Goal: Answer question/provide support: Share knowledge or assist other users

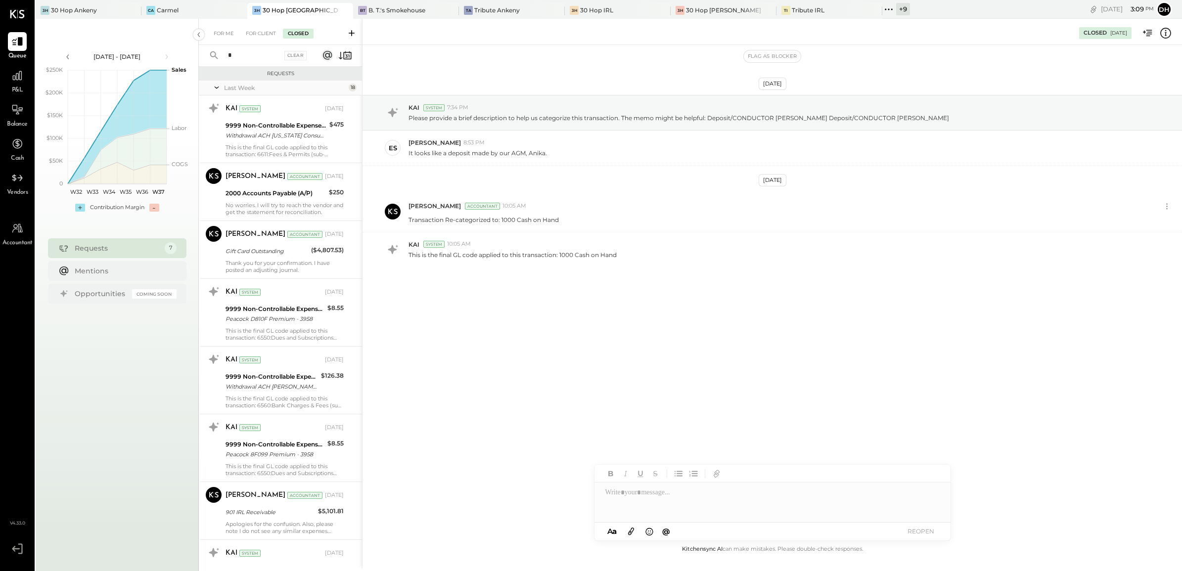
scroll to position [739, 0]
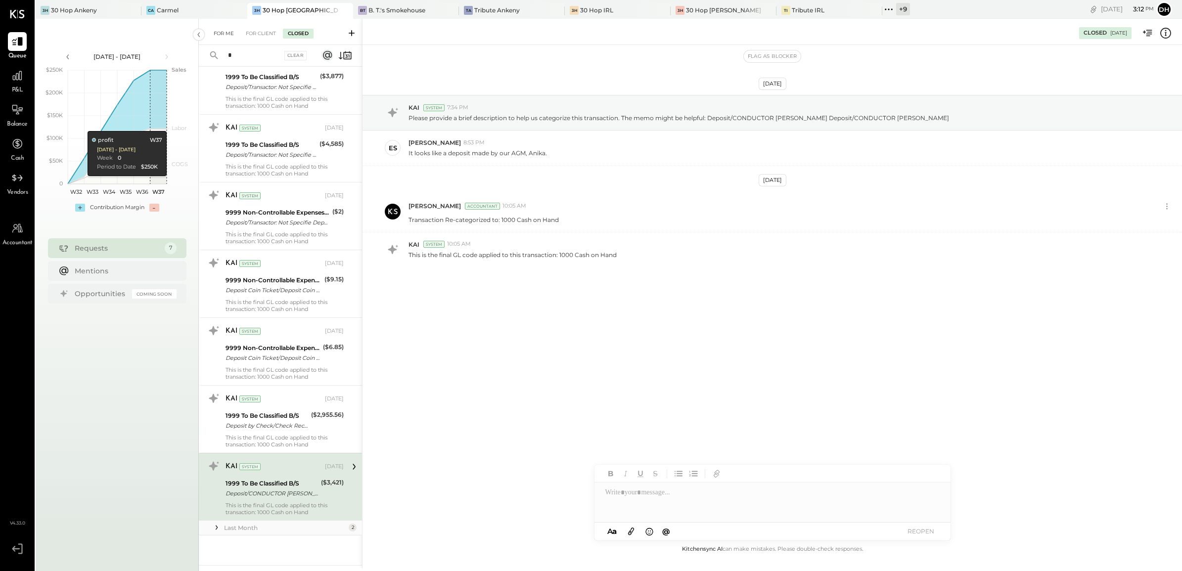
click at [222, 31] on div "For Me" at bounding box center [224, 34] width 30 height 10
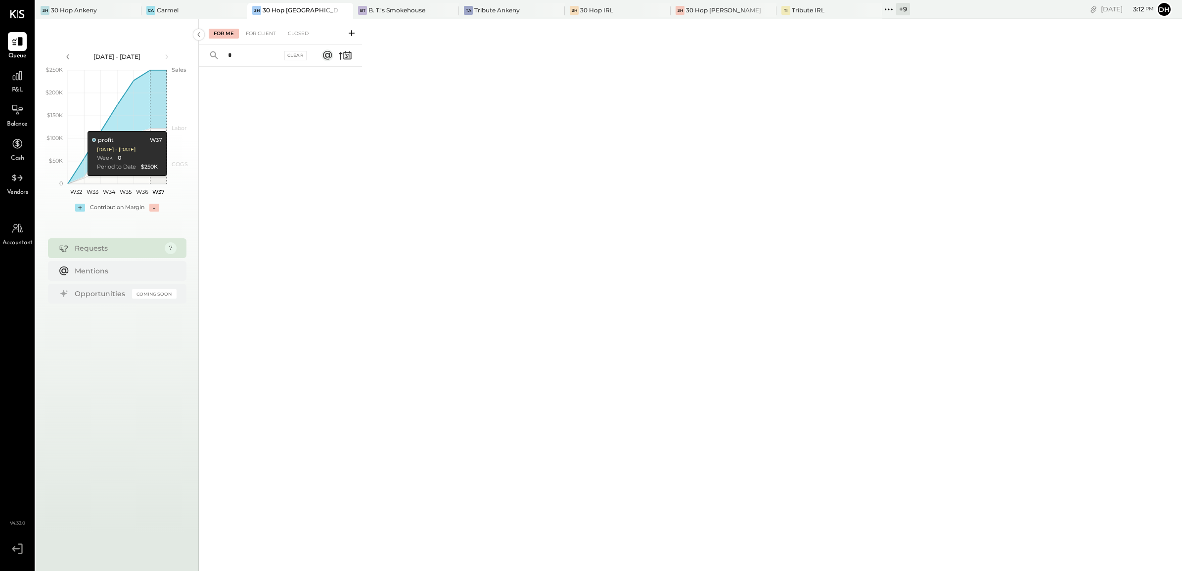
click at [224, 53] on input "*" at bounding box center [252, 55] width 60 height 16
drag, startPoint x: 239, startPoint y: 53, endPoint x: 223, endPoint y: 52, distance: 15.8
click at [224, 52] on input "*" at bounding box center [252, 55] width 60 height 16
click at [399, 105] on div "For Me For Client Closed" at bounding box center [690, 293] width 983 height 549
click at [253, 36] on div "For Client" at bounding box center [261, 34] width 40 height 10
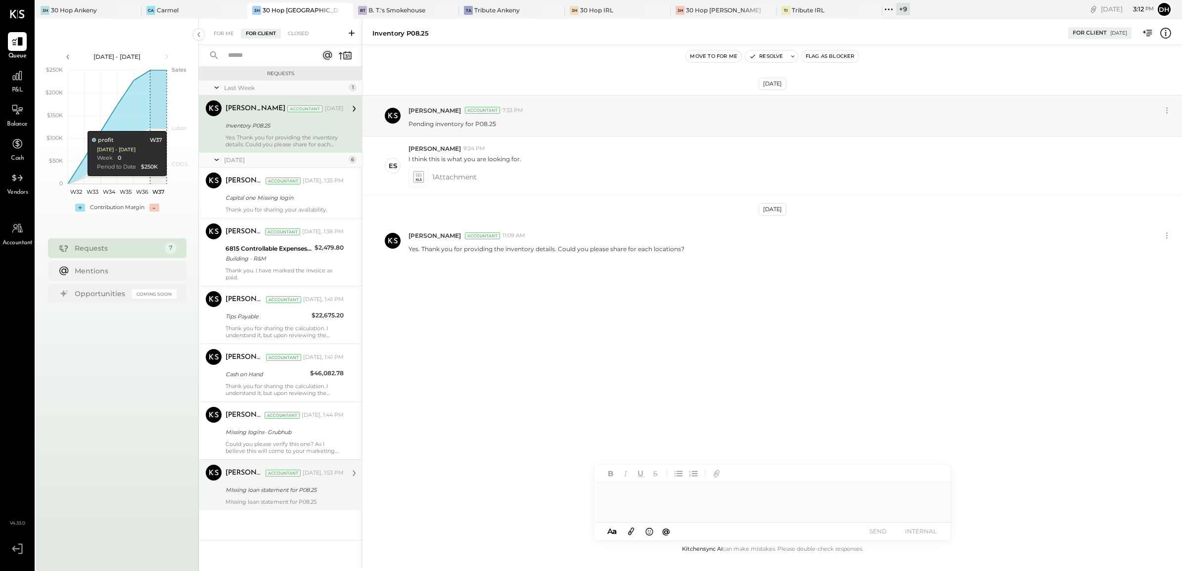
click at [283, 500] on div "MIssing loan statement for P08.25" at bounding box center [285, 501] width 118 height 7
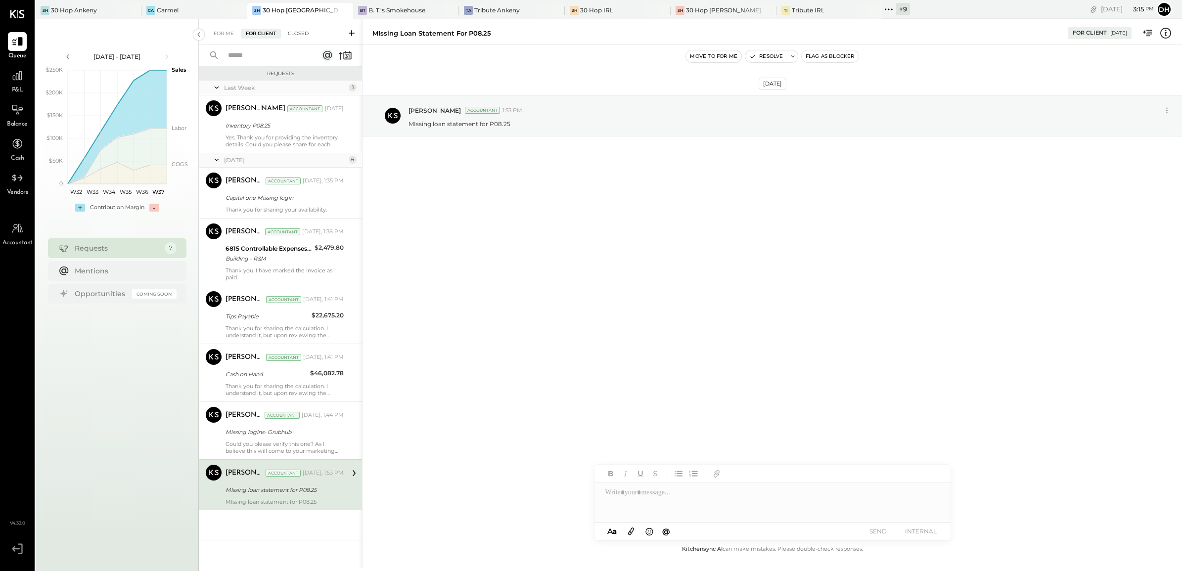
click at [288, 38] on div "Closed" at bounding box center [298, 34] width 31 height 10
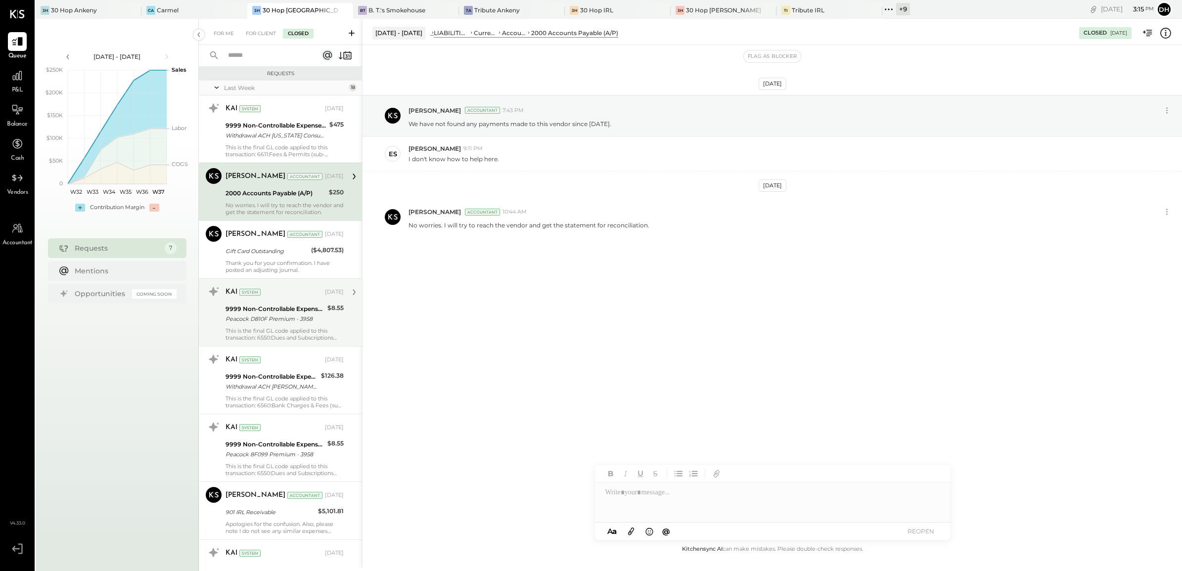
click at [260, 316] on div "Peacock D810F Premium - 3958" at bounding box center [275, 319] width 99 height 10
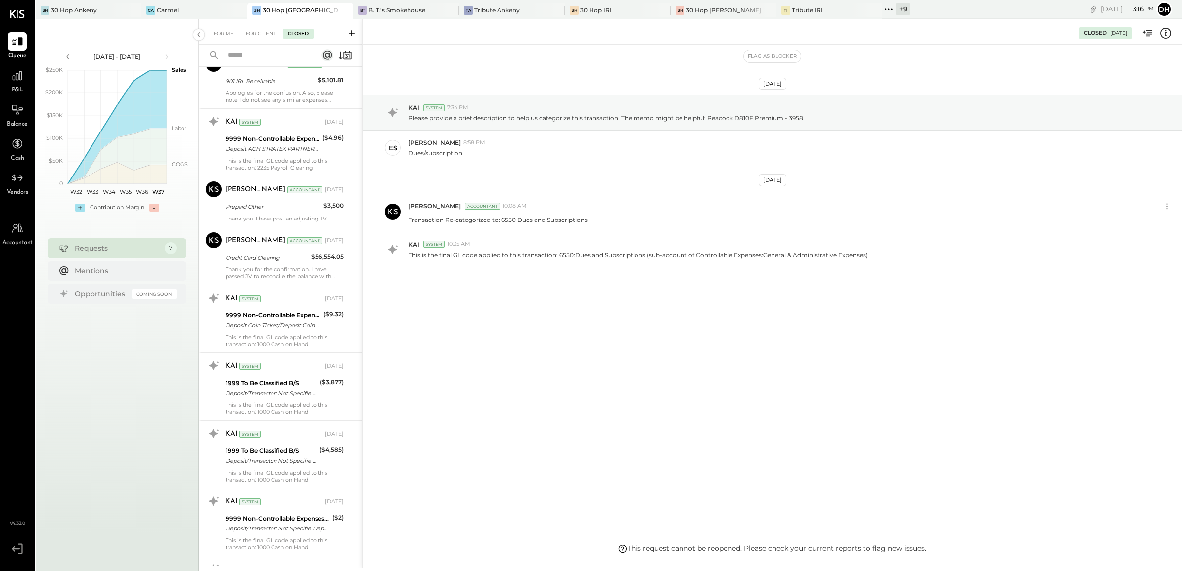
scroll to position [433, 0]
click at [263, 315] on div "9999 Non-Controllable Expenses:Other Income and Expenses:To Be Classified P&L" at bounding box center [273, 314] width 95 height 10
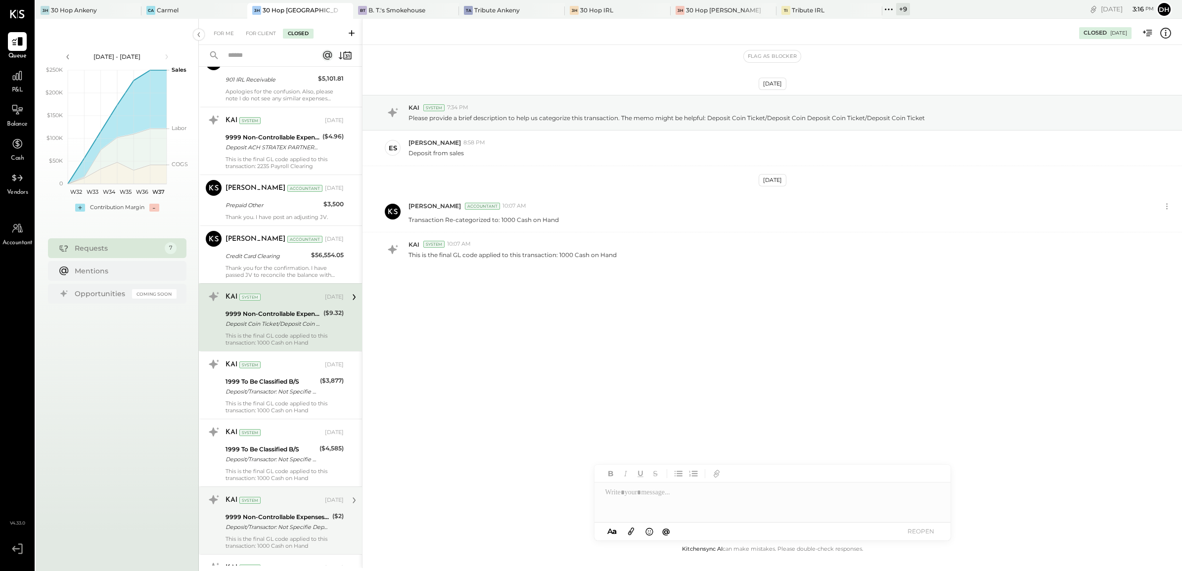
click at [276, 518] on div "9999 Non-Controllable Expenses:Other Income and Expenses:To Be Classified P&L" at bounding box center [278, 517] width 104 height 10
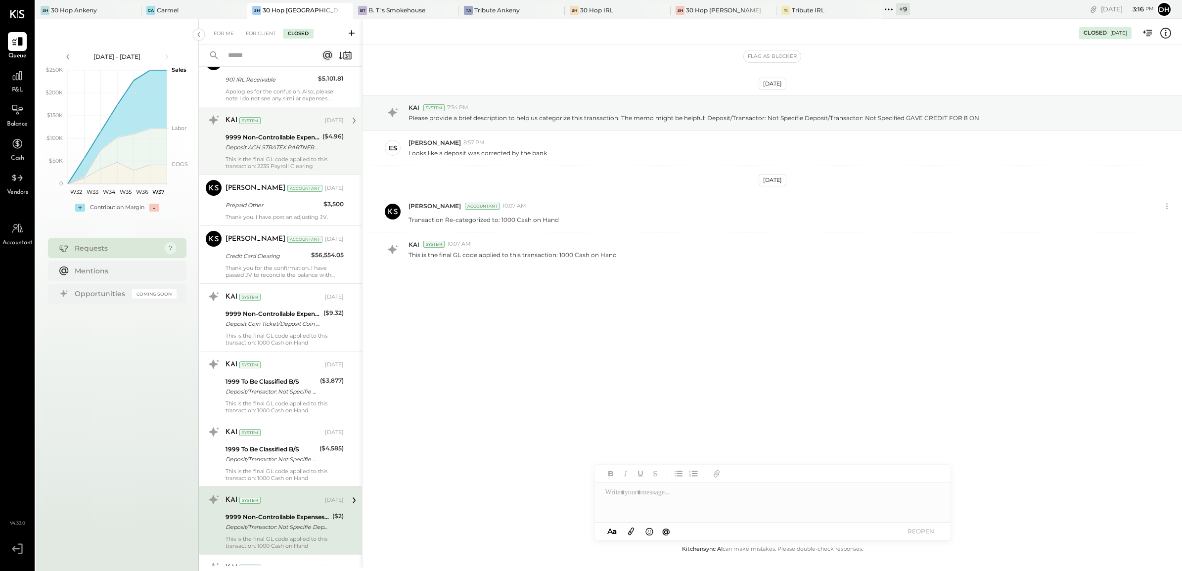
click at [268, 145] on div "Deposit ACH STRATEX PARTNERS/TYP Deposit ACH STRATEX PARTNERS/TYPE: ROF CO: STR…" at bounding box center [273, 147] width 94 height 10
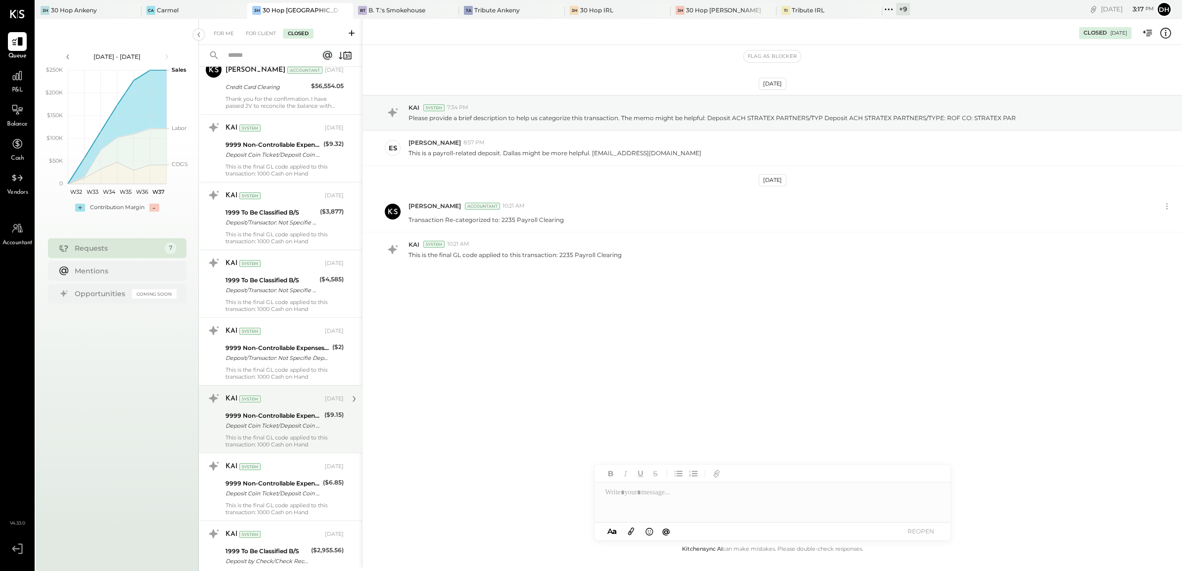
scroll to position [739, 0]
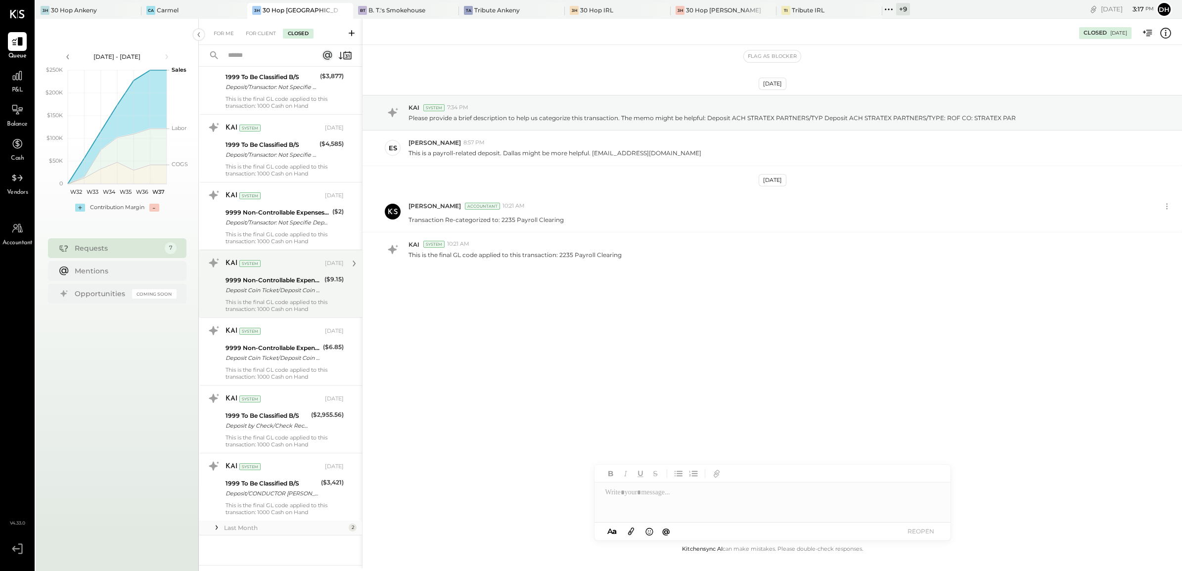
click at [279, 299] on div "This is the final GL code applied to this transaction: 1000 Cash on Hand" at bounding box center [285, 306] width 118 height 14
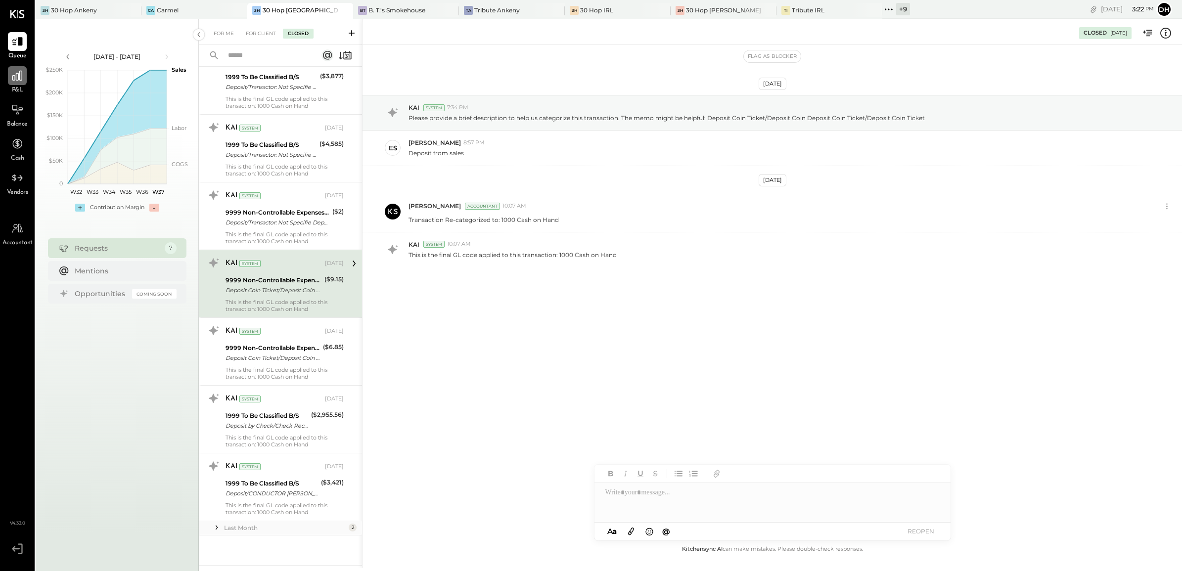
click at [20, 78] on icon at bounding box center [17, 75] width 13 height 13
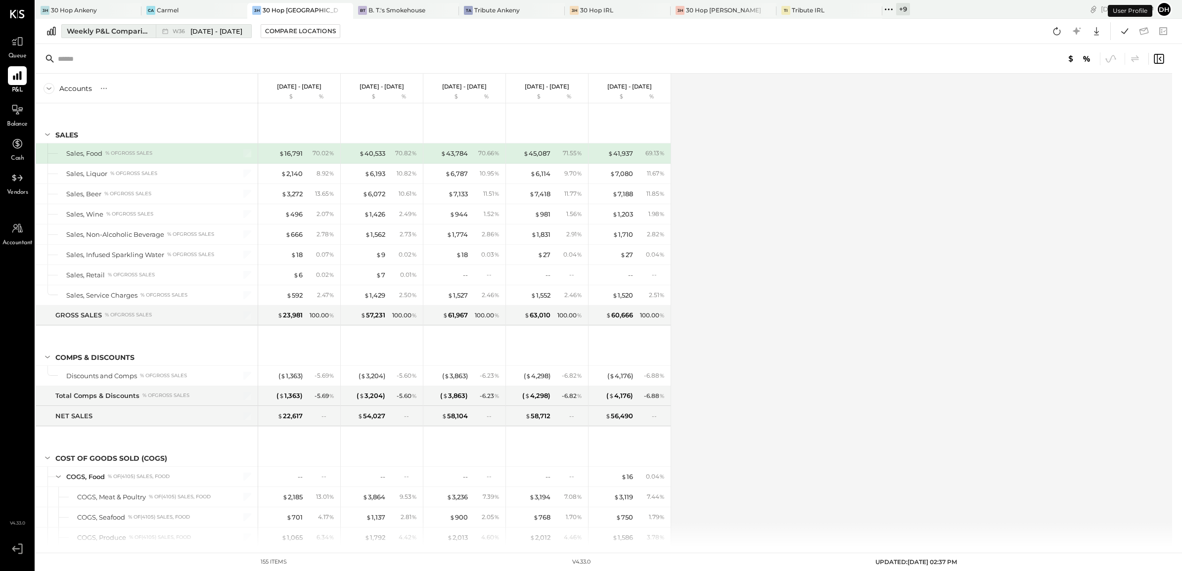
click at [105, 24] on button "Weekly P&L Comparison W36 [DATE] - [DATE]" at bounding box center [156, 31] width 190 height 14
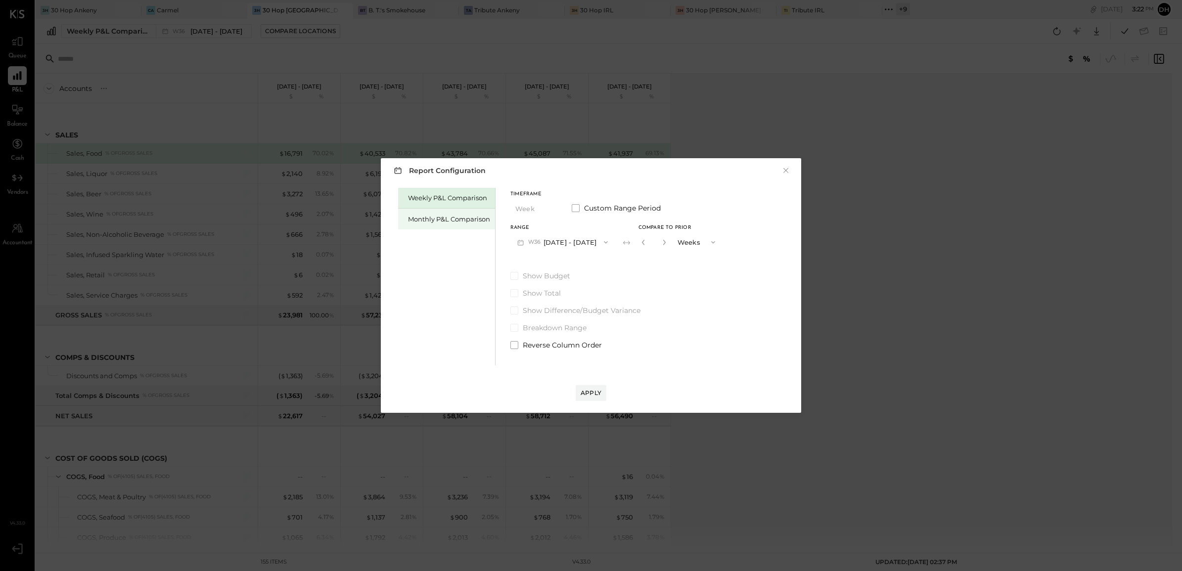
click at [424, 216] on div "Monthly P&L Comparison" at bounding box center [449, 219] width 82 height 9
click at [597, 240] on span "button" at bounding box center [603, 242] width 13 height 8
click at [588, 272] on div "M08 [DATE] - [DATE]" at bounding box center [567, 264] width 113 height 21
click at [633, 241] on div "Compare" at bounding box center [642, 241] width 32 height 8
click at [660, 246] on button "button" at bounding box center [664, 242] width 8 height 11
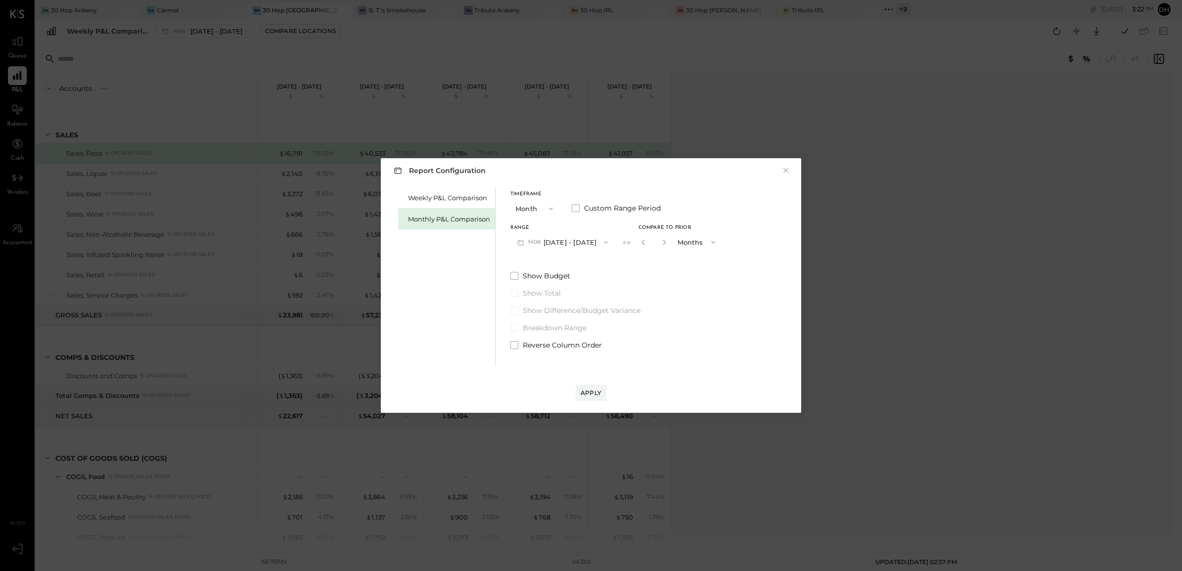
click at [660, 246] on button "button" at bounding box center [664, 242] width 8 height 11
type input "*"
click at [584, 394] on div "Apply" at bounding box center [591, 393] width 21 height 8
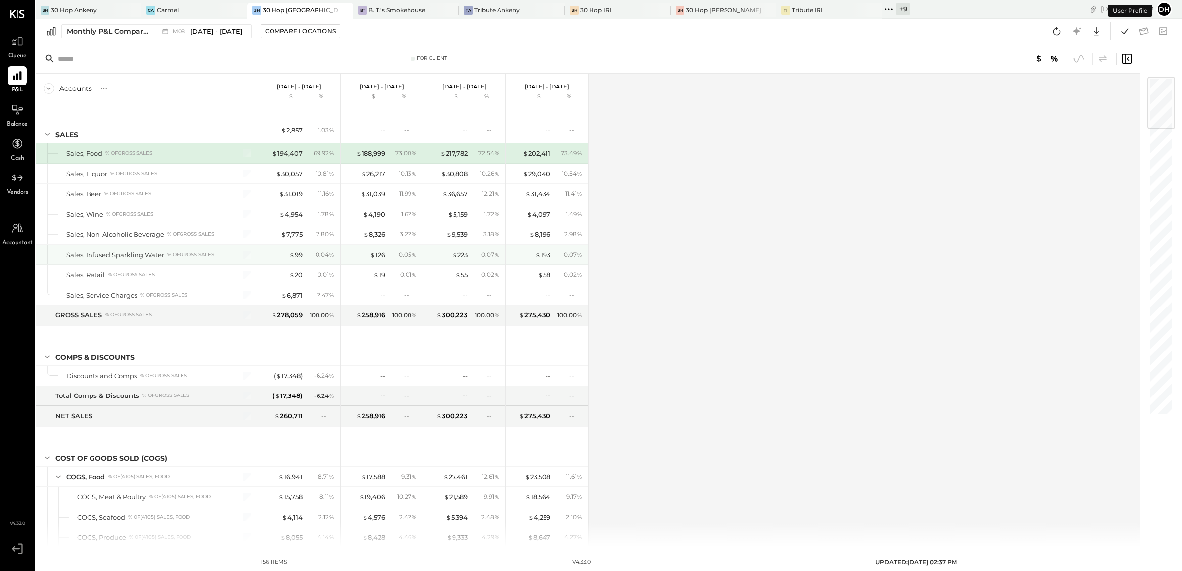
scroll to position [124, 0]
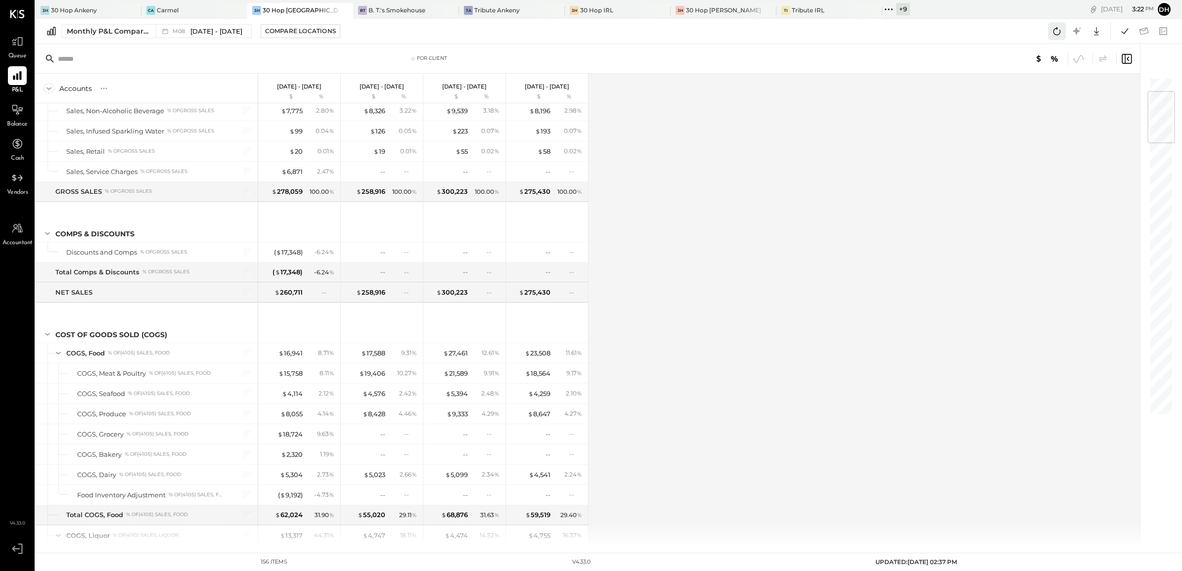
click at [1058, 30] on icon at bounding box center [1056, 31] width 13 height 13
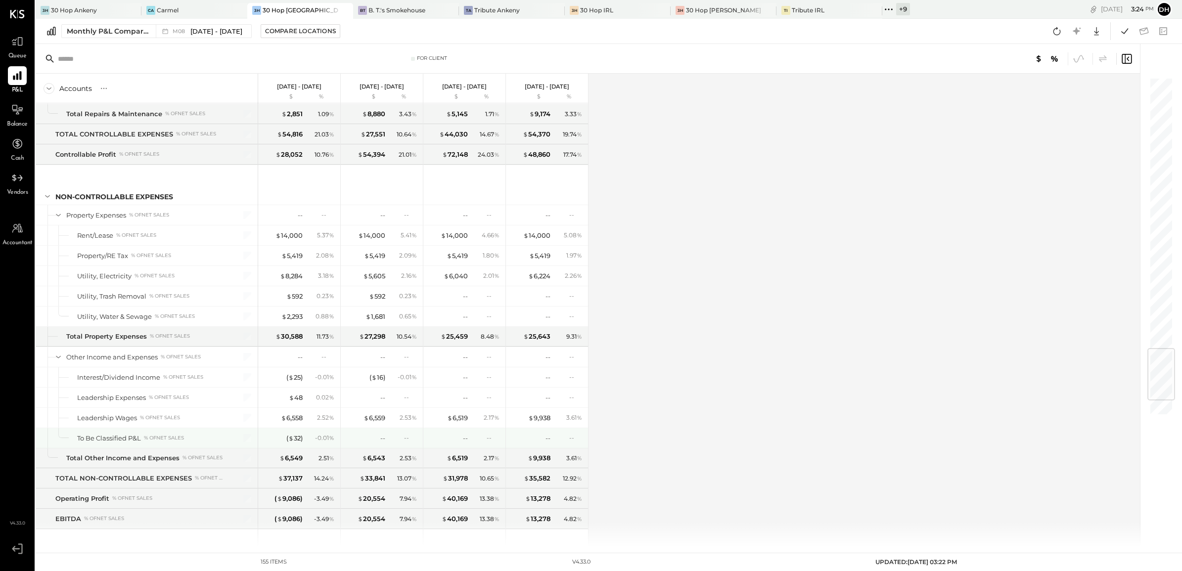
scroll to position [2432, 0]
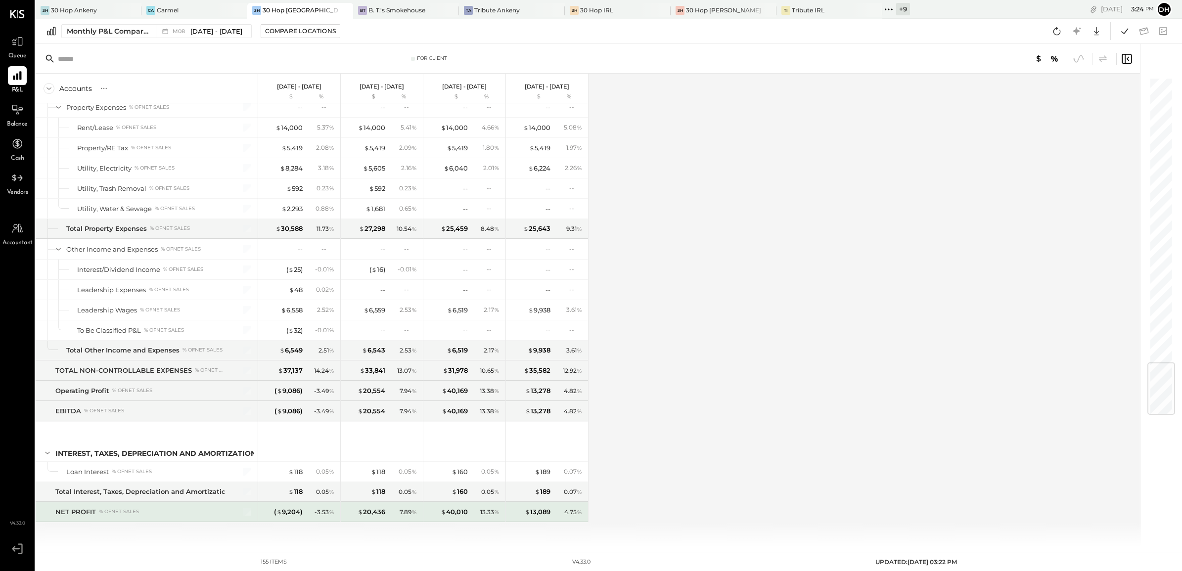
click at [321, 513] on div "- 3.53 %" at bounding box center [325, 512] width 20 height 9
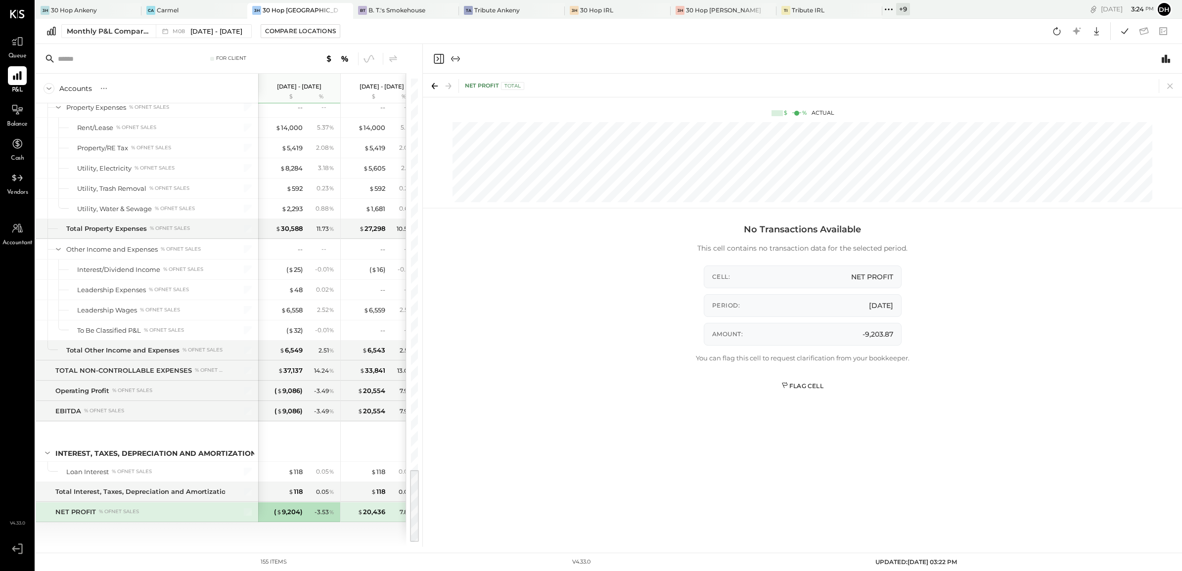
click at [808, 392] on button "Flag Cell" at bounding box center [802, 386] width 52 height 16
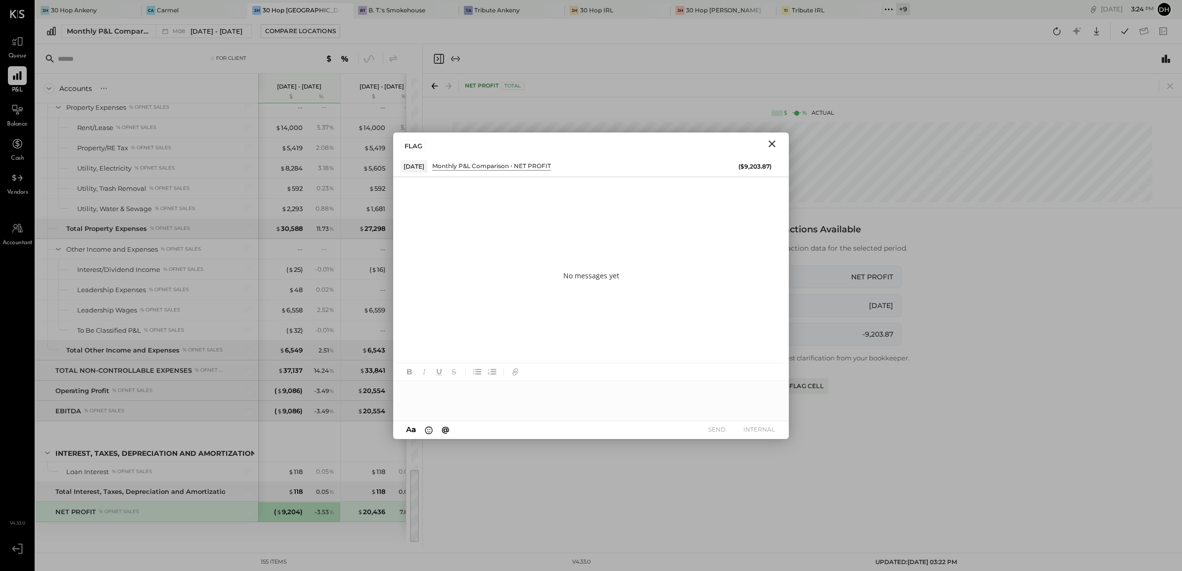
click at [432, 400] on div at bounding box center [591, 401] width 396 height 40
click at [770, 386] on icon at bounding box center [768, 392] width 12 height 12
click at [769, 409] on icon at bounding box center [768, 409] width 12 height 12
drag, startPoint x: 673, startPoint y: 398, endPoint x: 402, endPoint y: 414, distance: 271.5
click at [402, 414] on div "**********" at bounding box center [591, 401] width 396 height 40
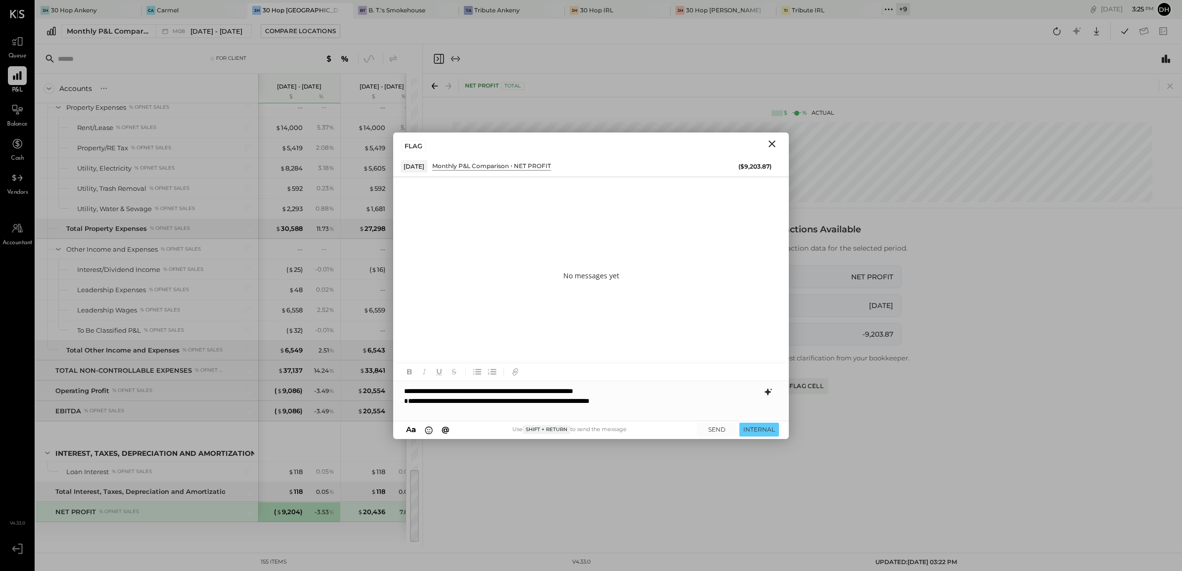
click at [644, 391] on div "**********" at bounding box center [591, 401] width 396 height 40
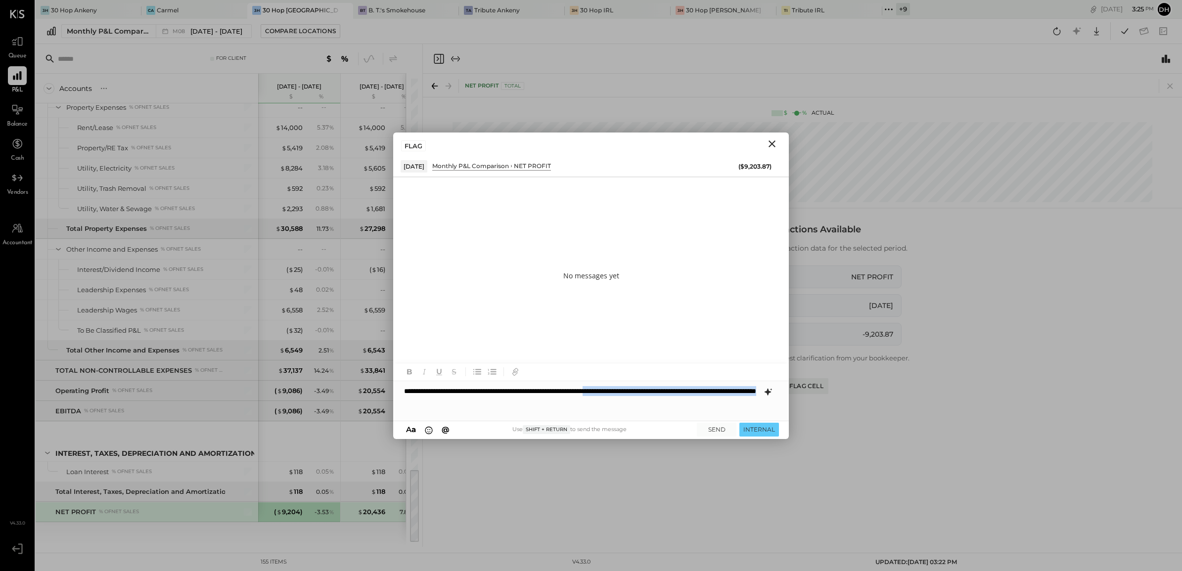
drag, startPoint x: 649, startPoint y: 391, endPoint x: 693, endPoint y: 417, distance: 51.2
click at [693, 417] on div "**********" at bounding box center [591, 401] width 396 height 40
click at [716, 430] on button "SEND" at bounding box center [717, 429] width 40 height 13
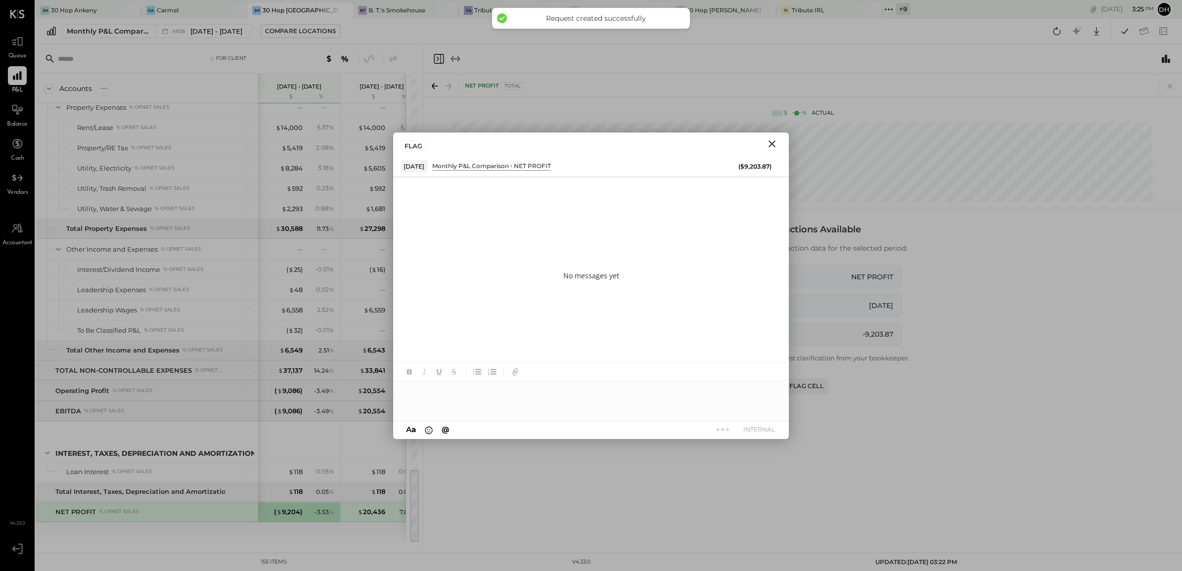
click at [774, 141] on icon "Close" at bounding box center [771, 143] width 7 height 7
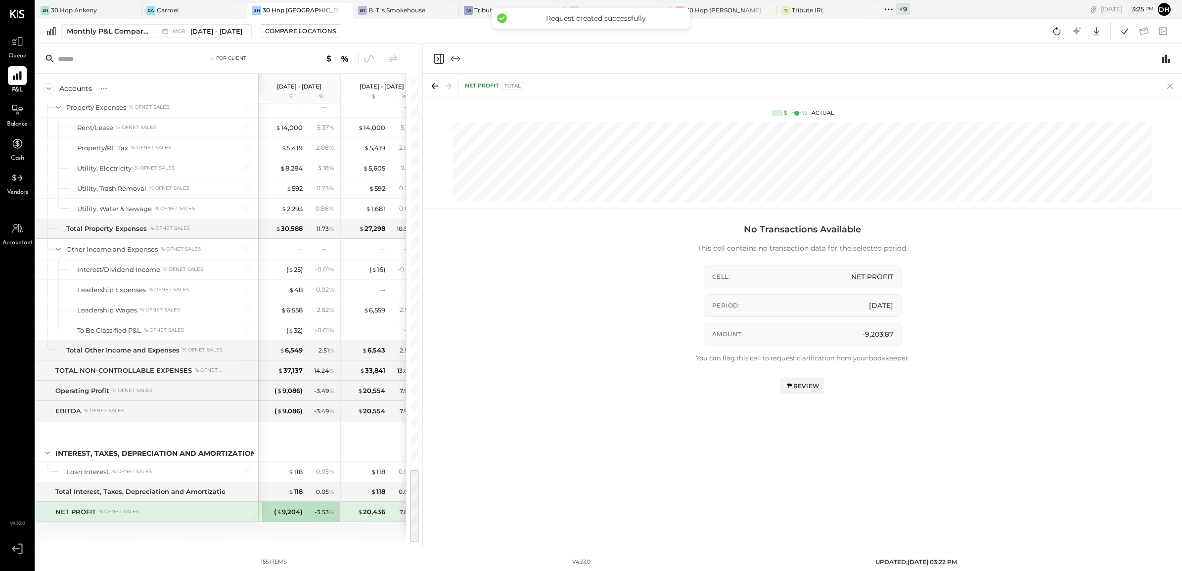
click at [1173, 83] on icon at bounding box center [1170, 86] width 14 height 14
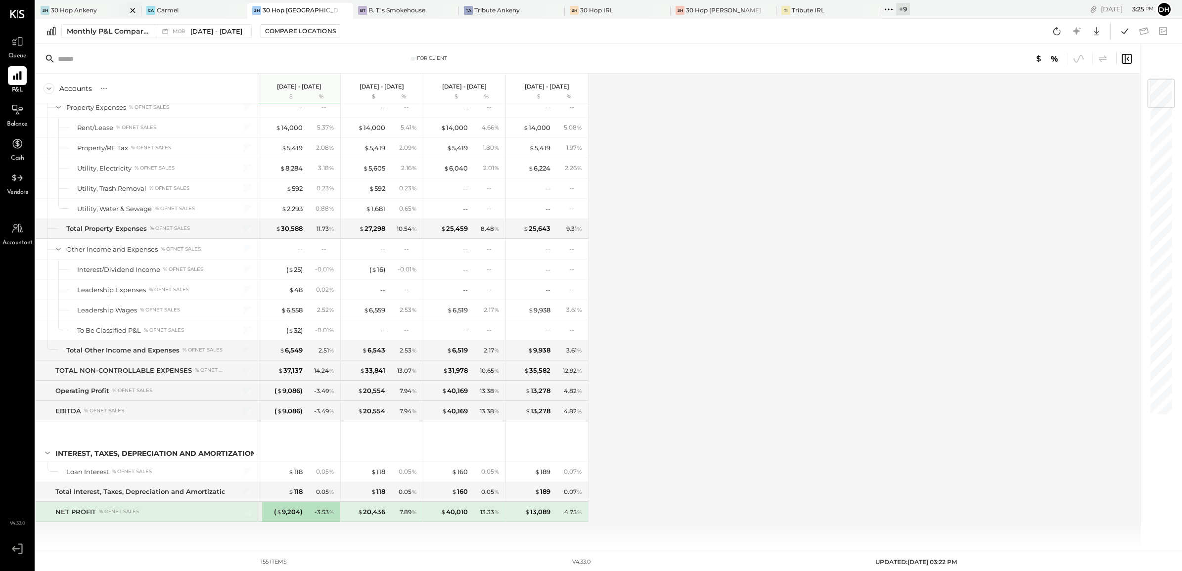
click at [70, 10] on div "30 Hop Ankeny" at bounding box center [74, 10] width 46 height 8
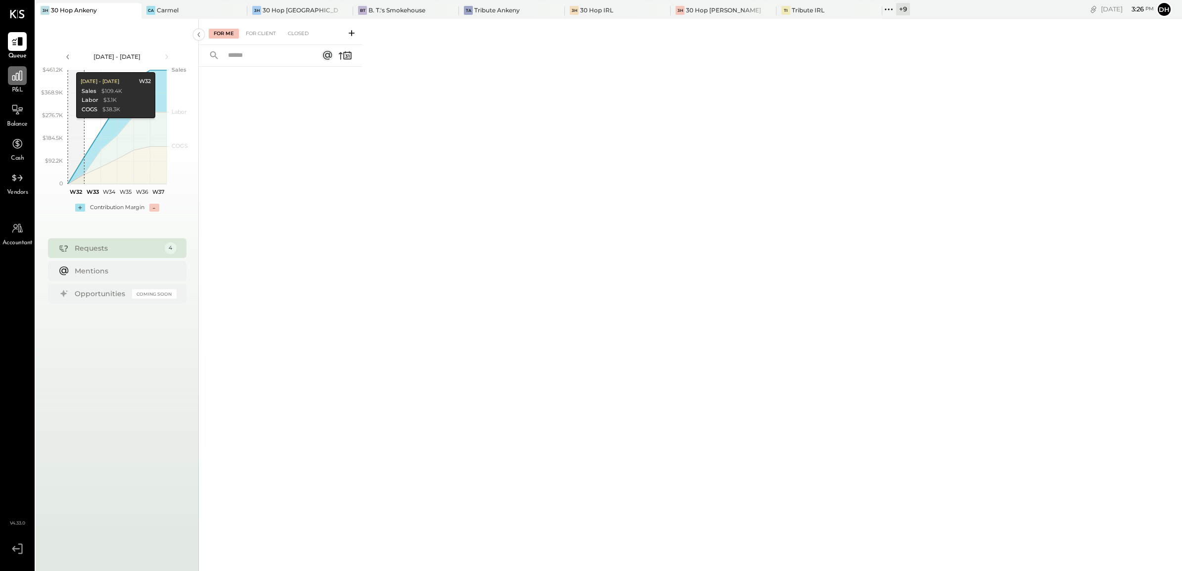
click at [15, 77] on icon at bounding box center [17, 76] width 10 height 10
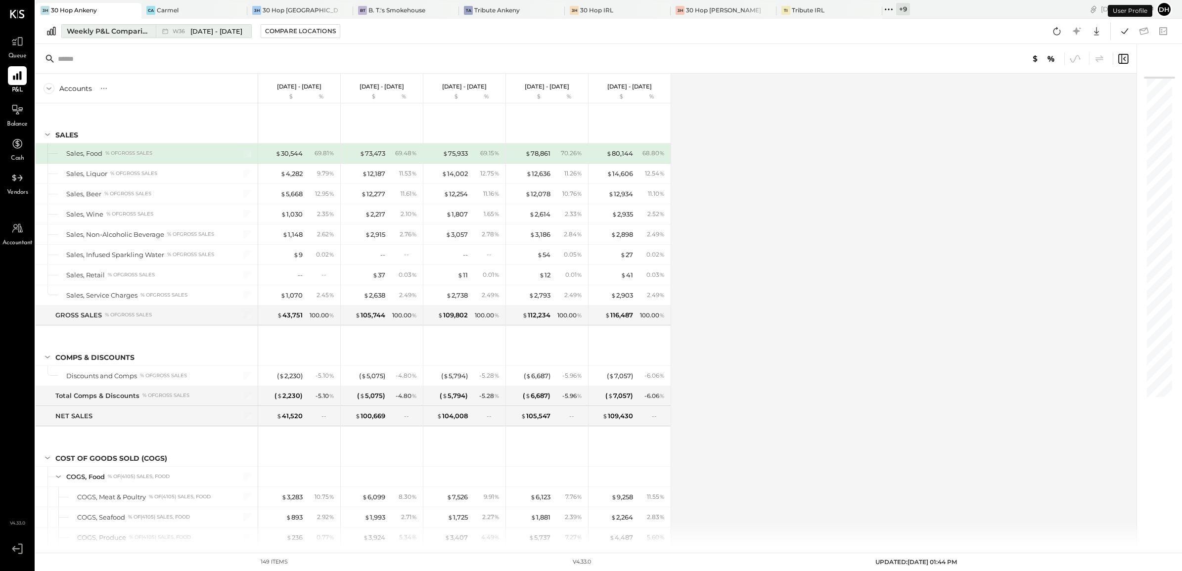
click at [97, 30] on div "Weekly P&L Comparison" at bounding box center [108, 31] width 83 height 10
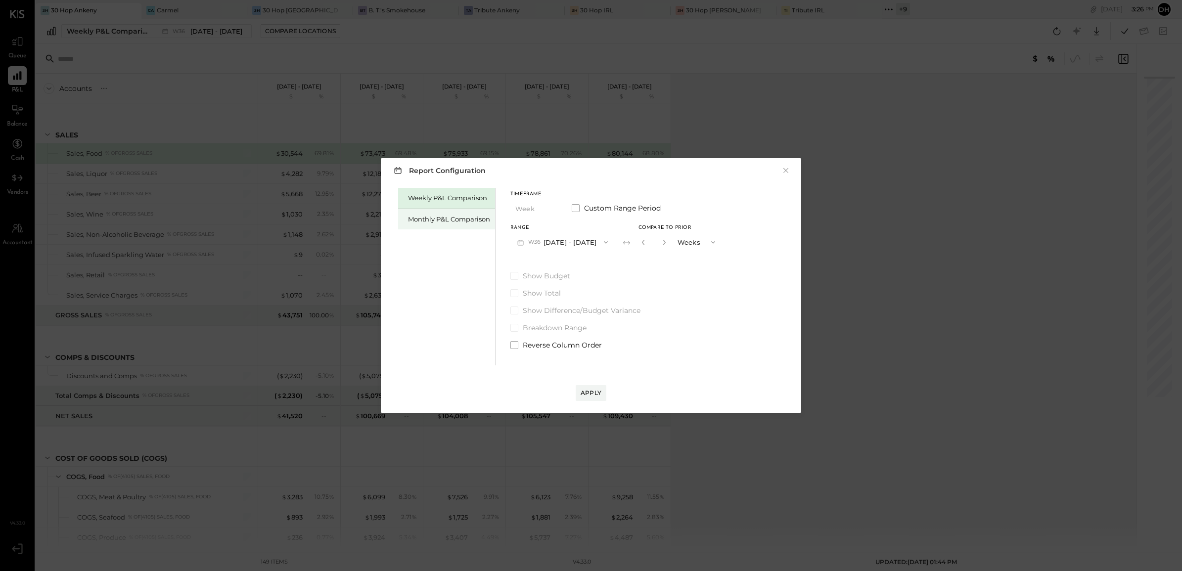
click at [451, 222] on div "Monthly P&L Comparison" at bounding box center [449, 219] width 82 height 9
click at [557, 241] on button "M09 [DATE] - [DATE]" at bounding box center [562, 242] width 104 height 18
click at [567, 262] on span "[DATE] - [DATE]" at bounding box center [558, 264] width 47 height 8
click at [645, 241] on div "Compare" at bounding box center [642, 241] width 32 height 8
click at [660, 245] on button "button" at bounding box center [664, 242] width 8 height 11
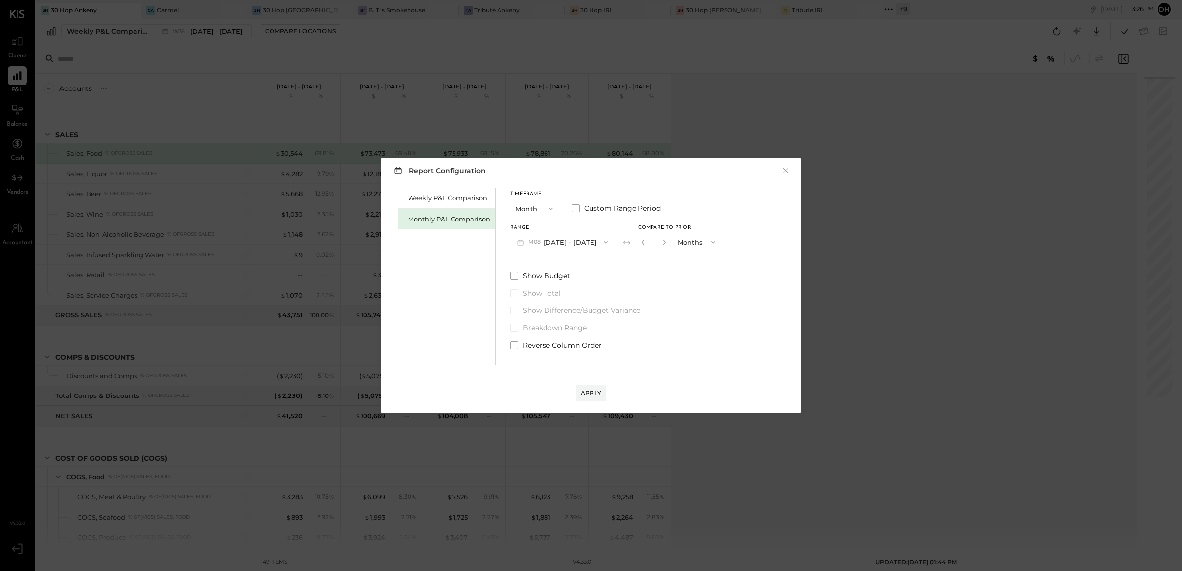
click at [660, 245] on button "button" at bounding box center [664, 242] width 8 height 11
type input "*"
click at [592, 396] on div "Apply" at bounding box center [591, 393] width 21 height 8
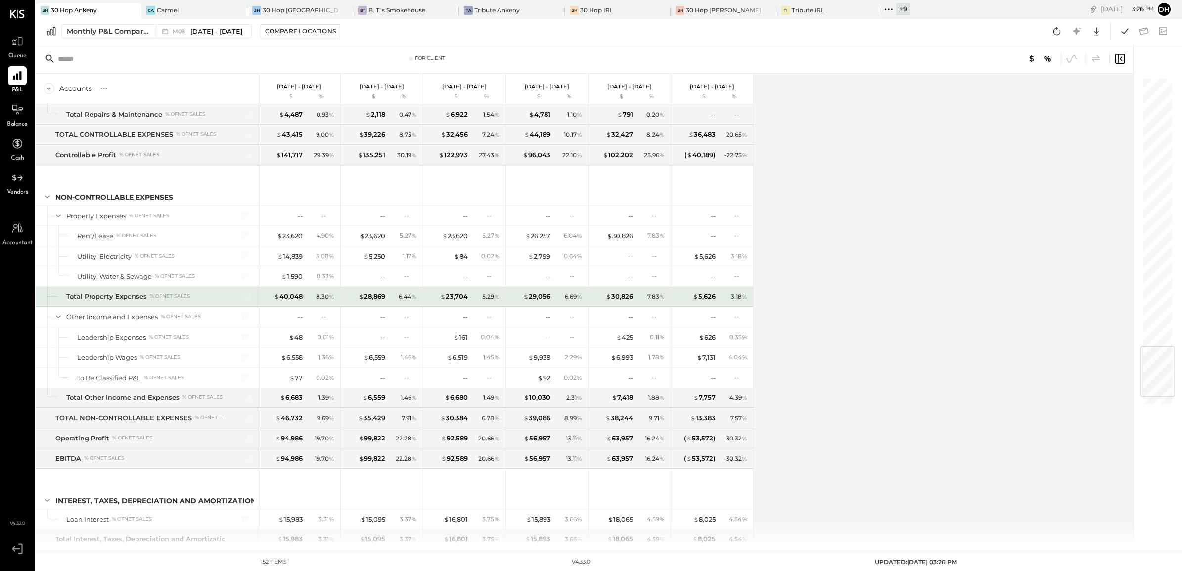
scroll to position [2350, 0]
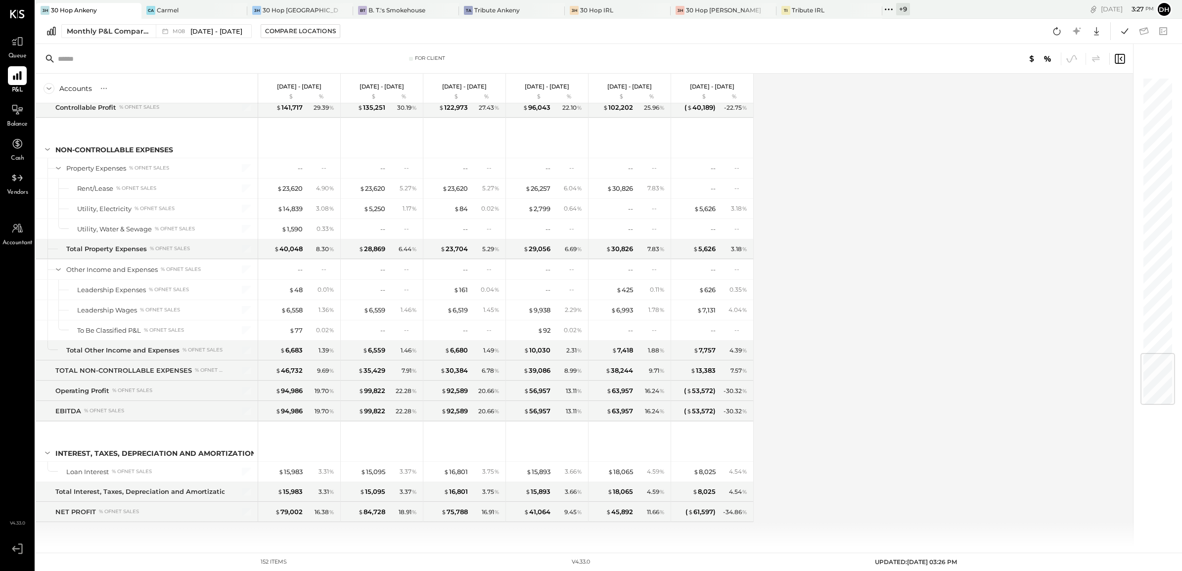
click at [21, 55] on span "Queue" at bounding box center [17, 56] width 18 height 9
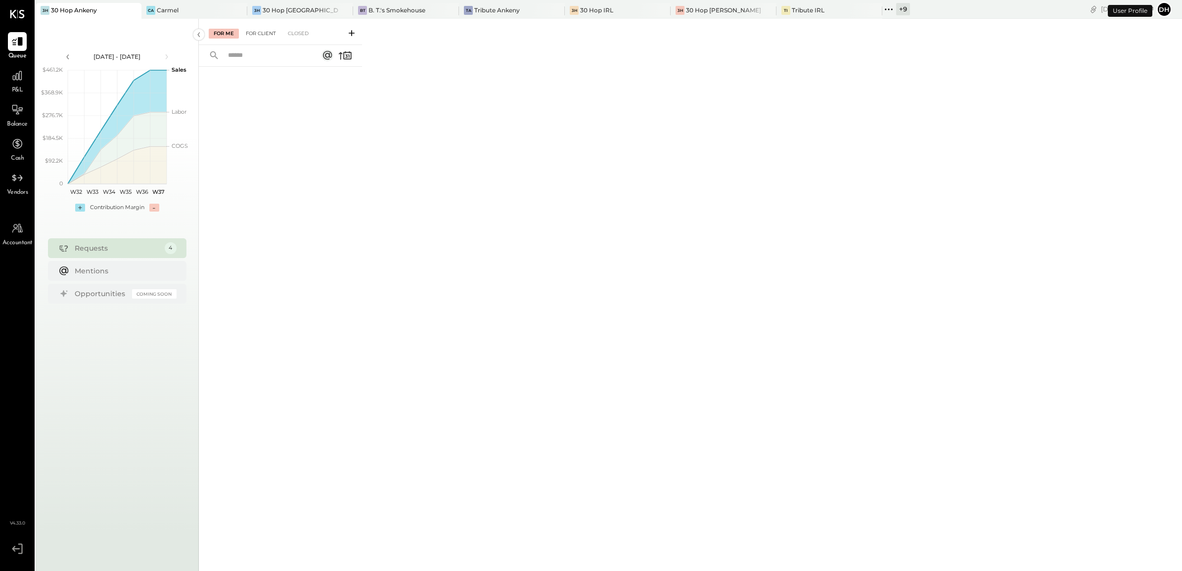
click at [251, 35] on div "For Client" at bounding box center [261, 34] width 40 height 10
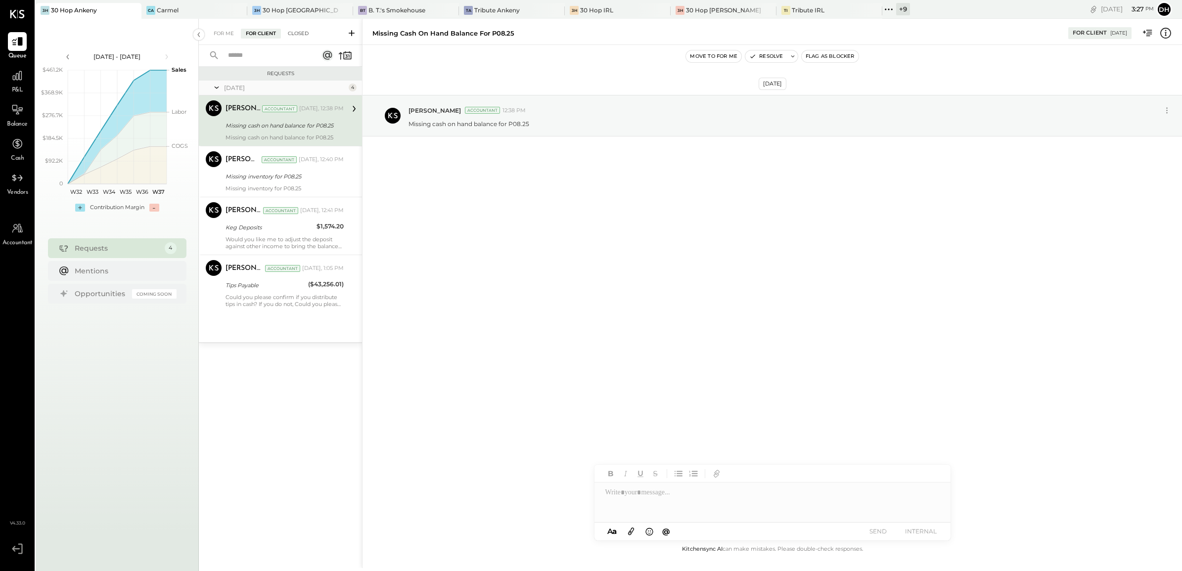
click at [304, 32] on div "Closed" at bounding box center [298, 34] width 31 height 10
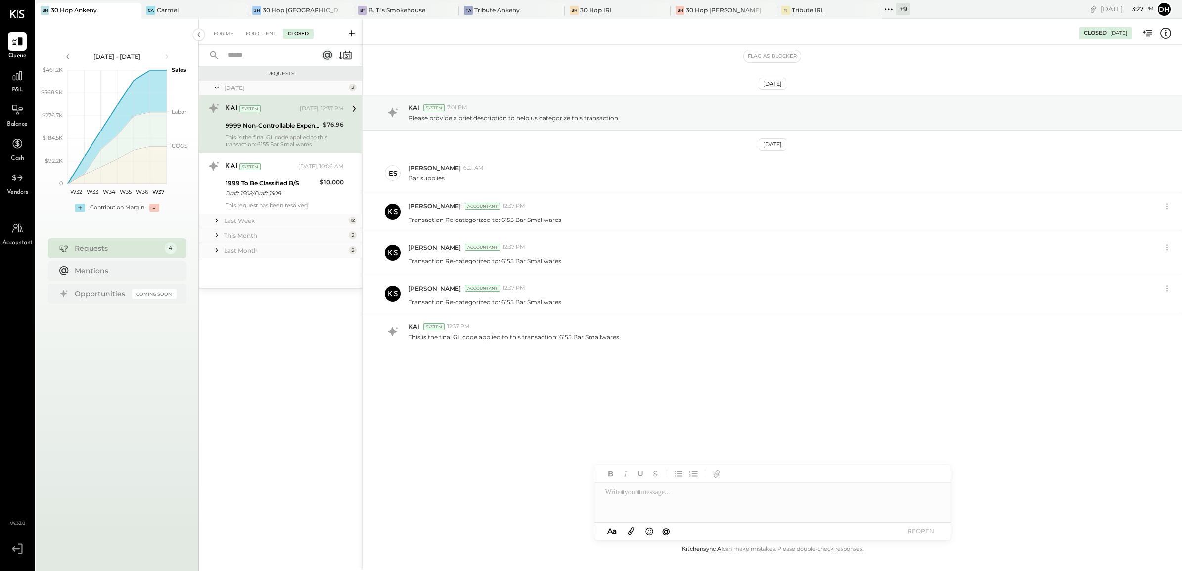
click at [891, 9] on icon at bounding box center [891, 8] width 1 height 1
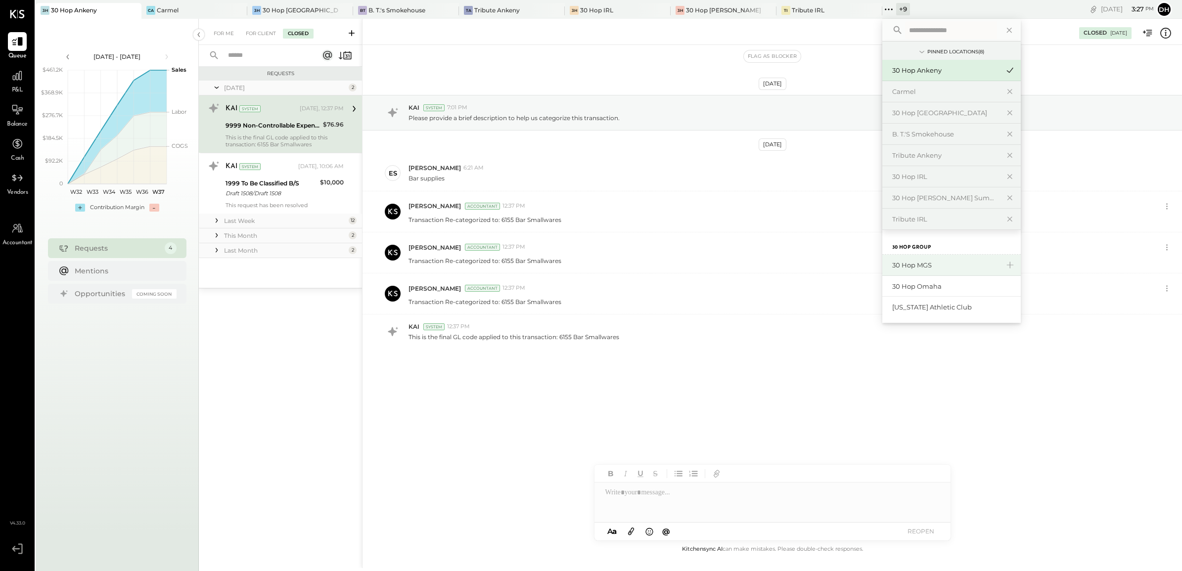
click at [892, 266] on div "30 Hop MGS" at bounding box center [945, 265] width 107 height 9
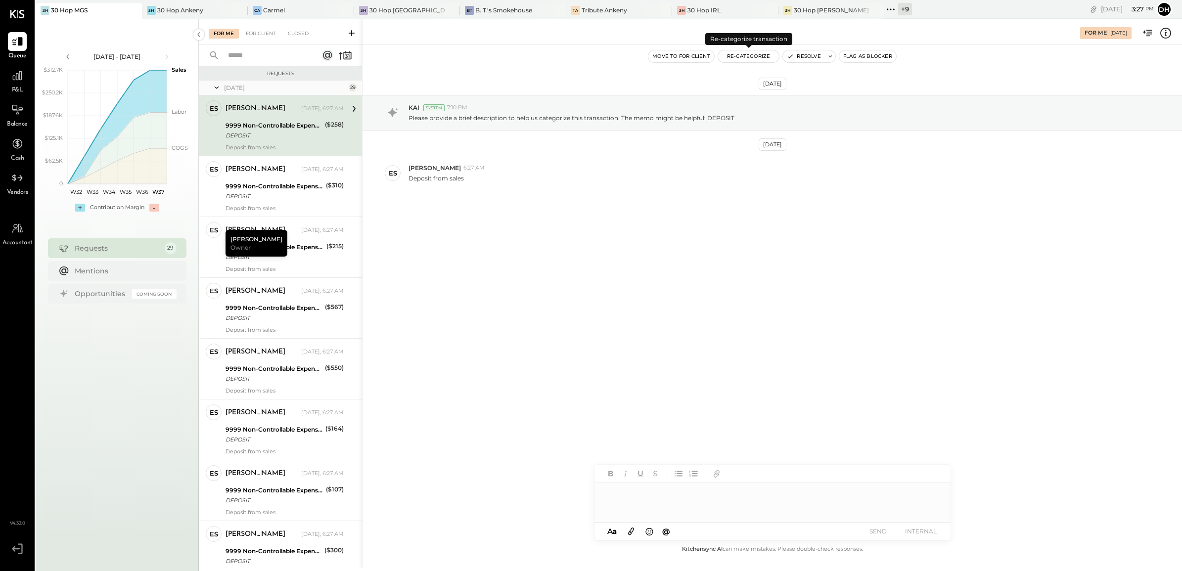
click at [740, 57] on button "Re-Categorize" at bounding box center [748, 56] width 61 height 12
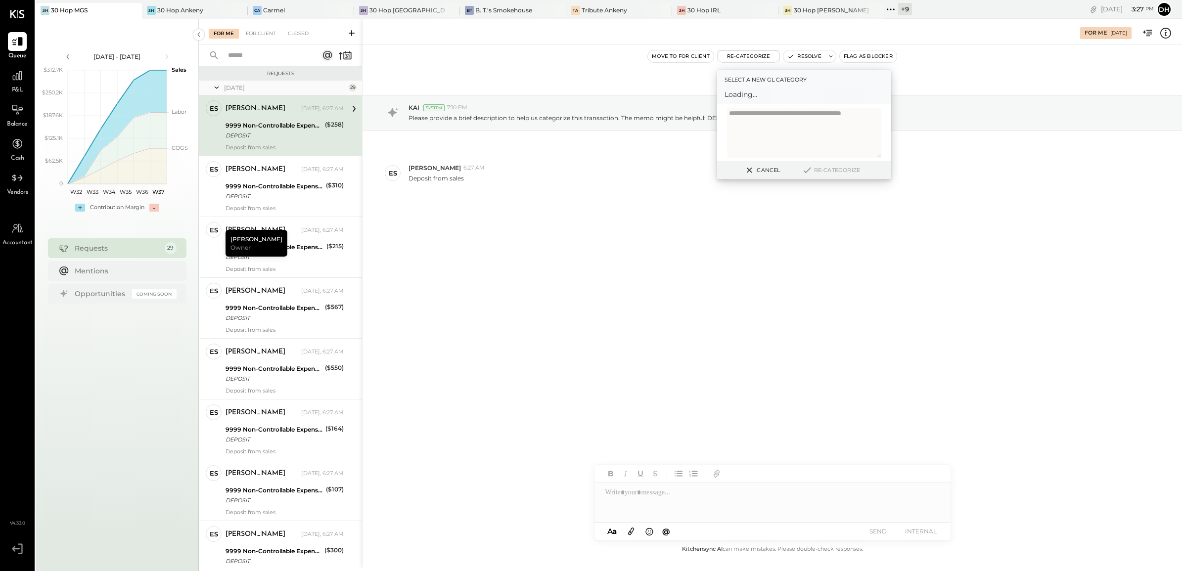
click at [564, 232] on div "[DATE] KAI System 7:10 PM Please provide a brief description to help us categor…" at bounding box center [771, 167] width 819 height 195
click at [613, 245] on div "[DATE] KAI System 7:10 PM Please provide a brief description to help us categor…" at bounding box center [771, 167] width 819 height 195
click at [272, 183] on div "9999 Non-Controllable Expenses:Other Income and Expenses:To Be Classified P&L" at bounding box center [274, 186] width 97 height 10
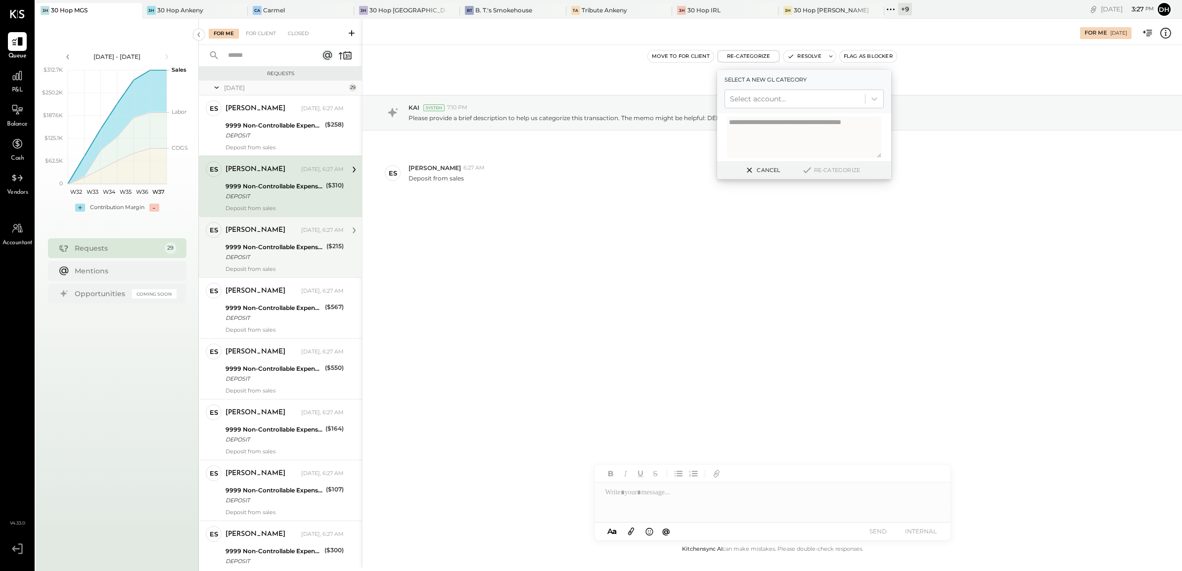
click at [314, 243] on div "9999 Non-Controllable Expenses:Other Income and Expenses:To Be Classified P&L" at bounding box center [275, 247] width 98 height 10
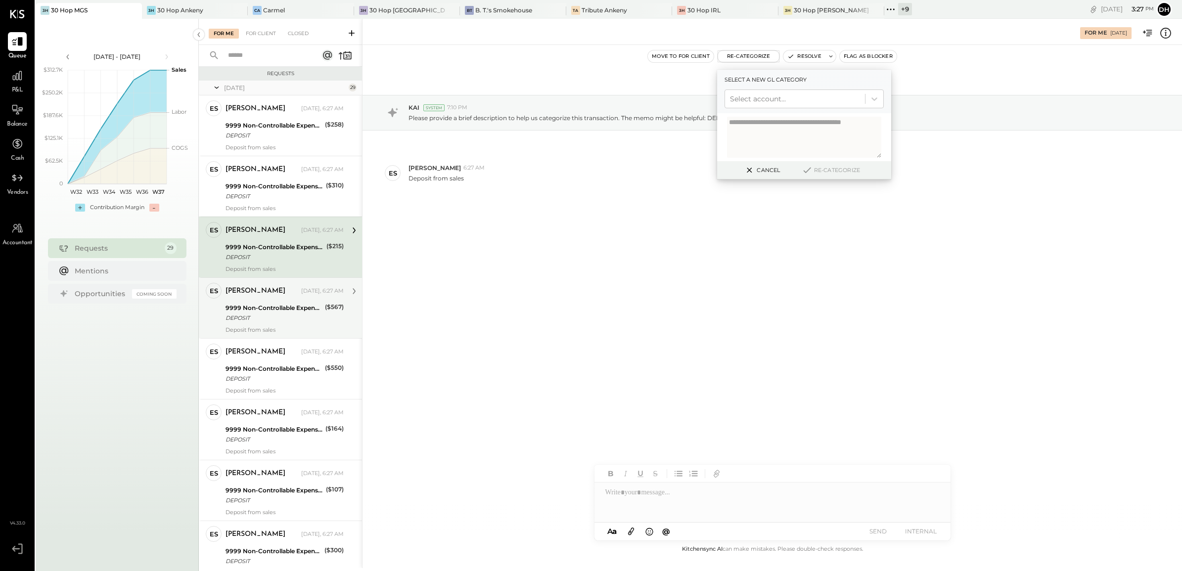
click at [256, 292] on div "[PERSON_NAME]" at bounding box center [256, 291] width 60 height 10
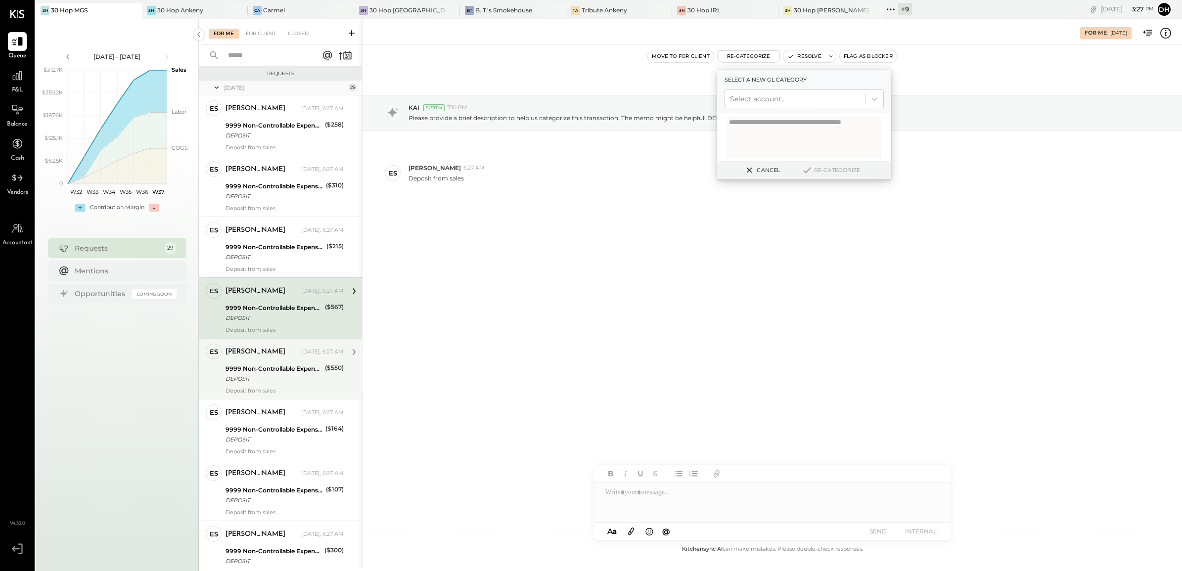
click at [262, 372] on div "9999 Non-Controllable Expenses:Other Income and Expenses:To Be Classified P&L" at bounding box center [274, 369] width 96 height 10
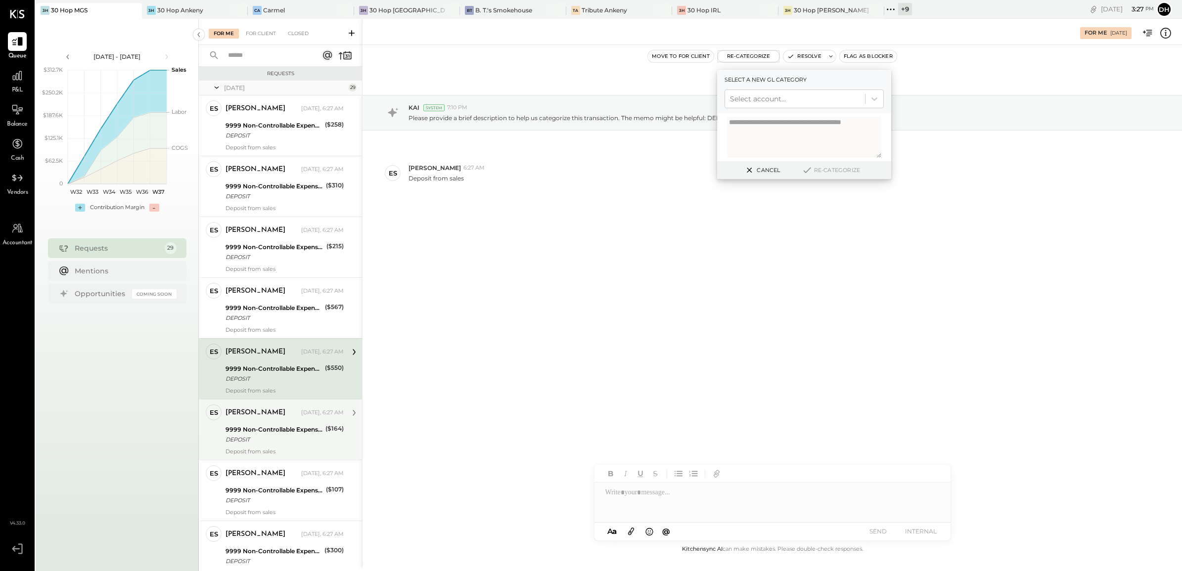
click at [260, 422] on div "[PERSON_NAME] [DATE], 6:27 AM 9999 Non-Controllable Expenses:Other Income and E…" at bounding box center [285, 430] width 118 height 50
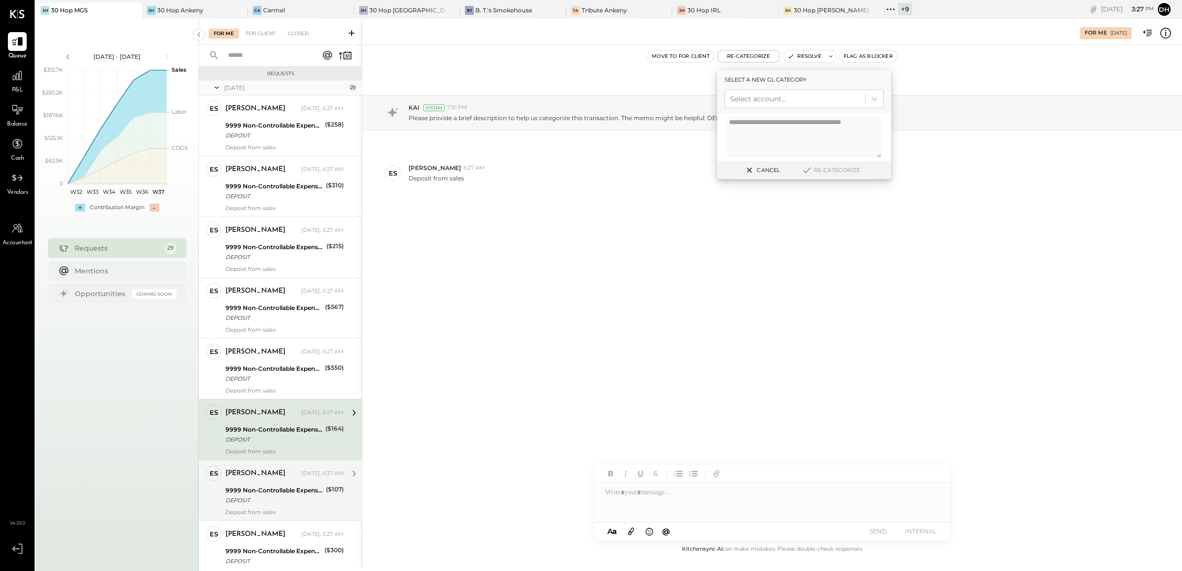
click at [263, 476] on div "[PERSON_NAME]" at bounding box center [256, 474] width 60 height 10
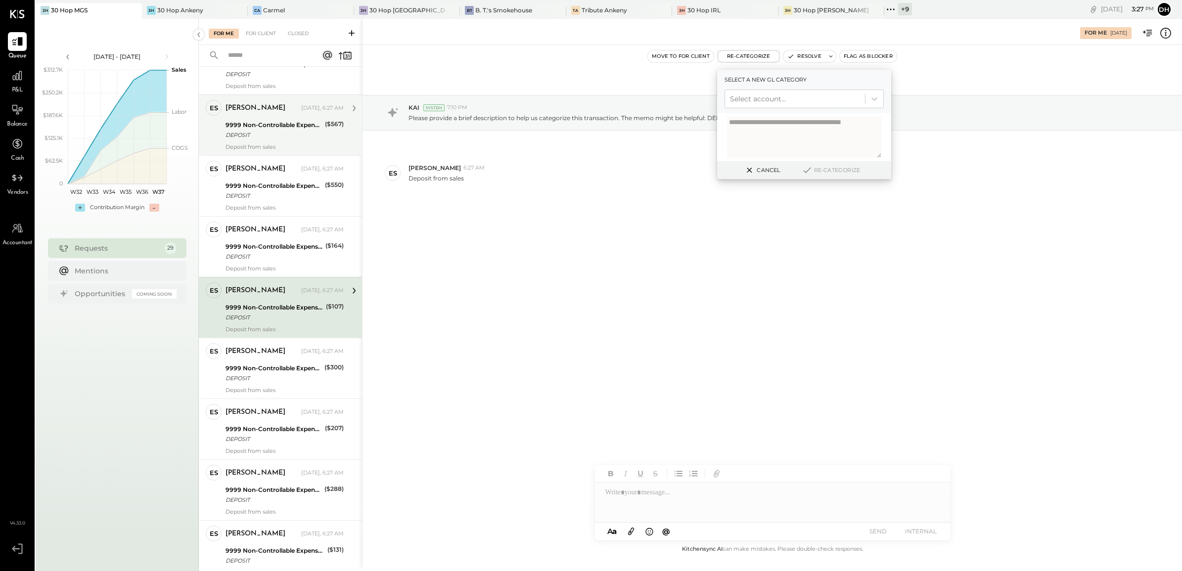
scroll to position [185, 0]
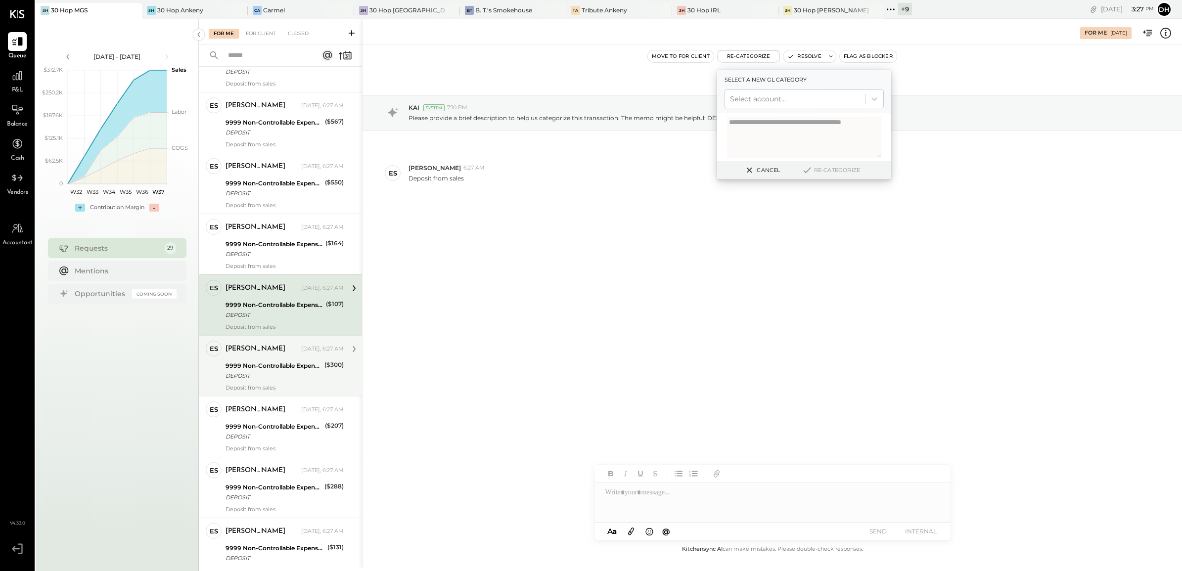
click at [299, 366] on div "9999 Non-Controllable Expenses:Other Income and Expenses:To Be Classified P&L" at bounding box center [274, 366] width 96 height 10
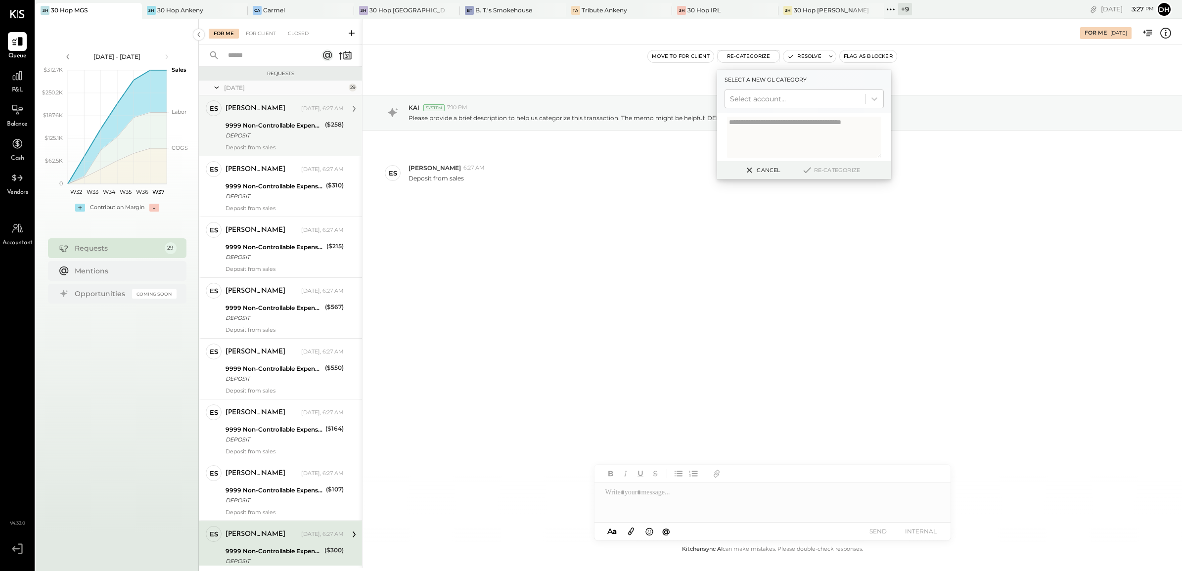
click at [260, 124] on div "9999 Non-Controllable Expenses:Other Income and Expenses:To Be Classified P&L" at bounding box center [274, 126] width 96 height 10
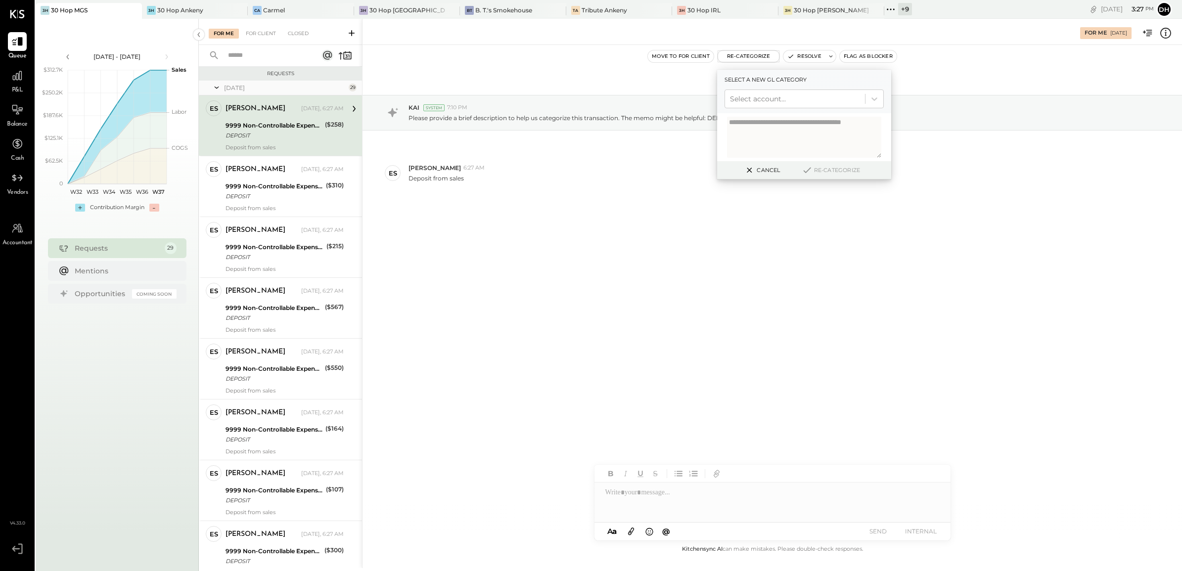
click at [664, 501] on div at bounding box center [772, 503] width 356 height 40
click at [498, 257] on div "[DATE] KAI System 7:10 PM Please provide a brief description to help us categor…" at bounding box center [771, 167] width 819 height 195
click at [807, 367] on div "[DATE] KAI System 7:10 PM Please provide a brief description to help us categor…" at bounding box center [771, 294] width 819 height 498
click at [772, 169] on button "Cancel" at bounding box center [761, 170] width 43 height 13
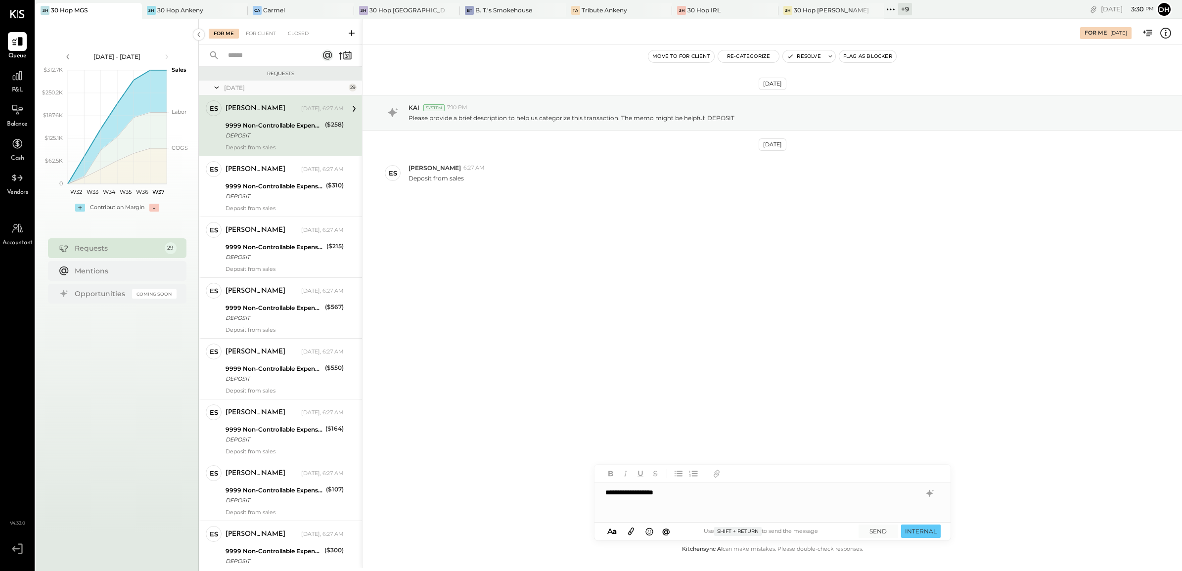
click at [688, 495] on div "**********" at bounding box center [772, 503] width 356 height 40
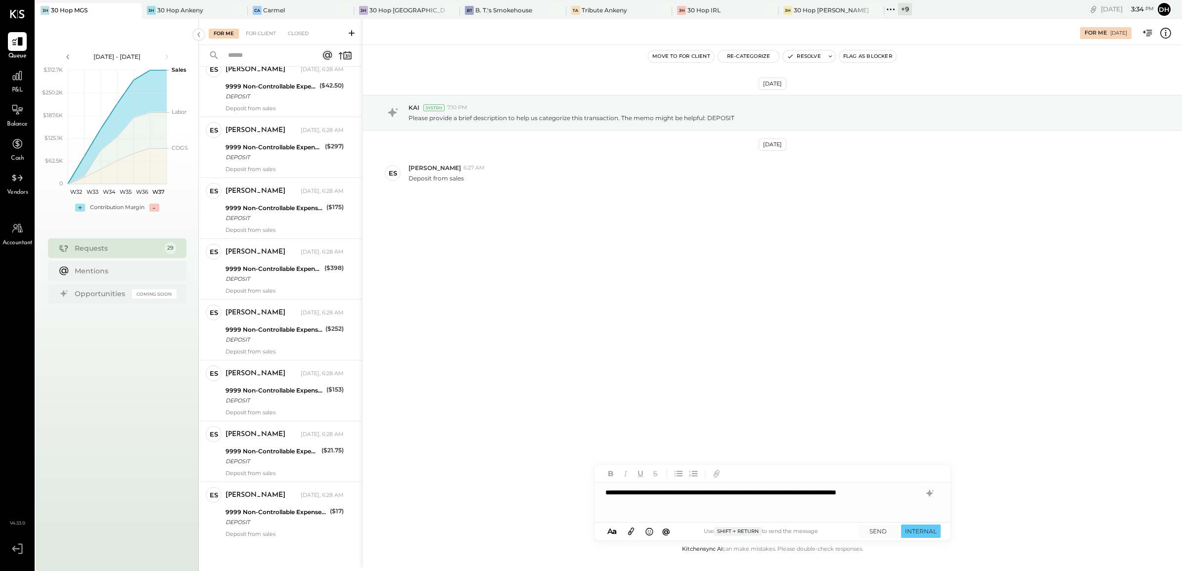
scroll to position [1326, 0]
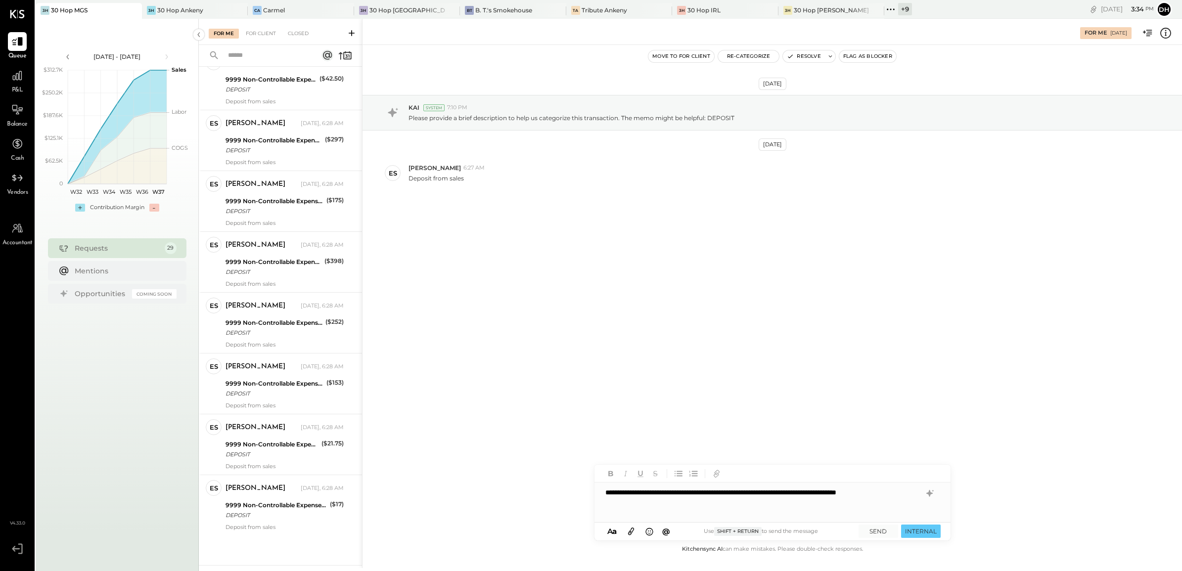
click at [664, 498] on div "**********" at bounding box center [772, 503] width 356 height 40
click at [931, 494] on icon at bounding box center [929, 493] width 6 height 7
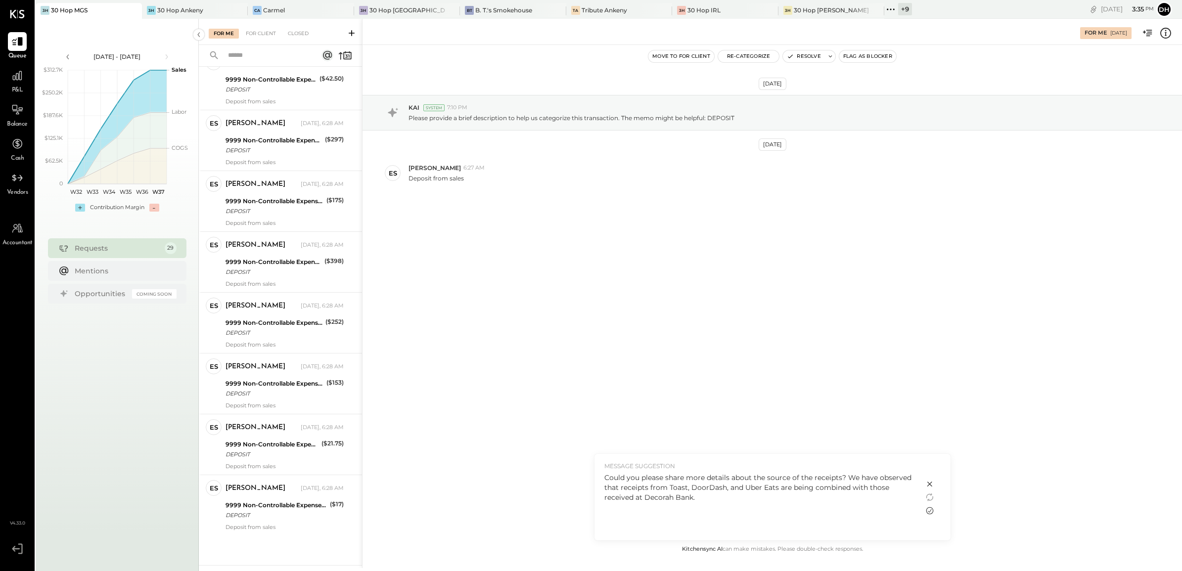
click at [930, 509] on icon at bounding box center [930, 511] width 12 height 12
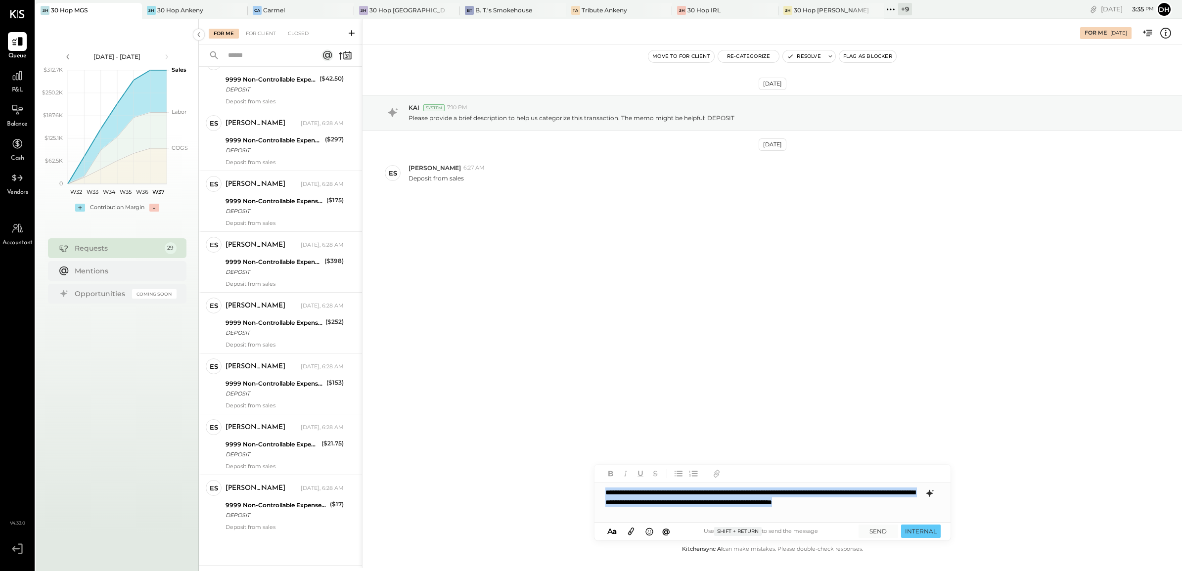
drag, startPoint x: 689, startPoint y: 516, endPoint x: 552, endPoint y: 470, distance: 144.5
click at [552, 470] on div "For Me [DATE] Move to for client Re-Categorize Resolve Flag as Blocker [DATE] K…" at bounding box center [772, 293] width 820 height 549
copy div "**********"
click at [884, 528] on button "SEND" at bounding box center [879, 531] width 40 height 13
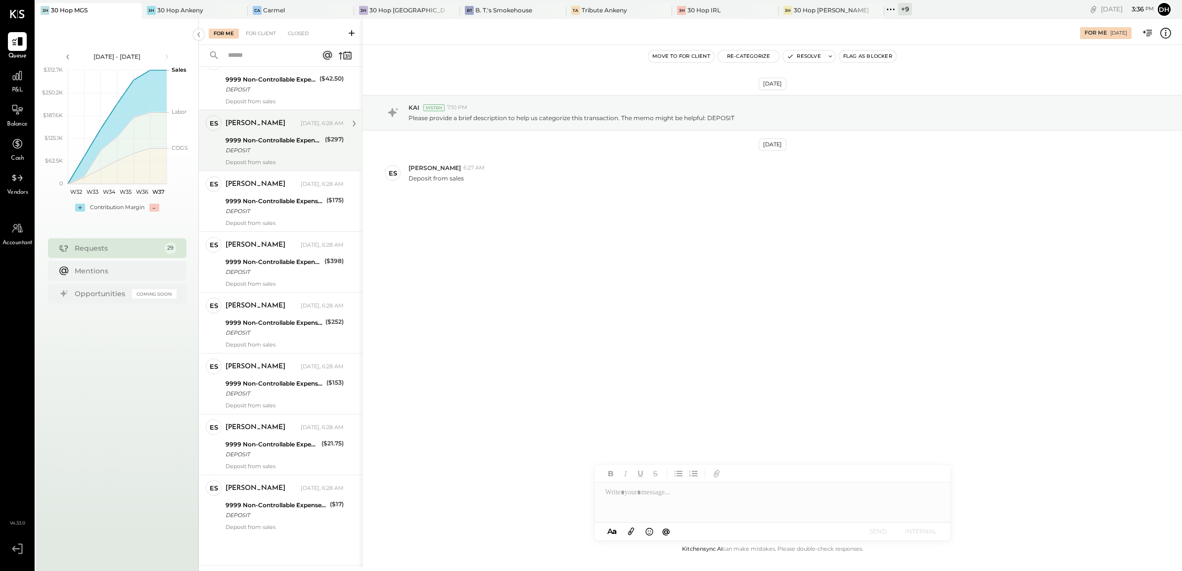
click at [281, 125] on div "[PERSON_NAME]" at bounding box center [262, 124] width 73 height 10
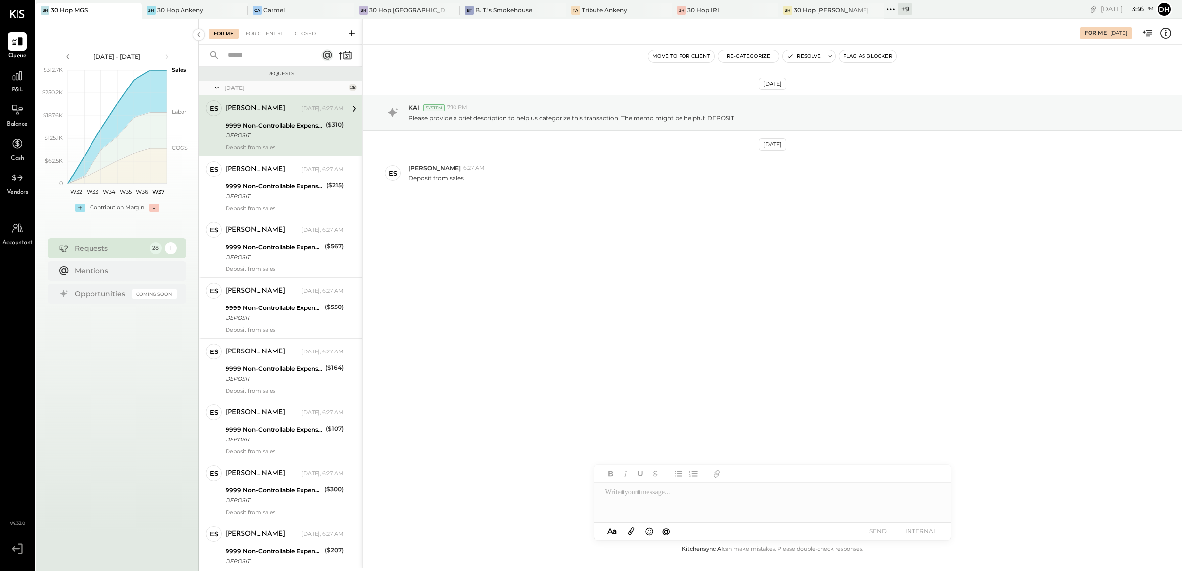
click at [271, 127] on div "9999 Non-Controllable Expenses:Other Income and Expenses:To Be Classified P&L" at bounding box center [274, 126] width 97 height 10
click at [654, 507] on div at bounding box center [772, 503] width 356 height 40
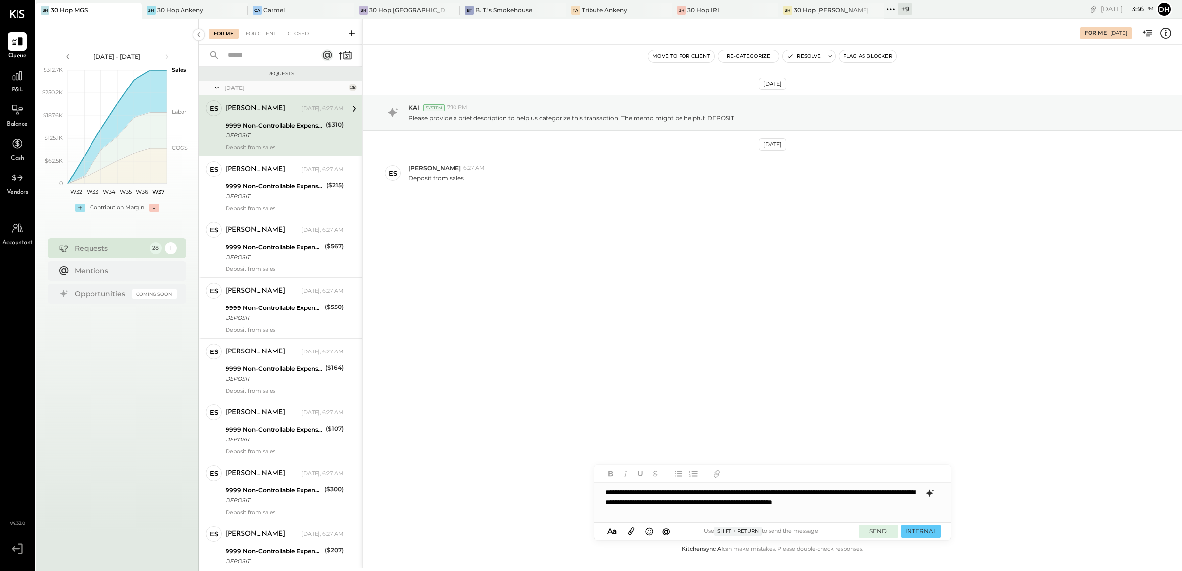
click at [879, 531] on button "SEND" at bounding box center [879, 531] width 40 height 13
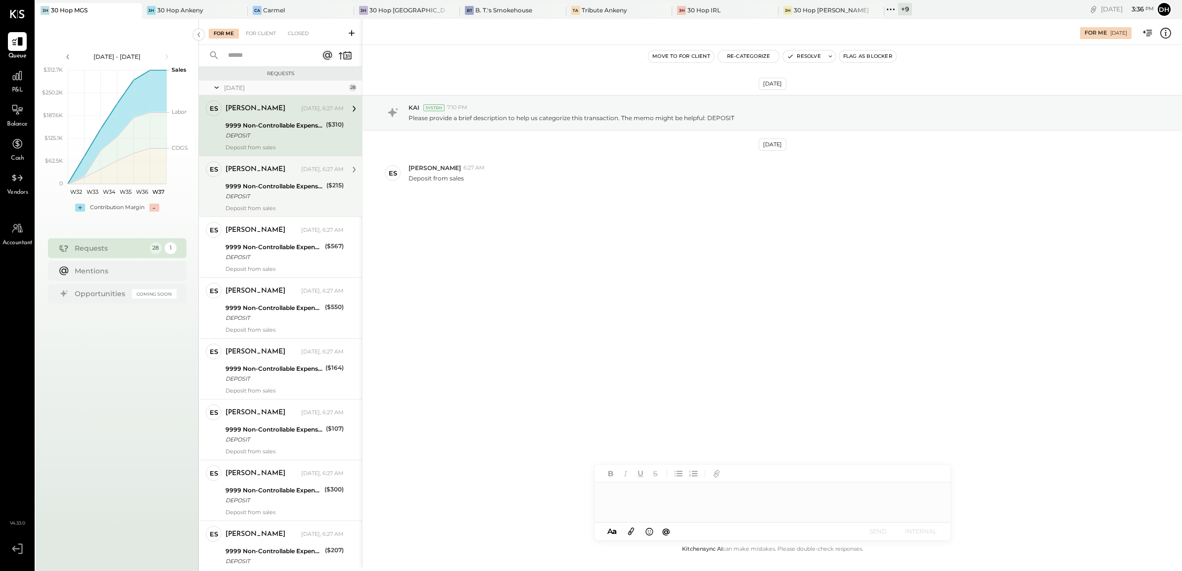
click at [272, 188] on div "9999 Non-Controllable Expenses:Other Income and Expenses:To Be Classified P&L" at bounding box center [275, 186] width 98 height 10
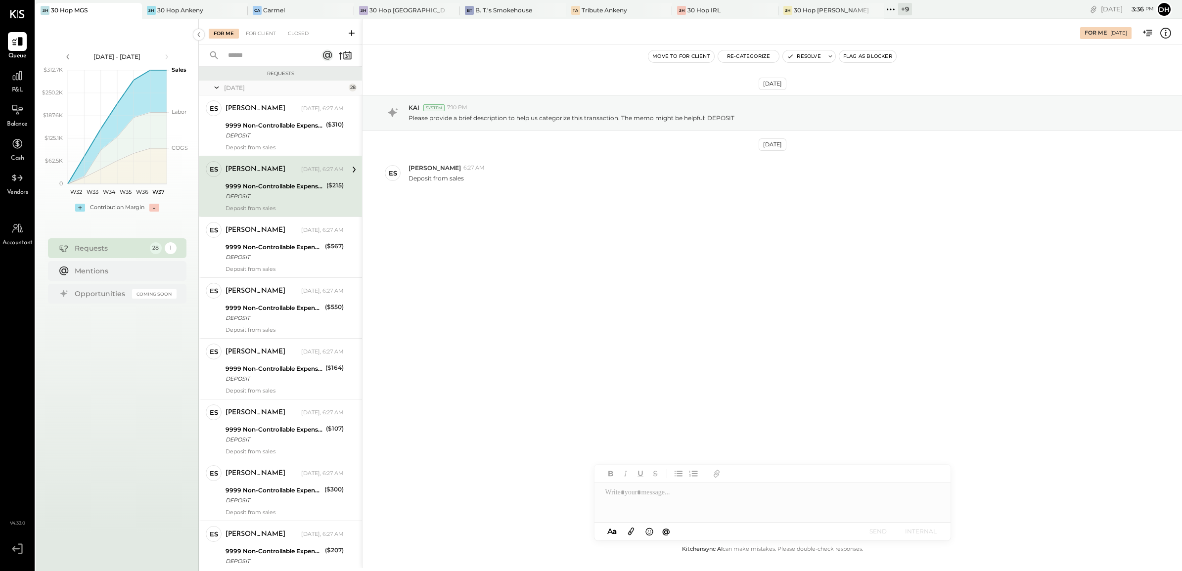
click at [695, 496] on div at bounding box center [772, 503] width 356 height 40
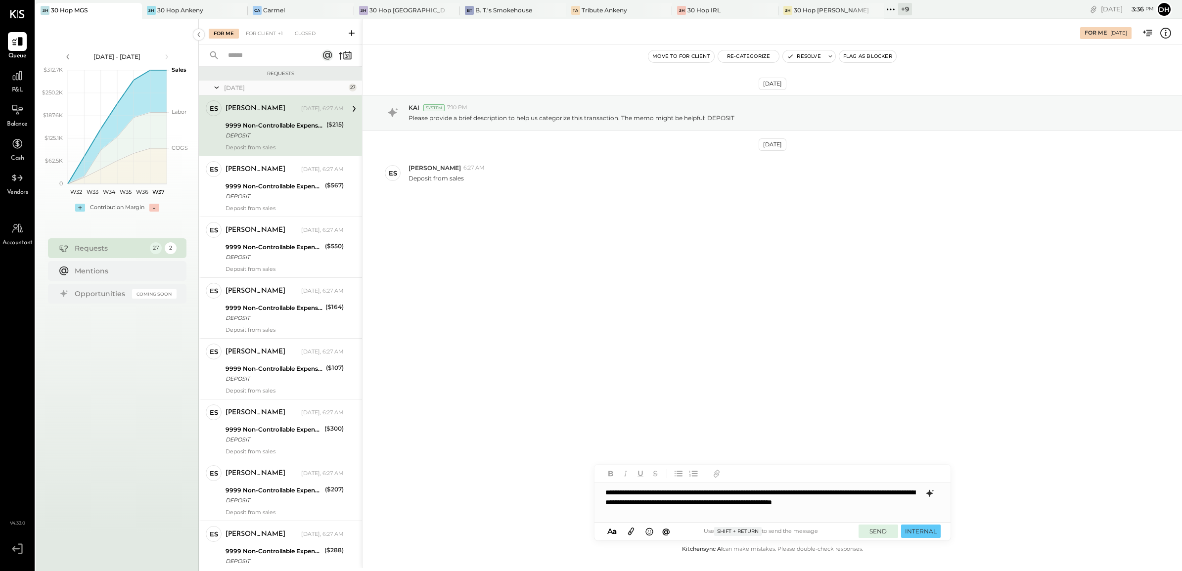
click at [876, 533] on button "SEND" at bounding box center [879, 531] width 40 height 13
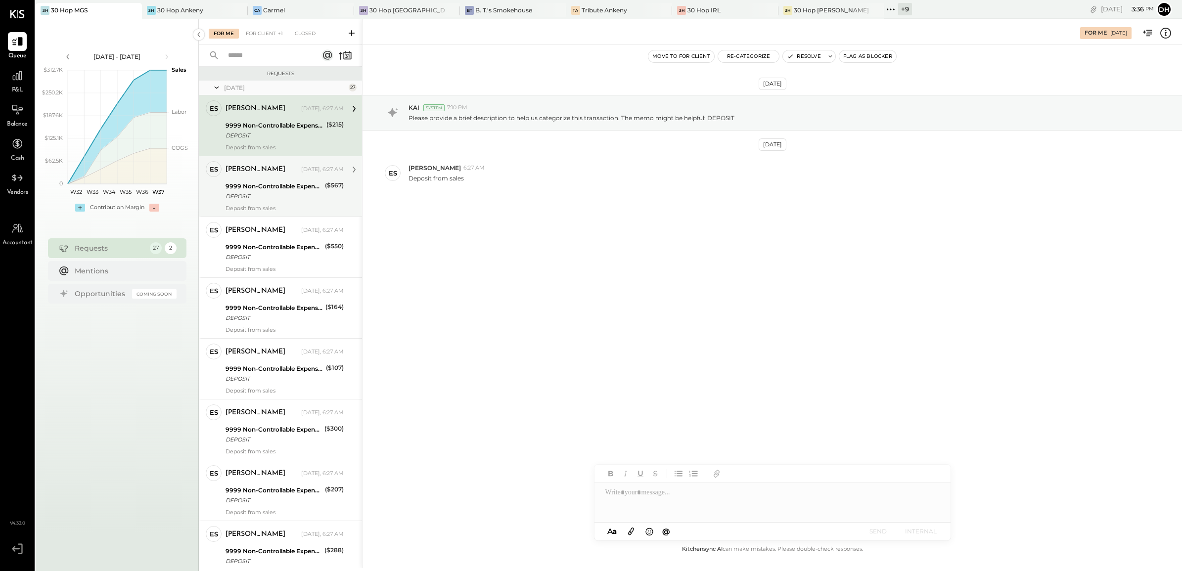
click at [256, 176] on div "[PERSON_NAME] [DATE], 6:27 AM" at bounding box center [285, 170] width 118 height 14
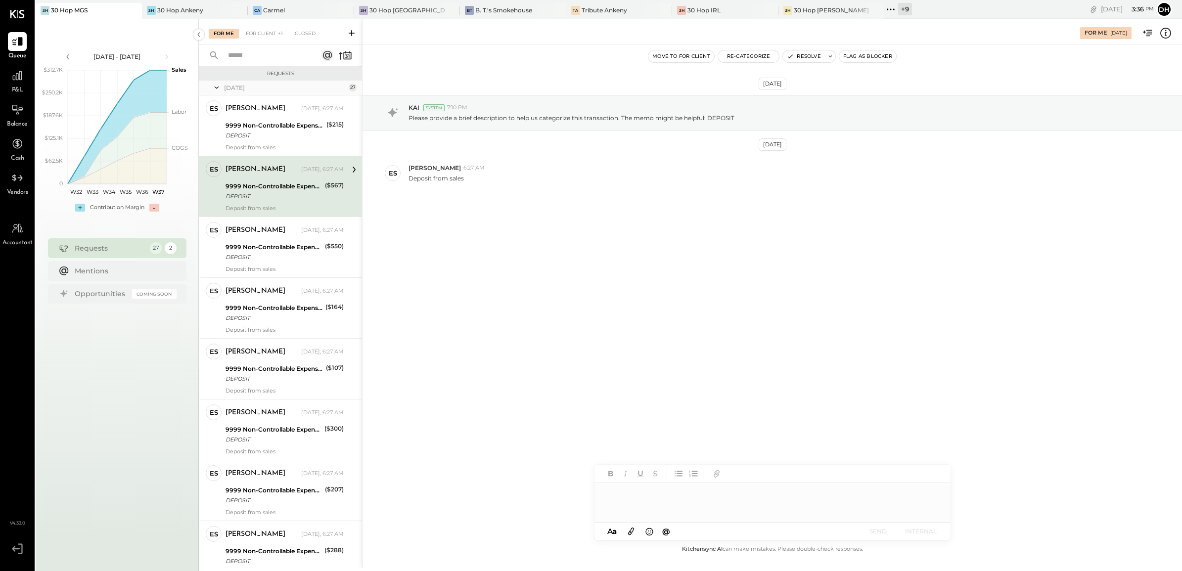
click at [693, 510] on div at bounding box center [772, 503] width 356 height 40
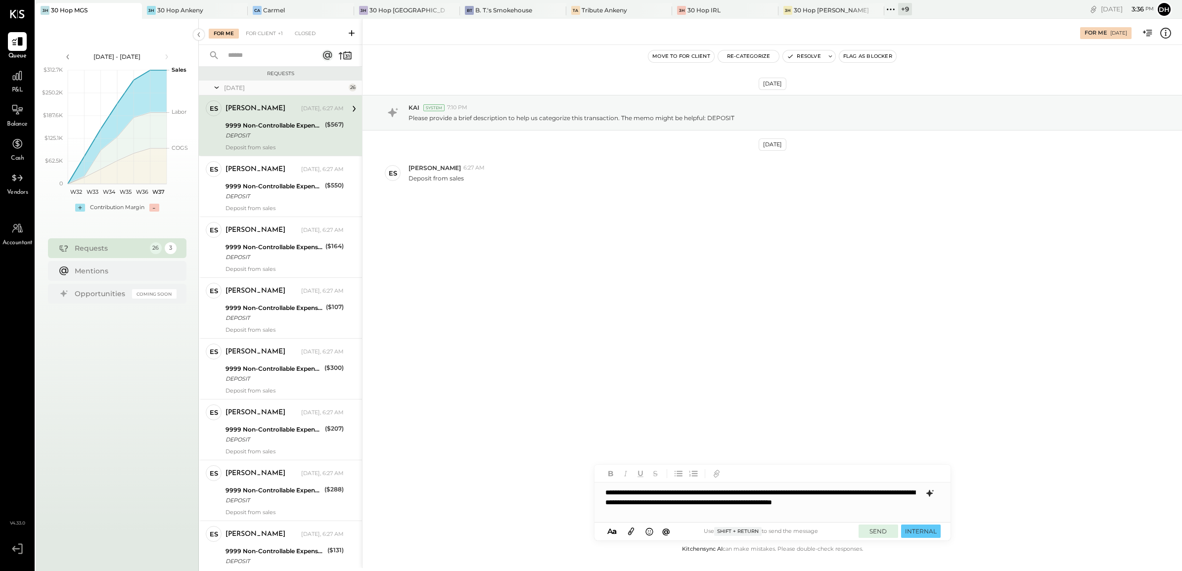
click at [873, 529] on button "SEND" at bounding box center [879, 531] width 40 height 13
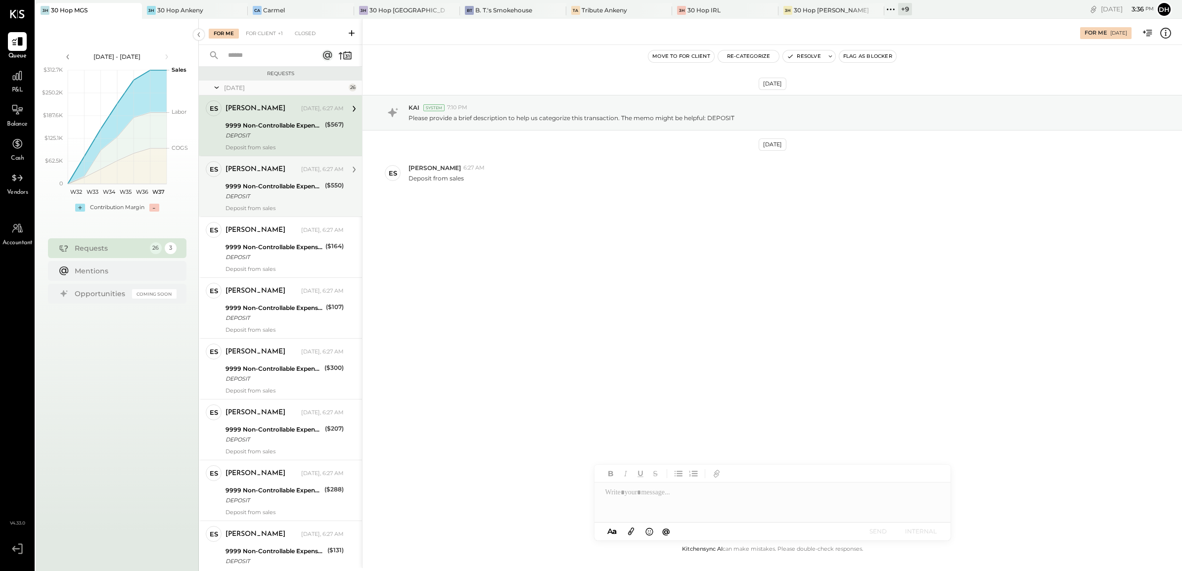
click at [288, 174] on div "[PERSON_NAME]" at bounding box center [263, 170] width 74 height 10
click at [281, 124] on div "9999 Non-Controllable Expenses:Other Income and Expenses:To Be Classified P&L" at bounding box center [274, 126] width 96 height 10
click at [689, 498] on div at bounding box center [772, 503] width 356 height 40
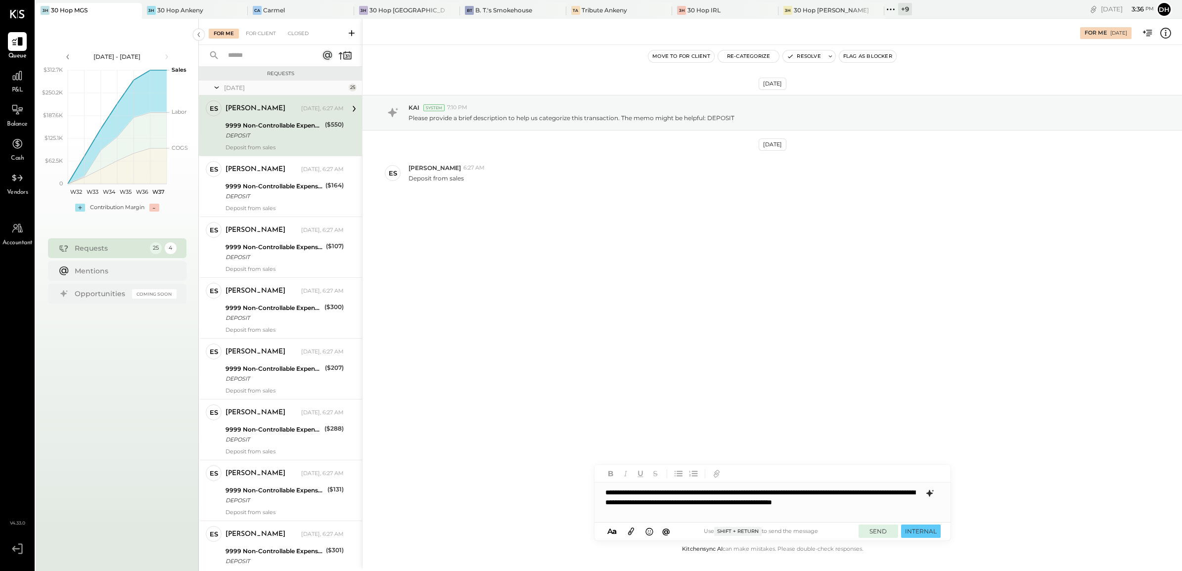
click at [879, 535] on button "SEND" at bounding box center [879, 531] width 40 height 13
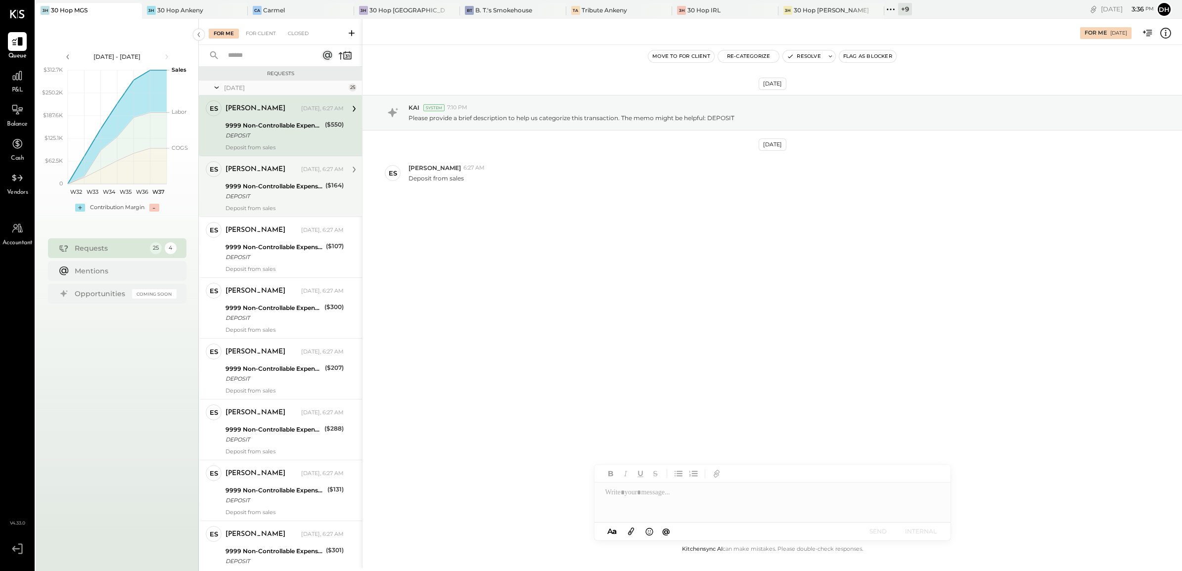
click at [234, 194] on div "DEPOSIT" at bounding box center [274, 196] width 97 height 10
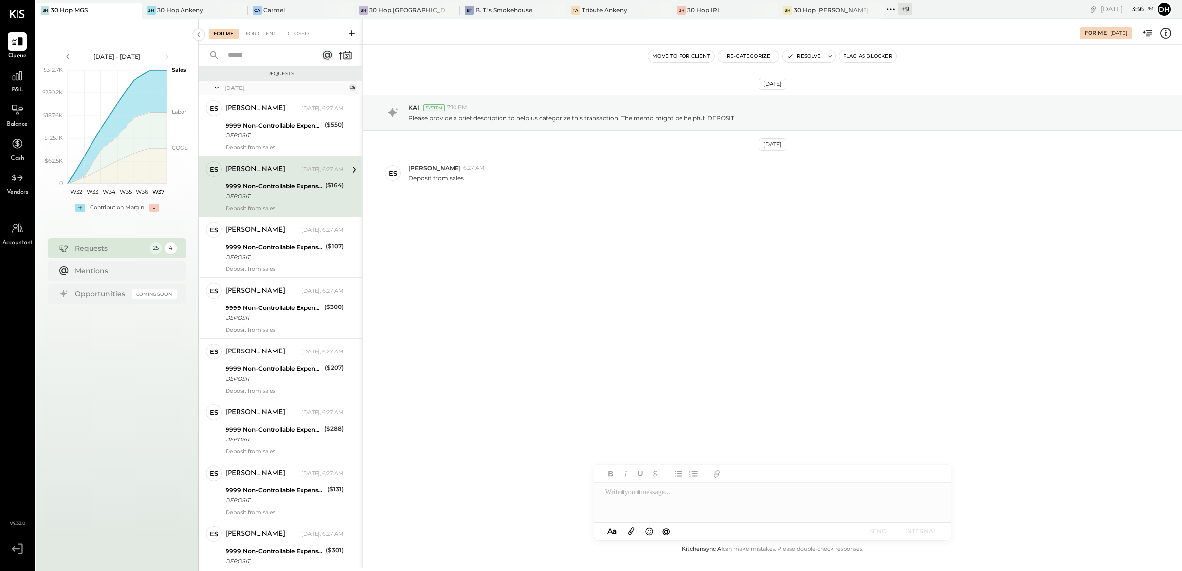
click at [644, 494] on div at bounding box center [772, 503] width 356 height 40
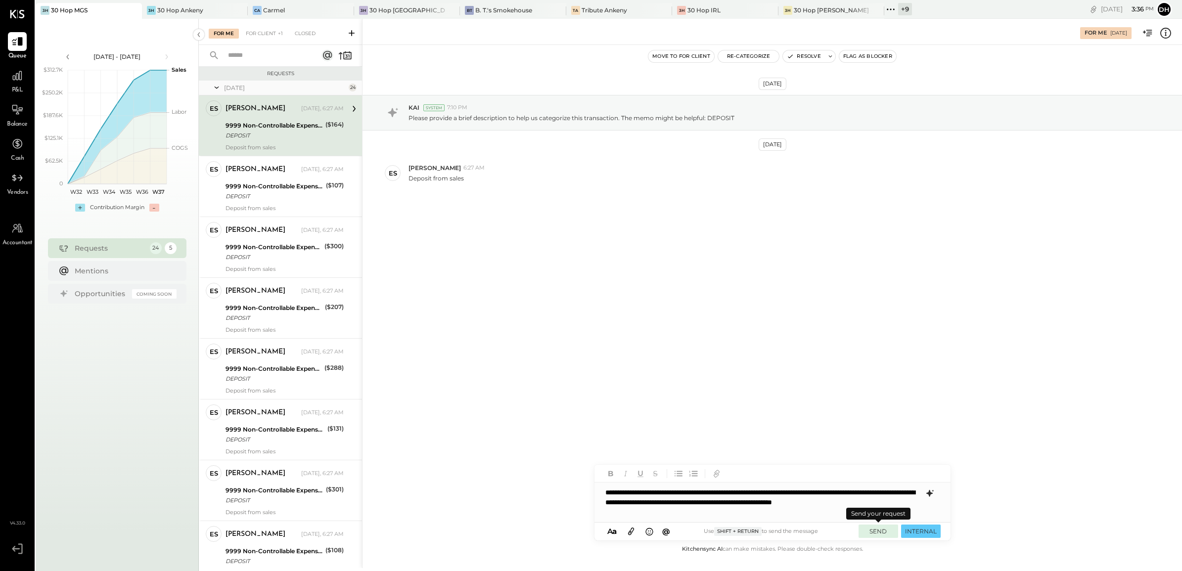
click at [886, 533] on button "SEND" at bounding box center [879, 531] width 40 height 13
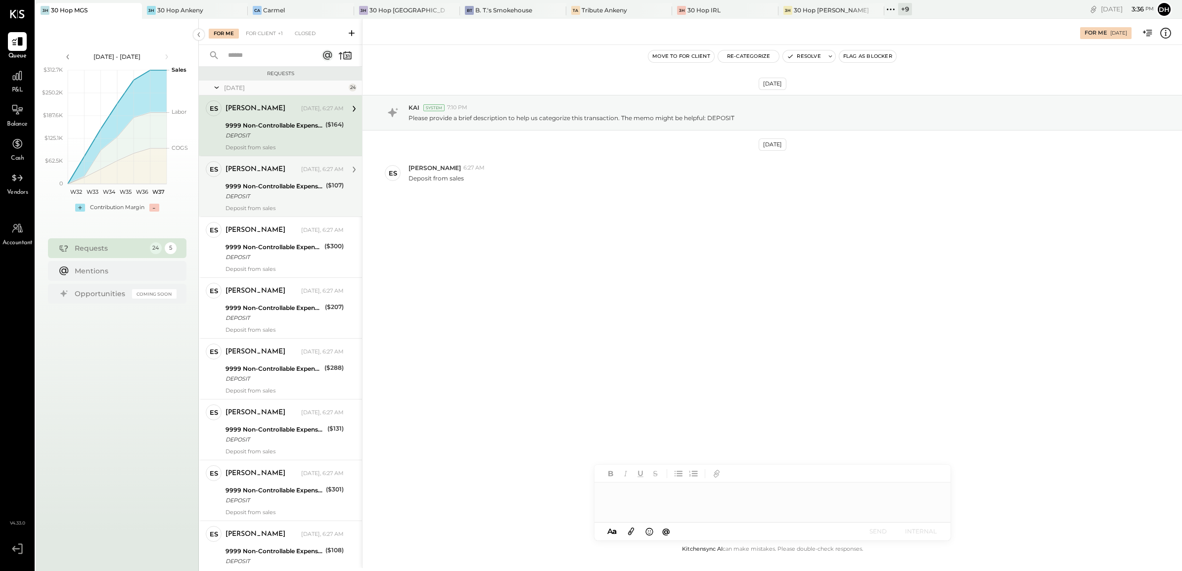
click at [281, 211] on div "Deposit from sales" at bounding box center [285, 208] width 118 height 7
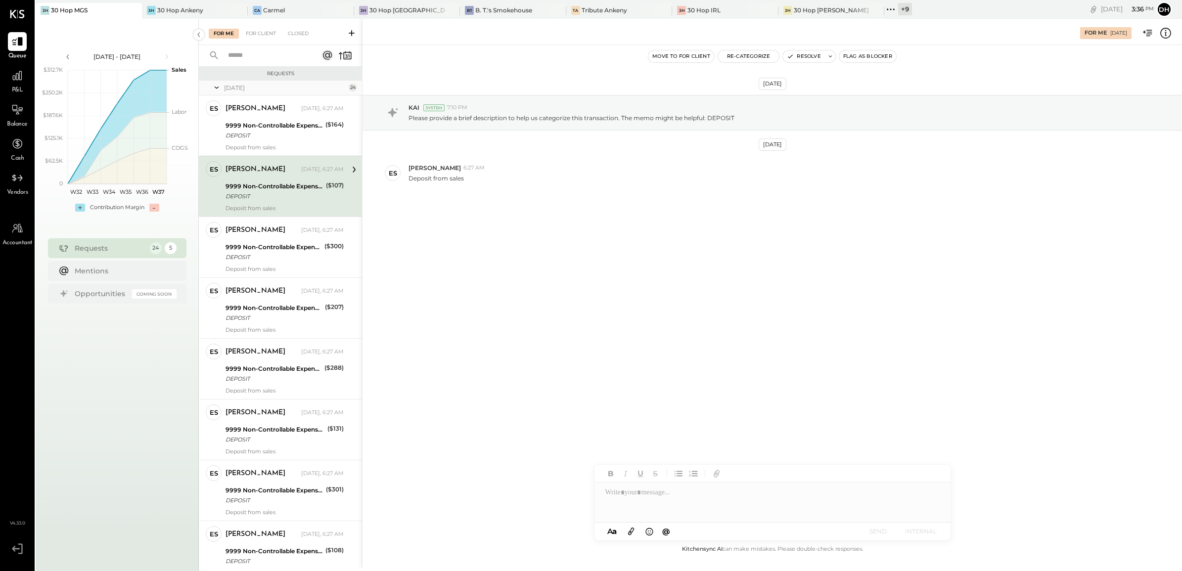
click at [668, 493] on div at bounding box center [772, 503] width 356 height 40
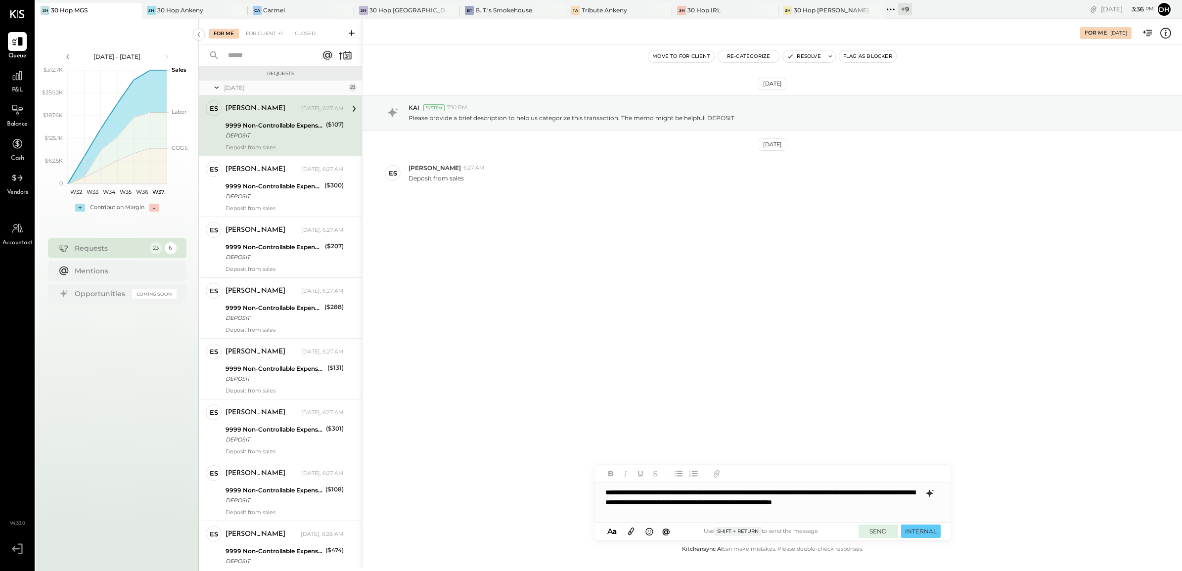
click at [872, 528] on button "SEND" at bounding box center [879, 531] width 40 height 13
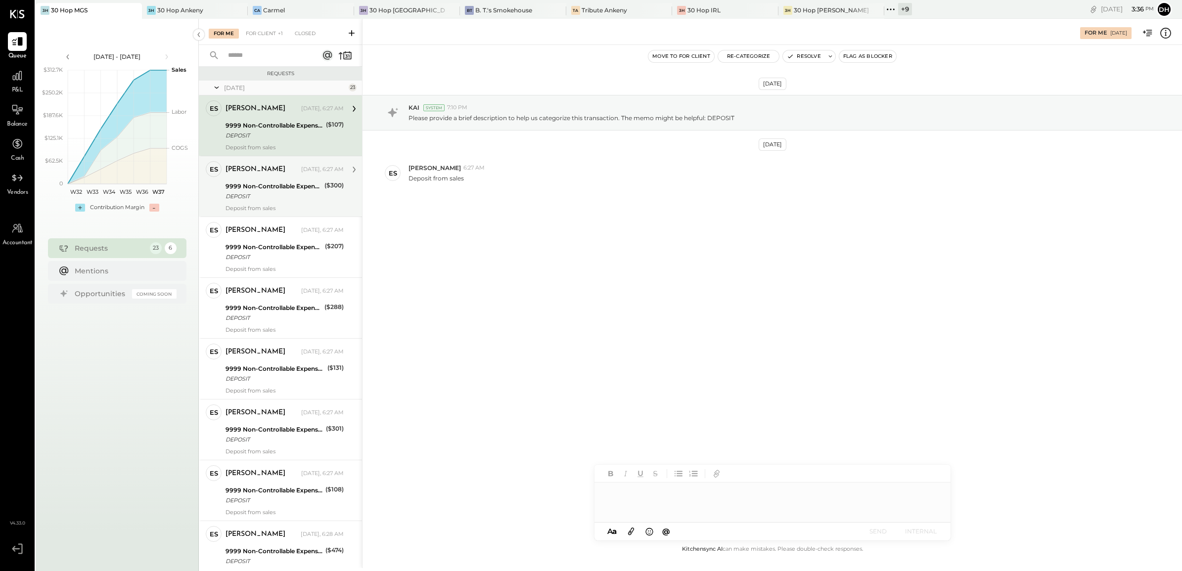
click at [270, 184] on div "9999 Non-Controllable Expenses:Other Income and Expenses:To Be Classified P&L" at bounding box center [274, 186] width 96 height 10
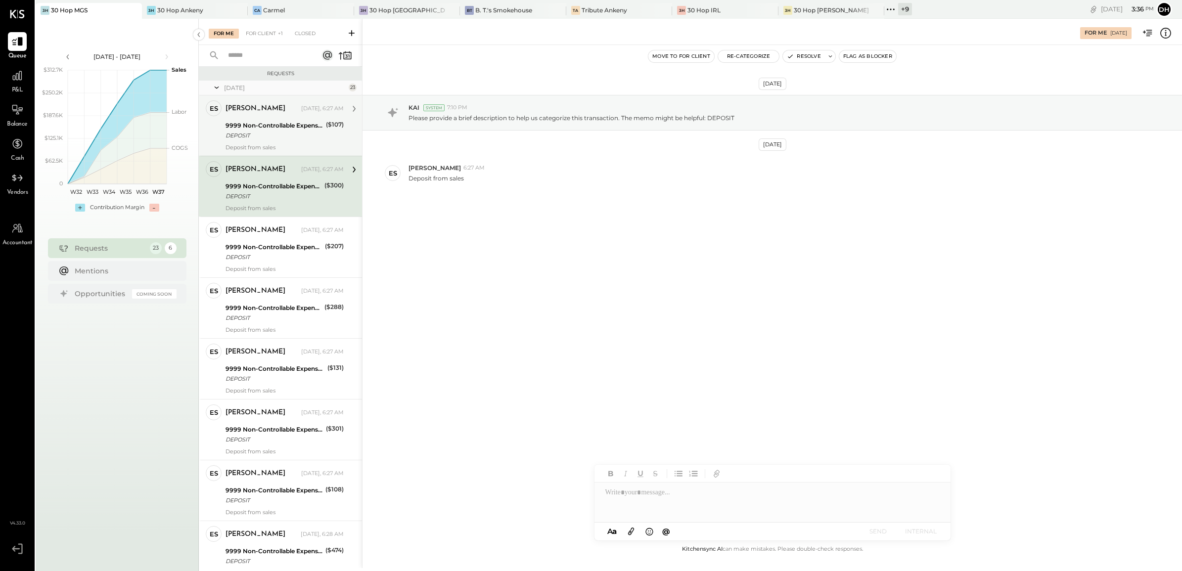
click at [694, 506] on div at bounding box center [772, 503] width 356 height 40
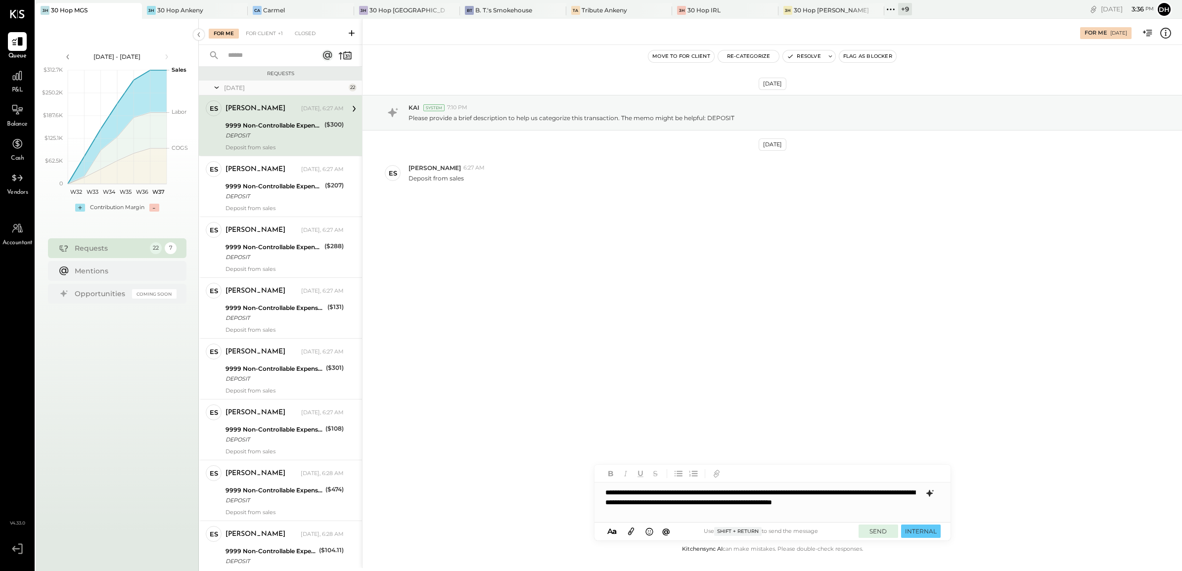
click at [872, 533] on button "SEND" at bounding box center [879, 531] width 40 height 13
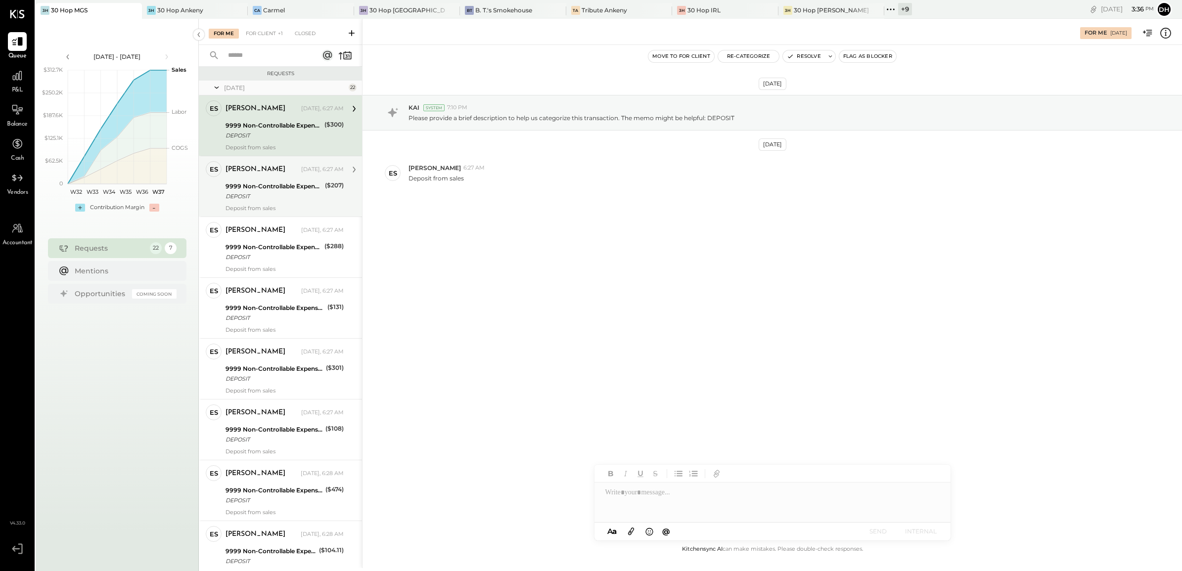
click at [241, 189] on div "9999 Non-Controllable Expenses:Other Income and Expenses:To Be Classified P&L" at bounding box center [274, 186] width 96 height 10
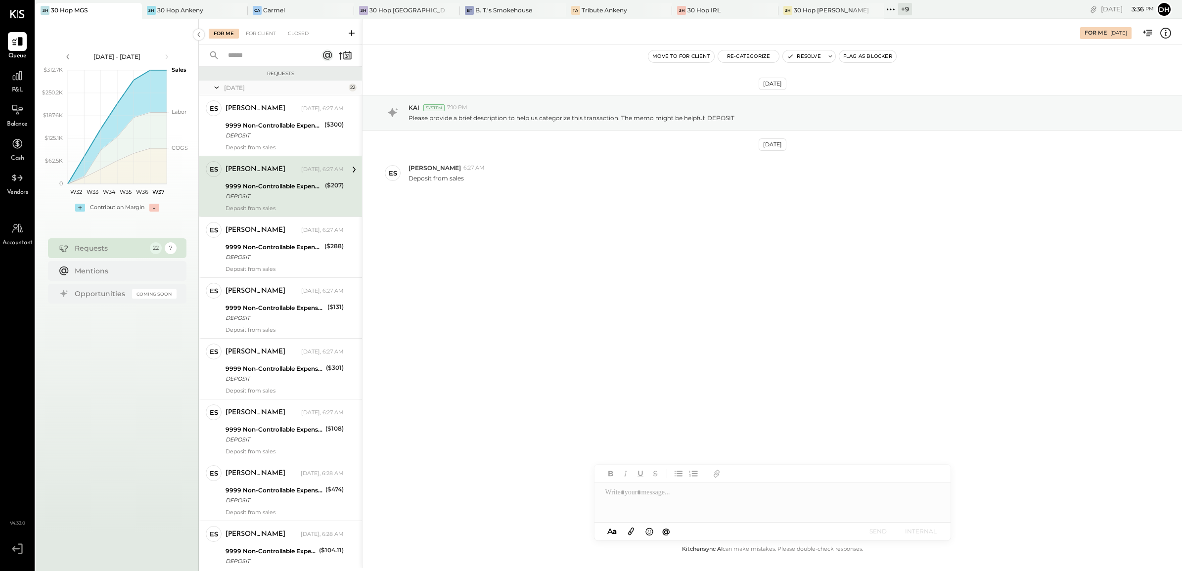
click at [624, 498] on div at bounding box center [772, 503] width 356 height 40
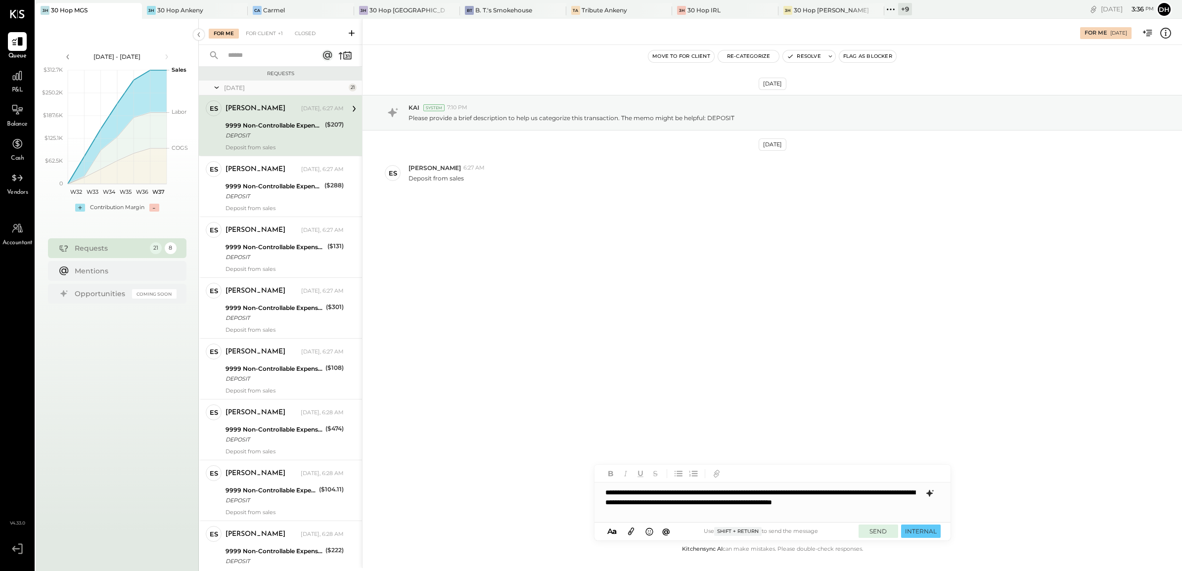
click at [873, 530] on button "SEND" at bounding box center [879, 531] width 40 height 13
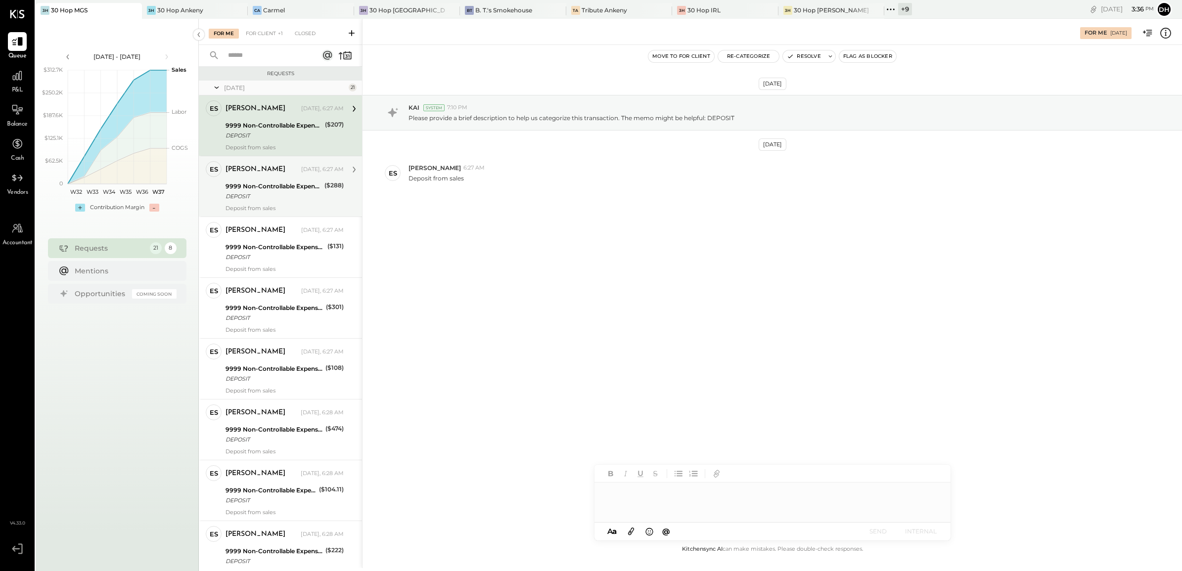
click at [265, 189] on div "9999 Non-Controllable Expenses:Other Income and Expenses:To Be Classified P&L" at bounding box center [274, 186] width 96 height 10
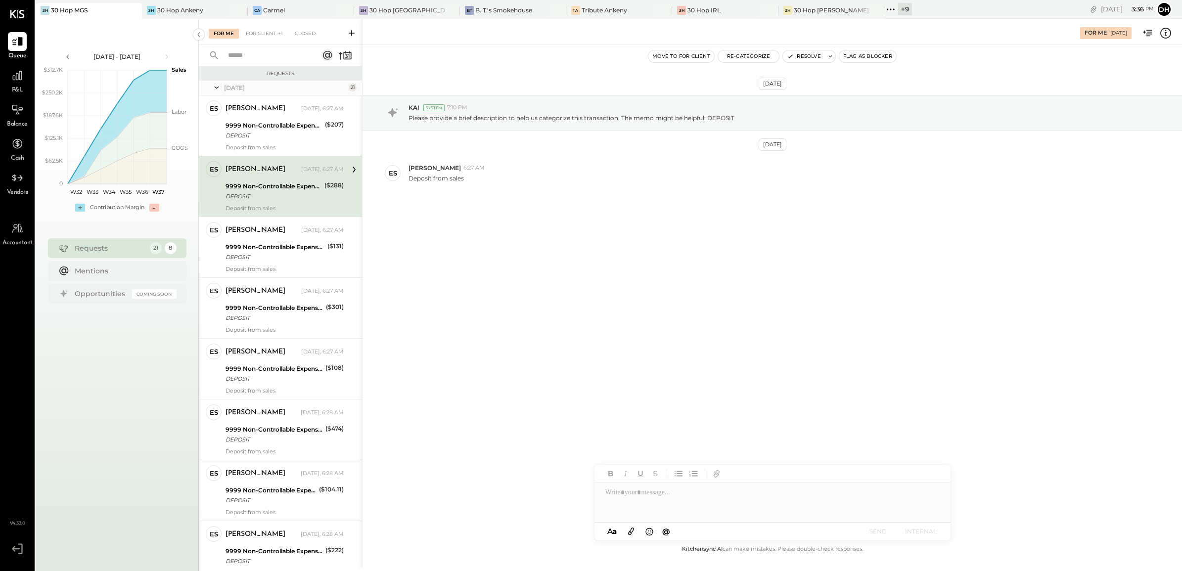
click at [671, 498] on div at bounding box center [772, 503] width 356 height 40
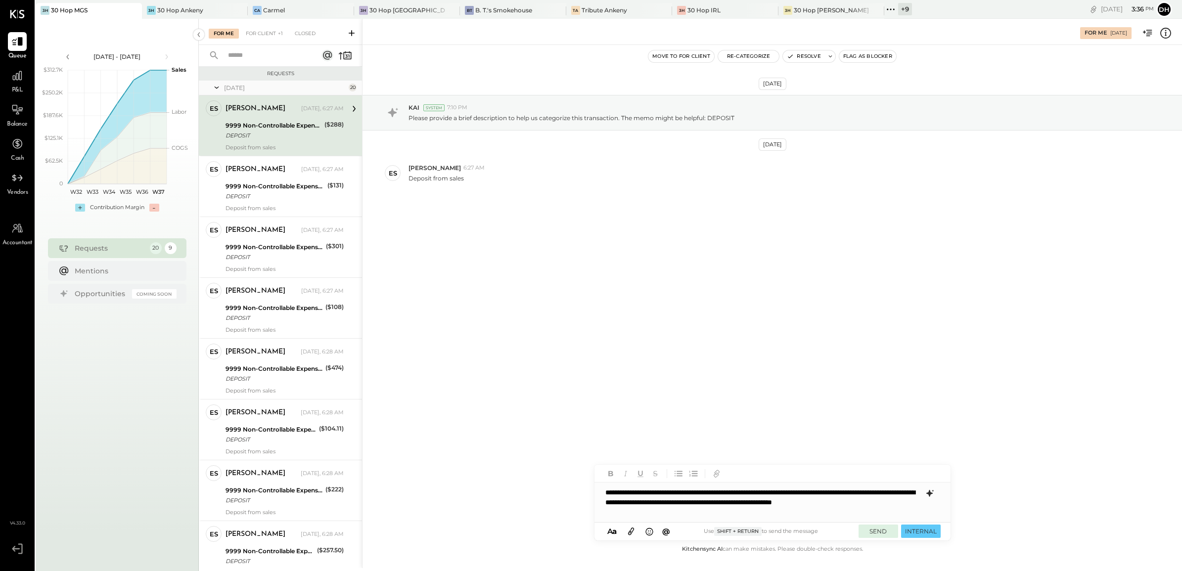
click at [883, 531] on button "SEND" at bounding box center [879, 531] width 40 height 13
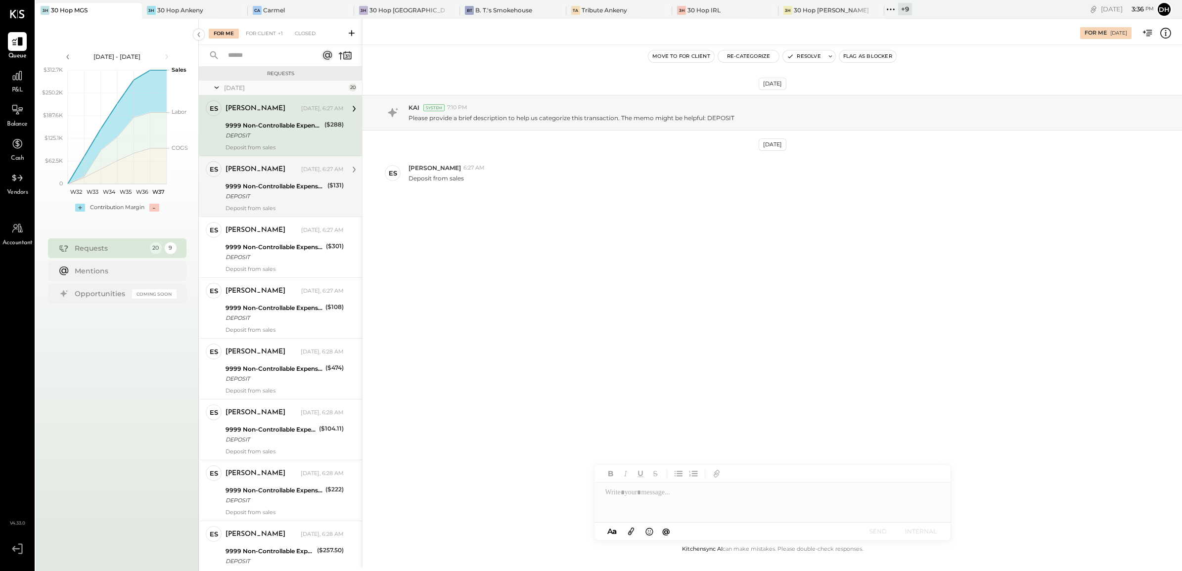
click at [245, 169] on div "[PERSON_NAME]" at bounding box center [256, 170] width 60 height 10
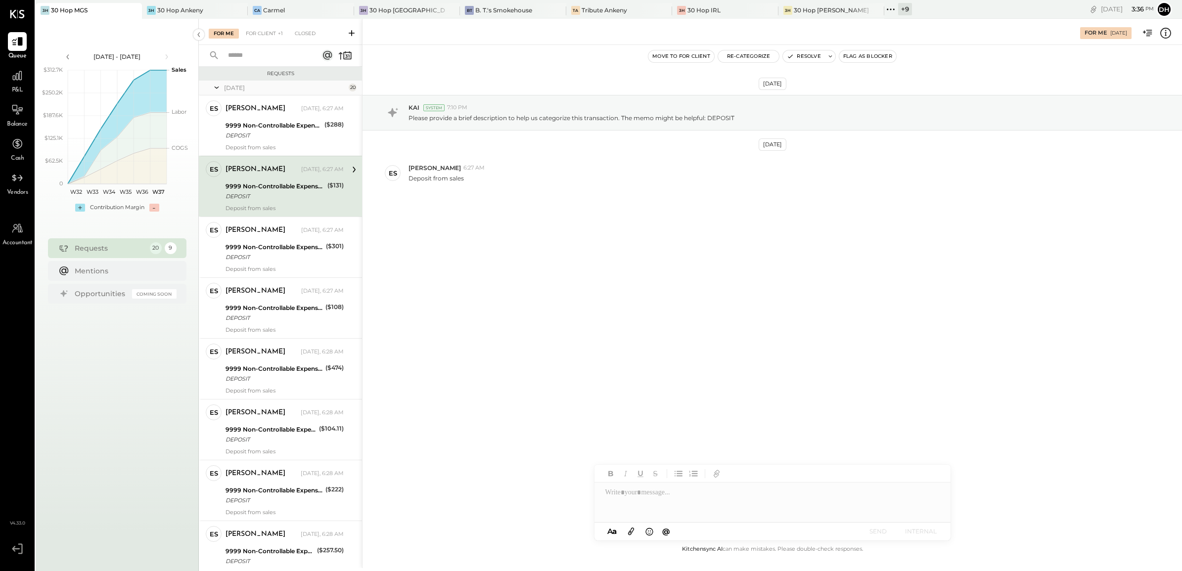
click at [665, 496] on div at bounding box center [772, 503] width 356 height 40
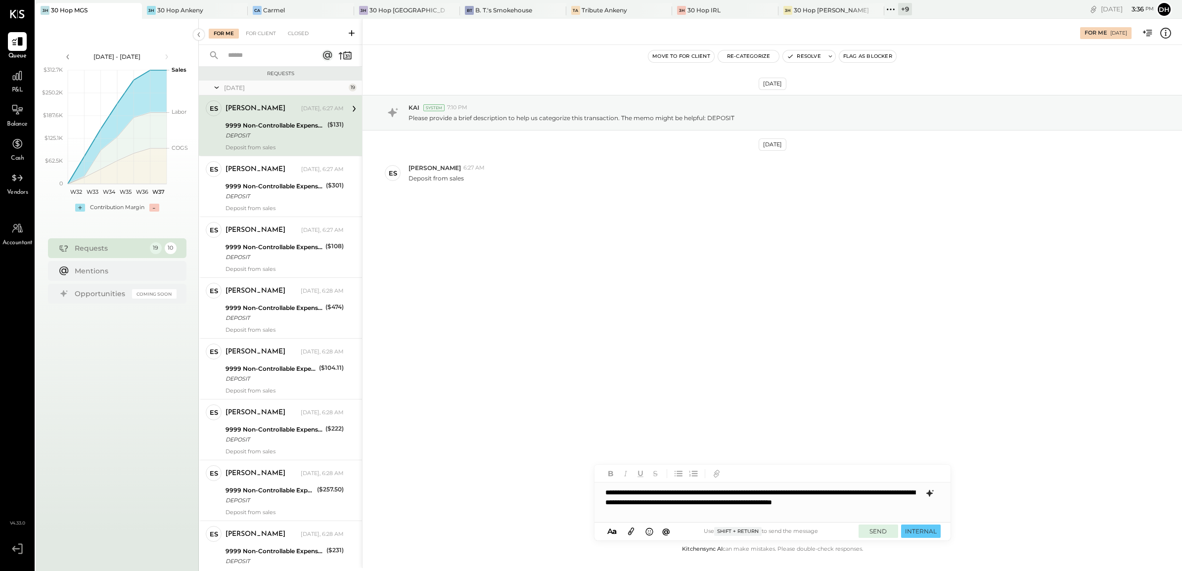
click at [870, 532] on button "SEND" at bounding box center [879, 531] width 40 height 13
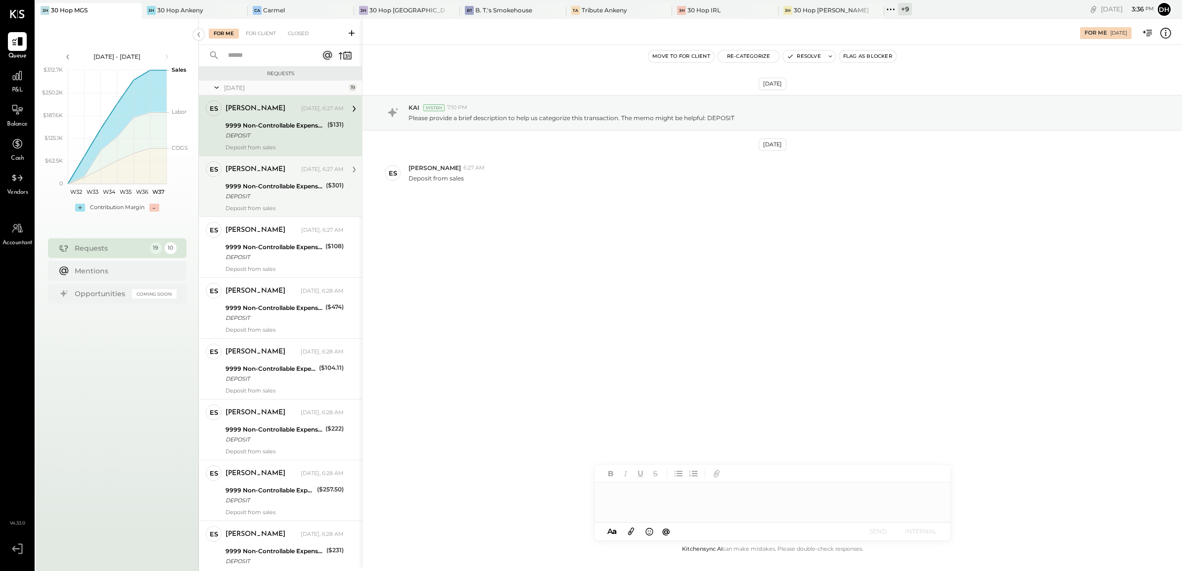
click at [315, 189] on div "9999 Non-Controllable Expenses:Other Income and Expenses:To Be Classified P&L" at bounding box center [274, 186] width 97 height 10
click at [680, 485] on div at bounding box center [772, 503] width 356 height 40
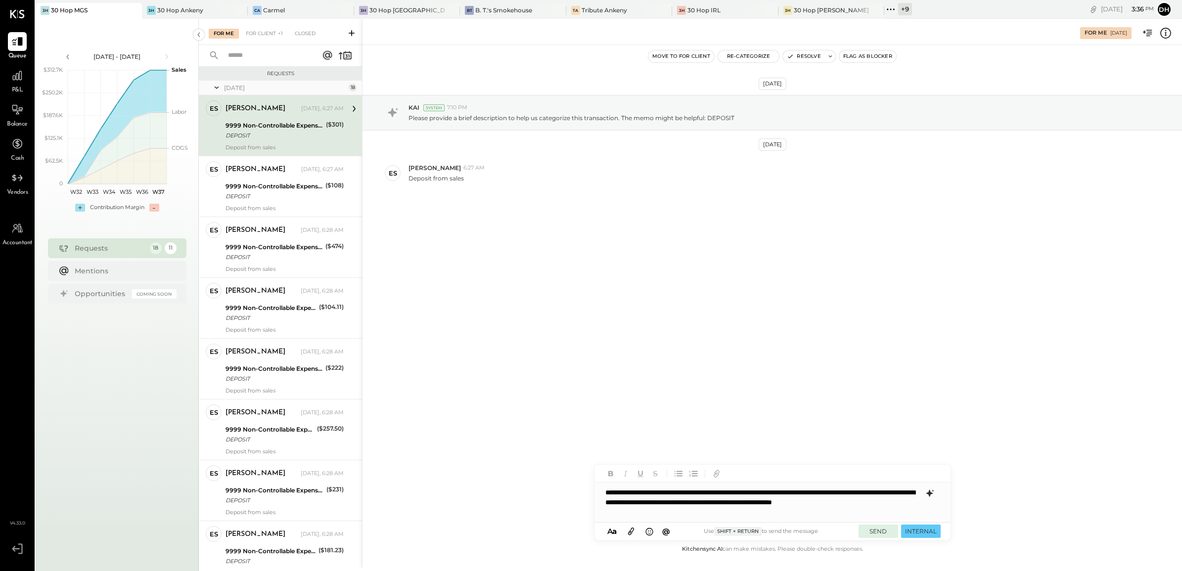
click at [880, 530] on button "SEND" at bounding box center [879, 531] width 40 height 13
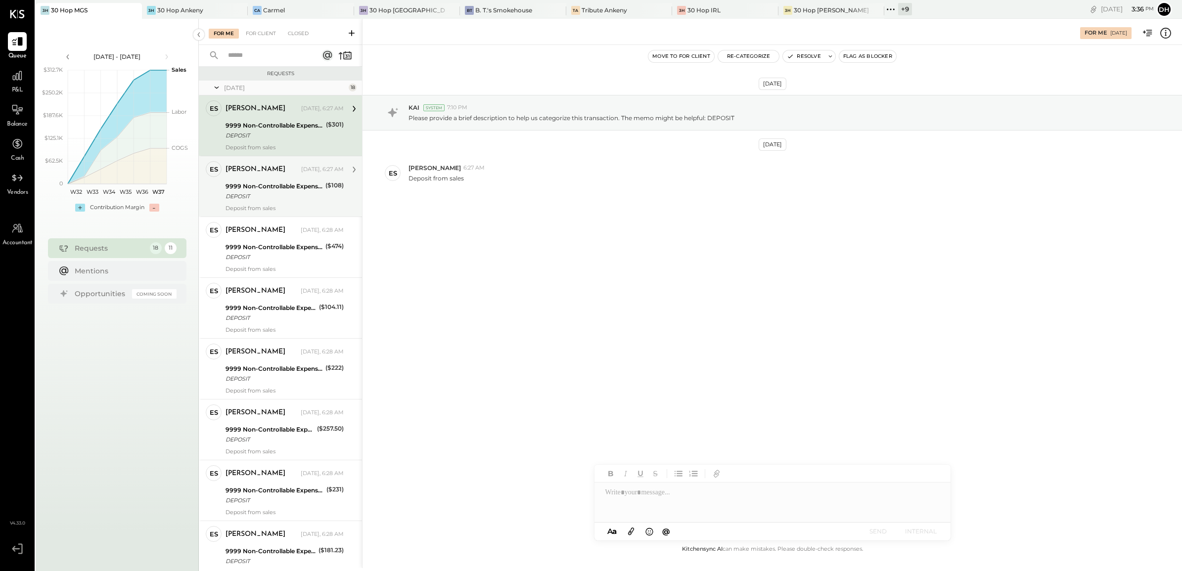
click at [240, 191] on div "DEPOSIT" at bounding box center [274, 196] width 97 height 10
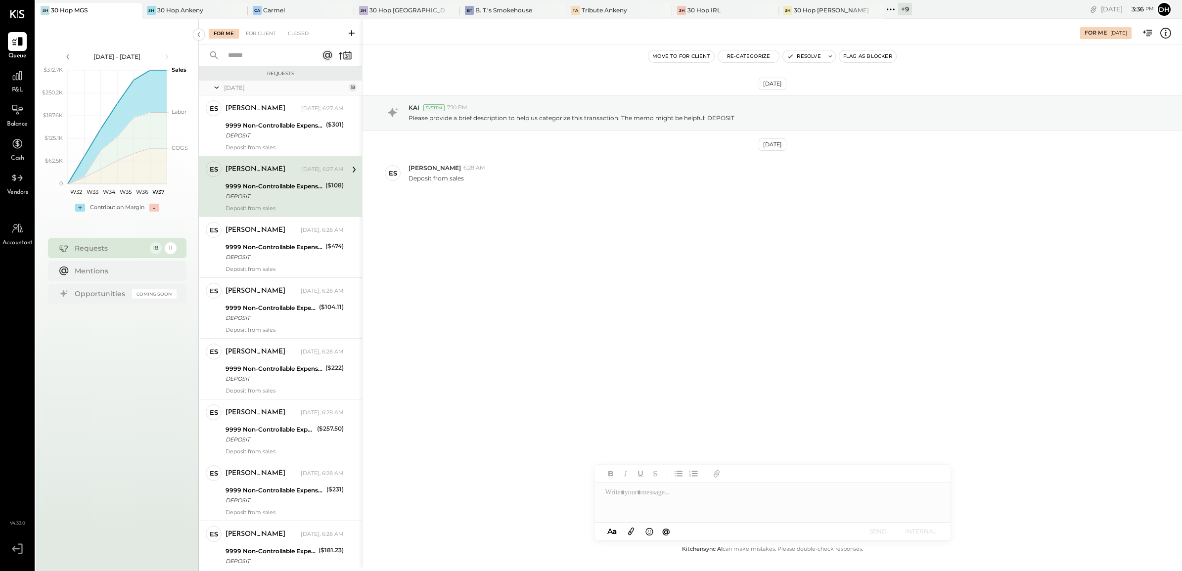
click at [720, 504] on div at bounding box center [772, 503] width 356 height 40
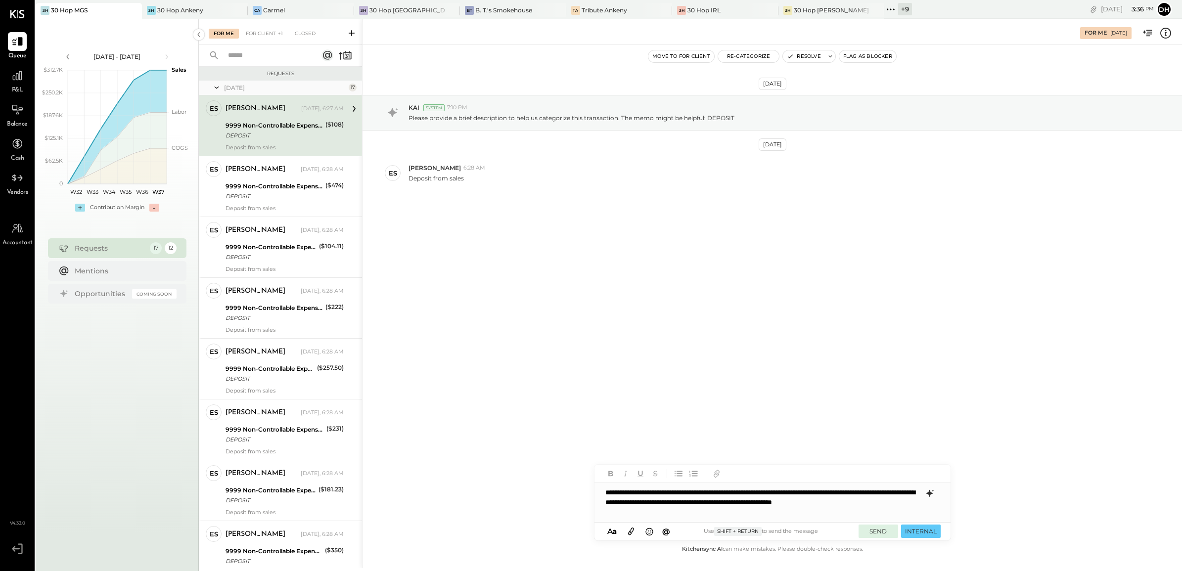
click at [893, 533] on button "SEND" at bounding box center [879, 531] width 40 height 13
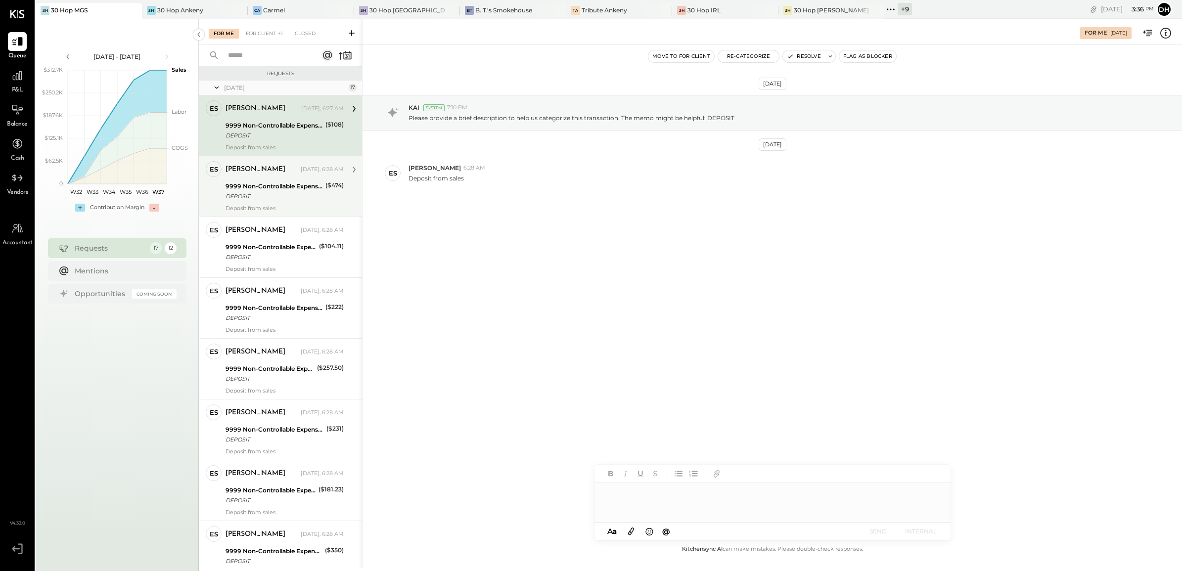
click at [258, 181] on div "9999 Non-Controllable Expenses:Other Income and Expenses:To Be Classified P&L" at bounding box center [274, 186] width 97 height 10
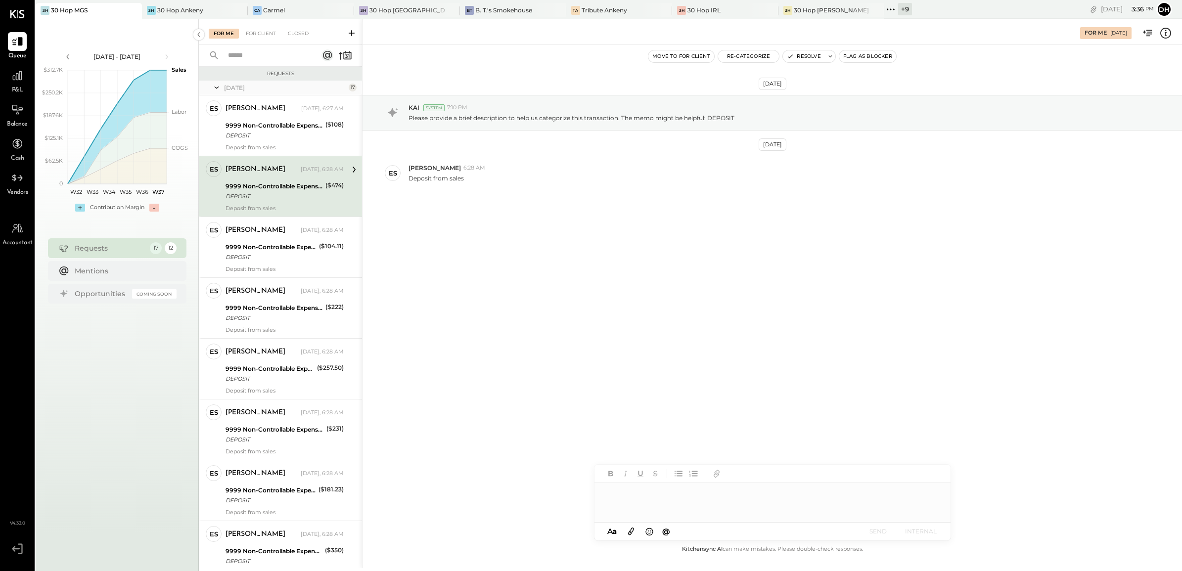
click at [673, 503] on div at bounding box center [772, 503] width 356 height 40
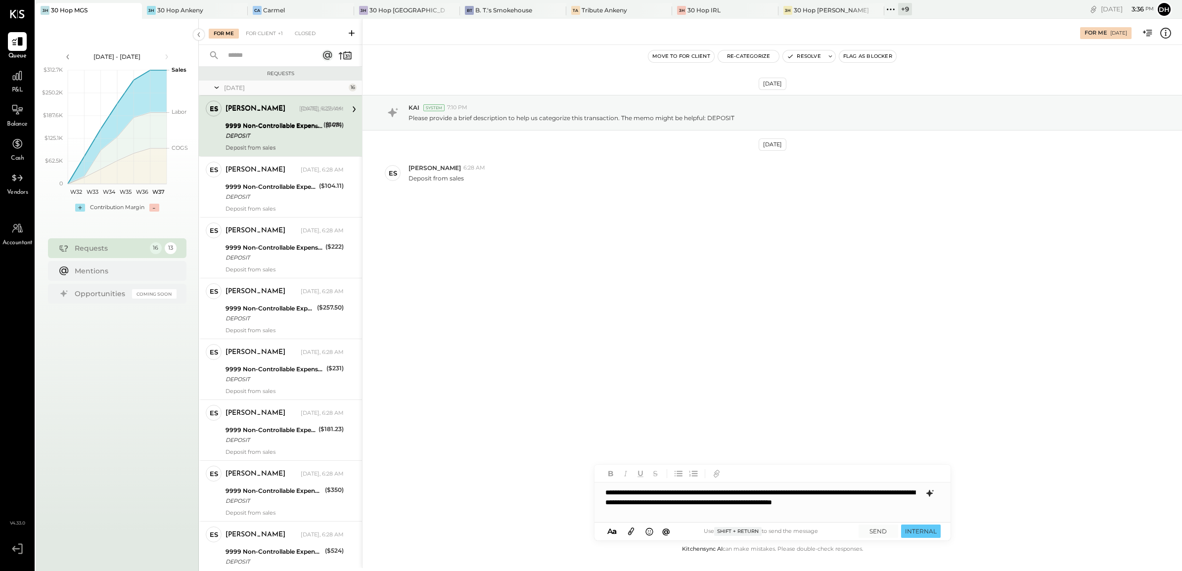
click at [885, 540] on div "A a @ Use Shift + Return to send the message SEND INTERNAL" at bounding box center [772, 532] width 356 height 18
click at [883, 529] on button "SEND" at bounding box center [879, 531] width 40 height 13
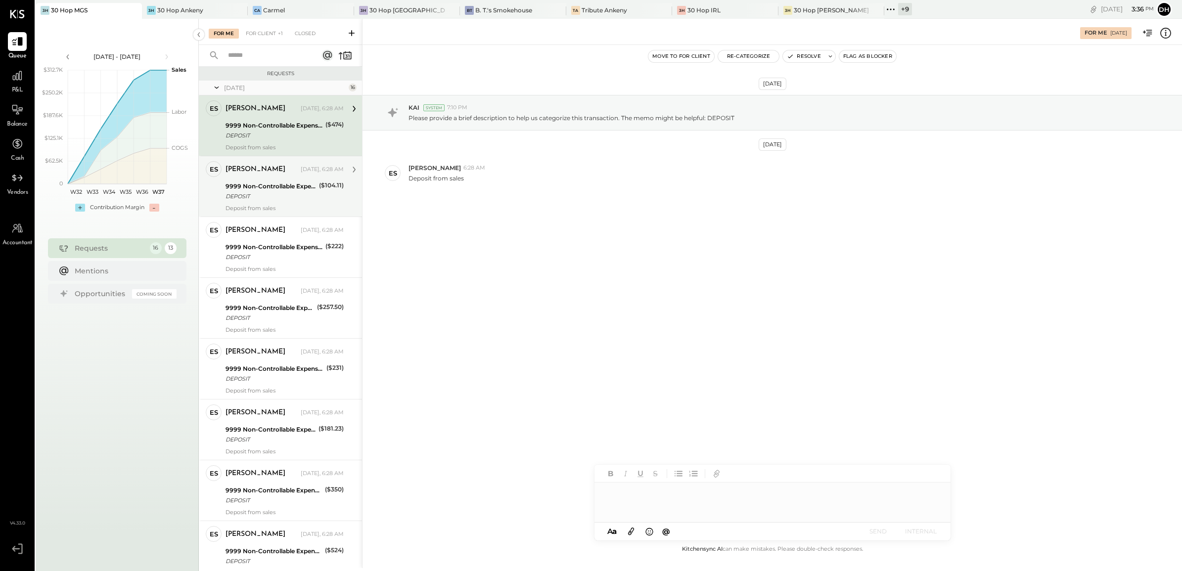
click at [262, 181] on div "9999 Non-Controllable Expenses:Other Income and Expenses:To Be Classified P&L" at bounding box center [271, 186] width 90 height 10
click at [686, 500] on div at bounding box center [772, 503] width 356 height 40
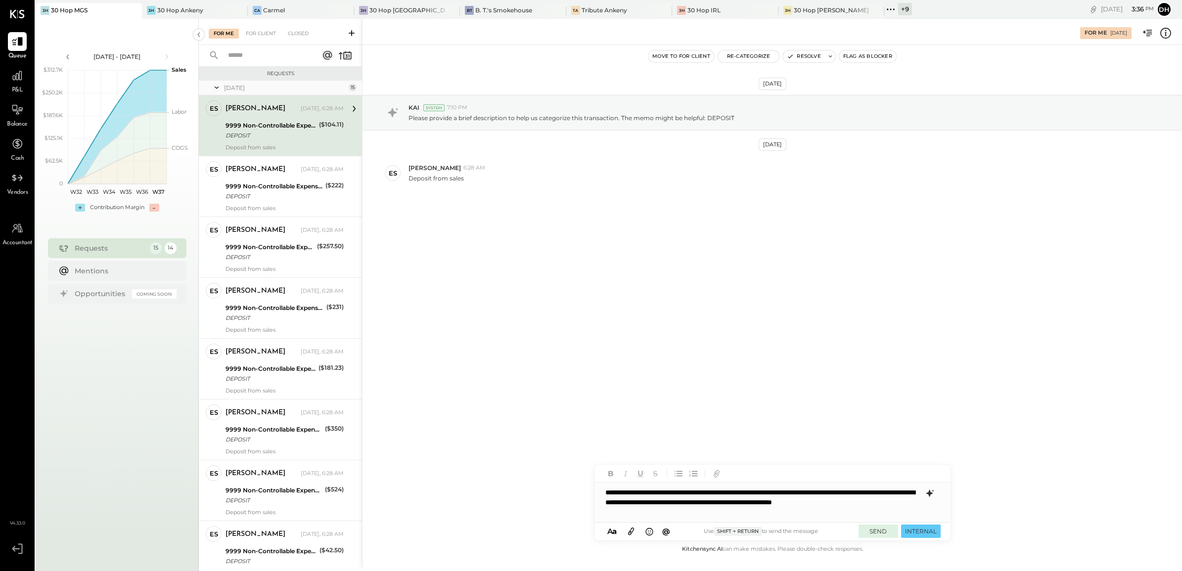
click at [869, 531] on button "SEND" at bounding box center [879, 531] width 40 height 13
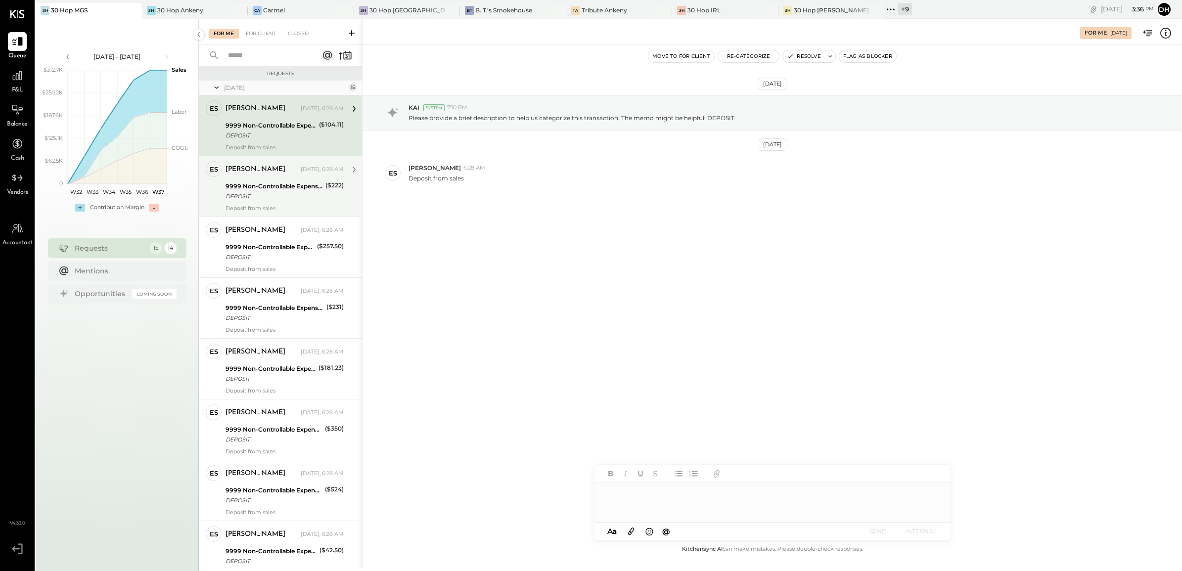
click at [238, 192] on div "DEPOSIT" at bounding box center [274, 196] width 97 height 10
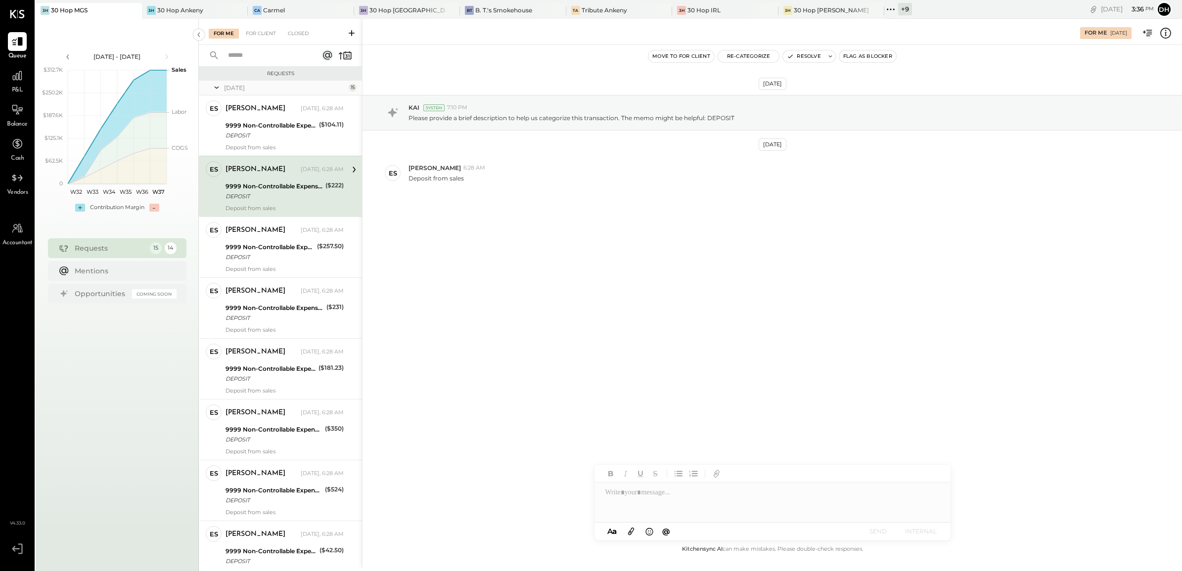
click at [729, 502] on div at bounding box center [772, 503] width 356 height 40
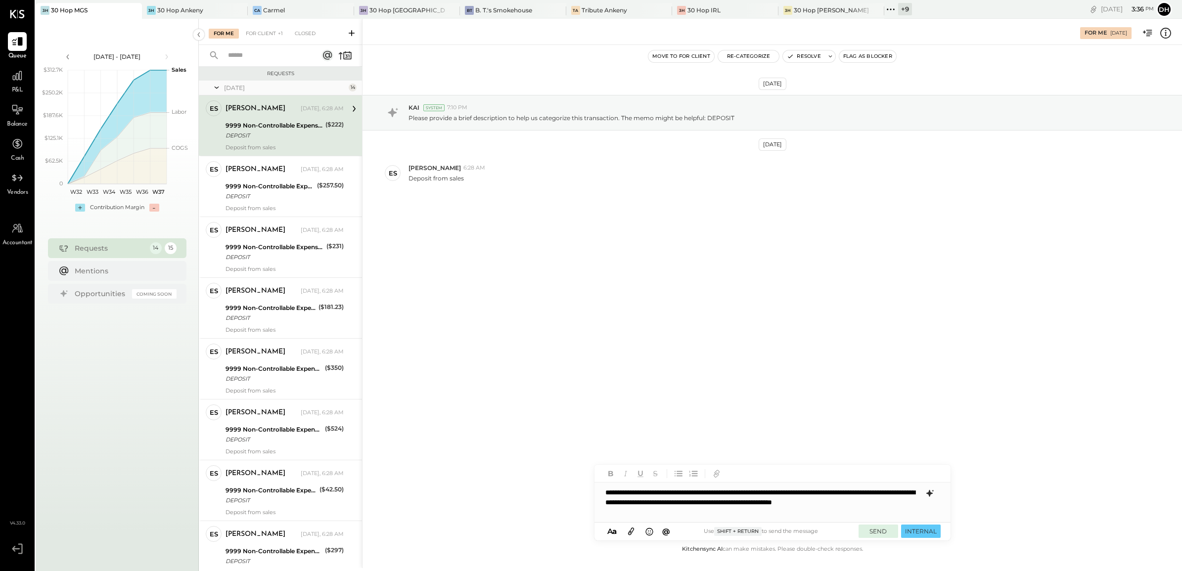
click at [880, 535] on button "SEND" at bounding box center [879, 531] width 40 height 13
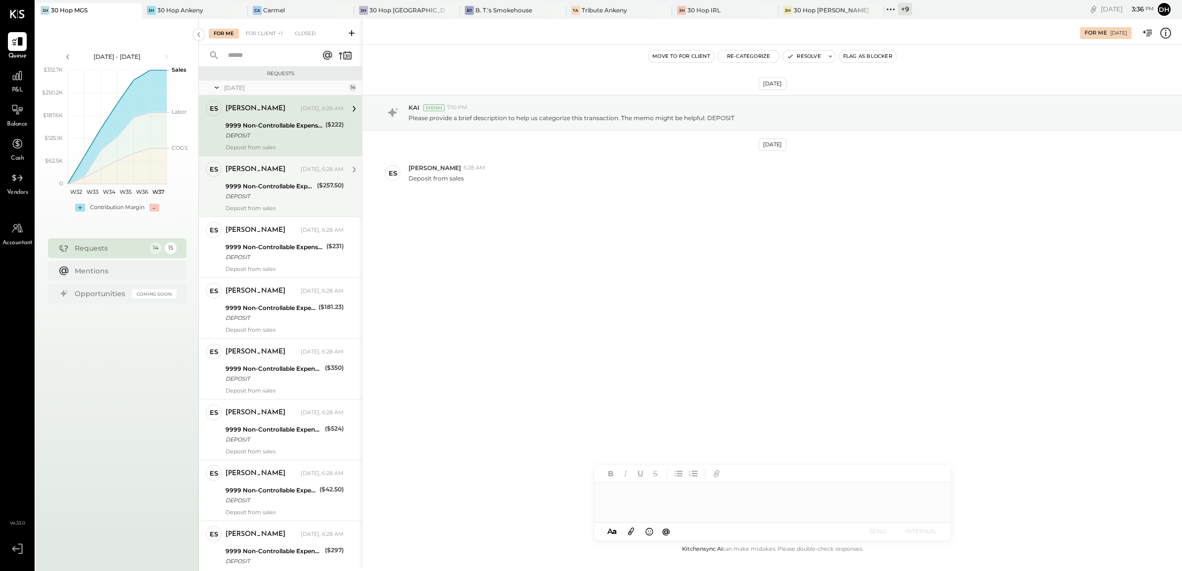
click at [288, 188] on div "9999 Non-Controllable Expenses:Other Income and Expenses:To Be Classified P&L" at bounding box center [270, 186] width 89 height 10
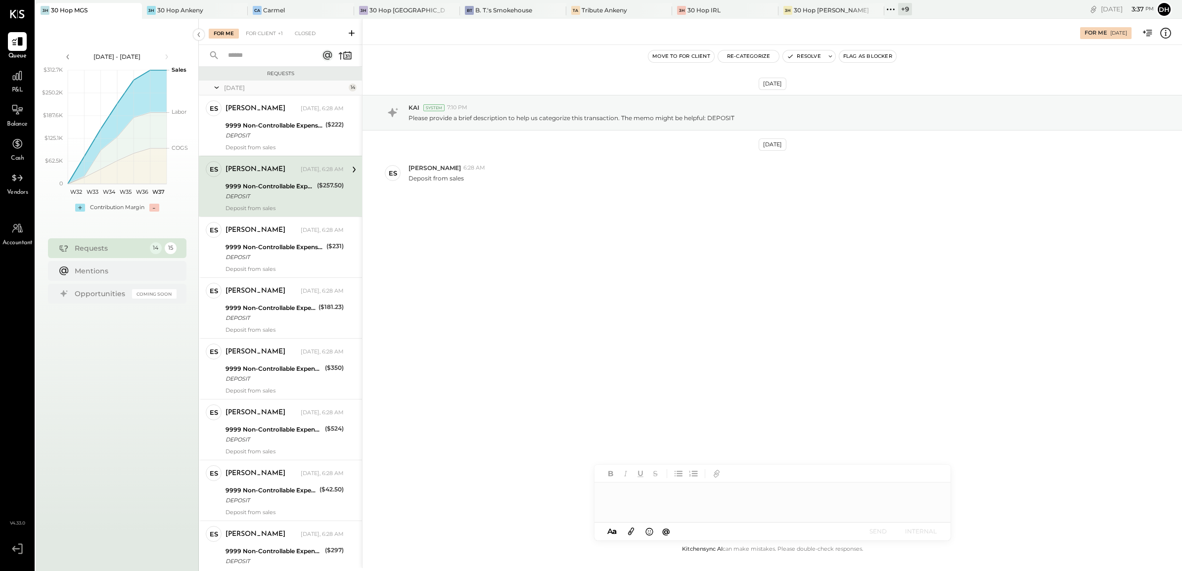
click at [647, 500] on div at bounding box center [772, 503] width 356 height 40
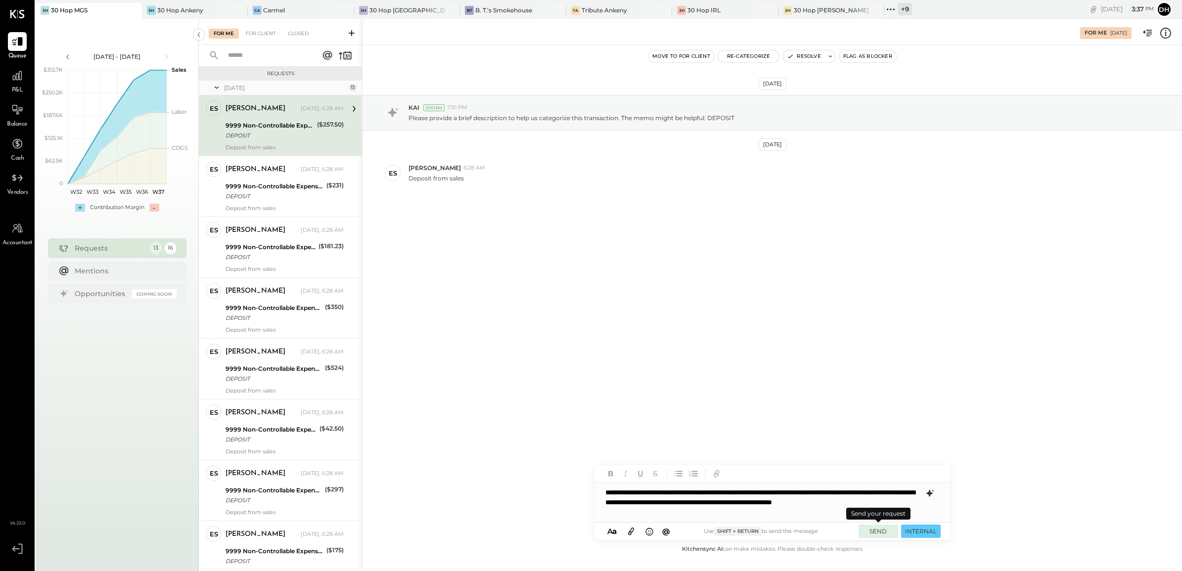
click at [889, 533] on button "SEND" at bounding box center [879, 531] width 40 height 13
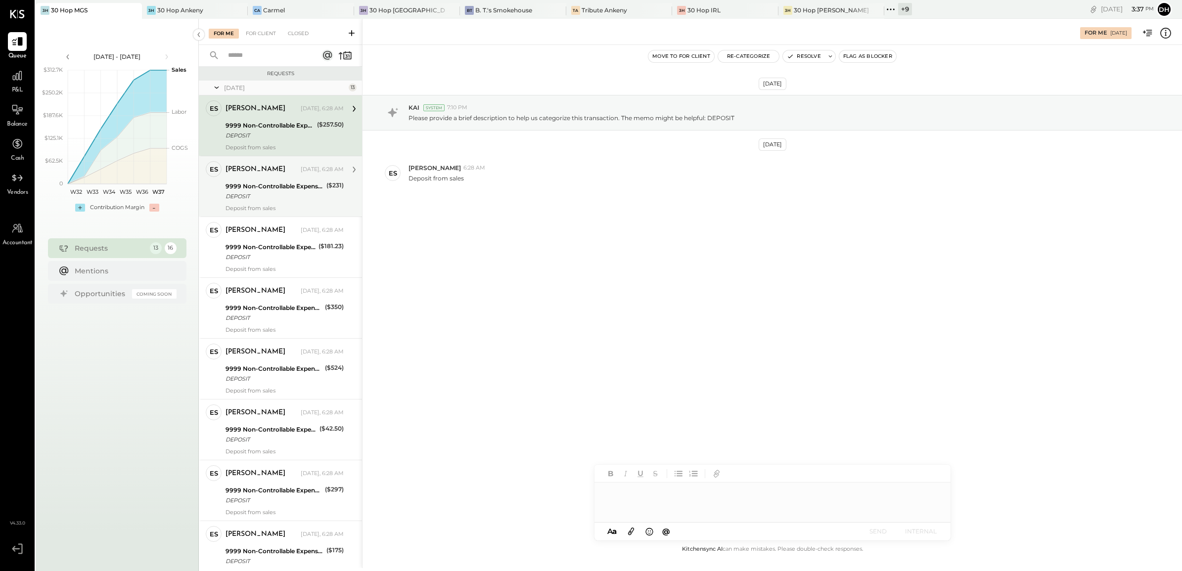
click at [275, 181] on div "9999 Non-Controllable Expenses:Other Income and Expenses:To Be Classified P&L" at bounding box center [275, 186] width 98 height 10
click at [639, 500] on div at bounding box center [772, 503] width 356 height 40
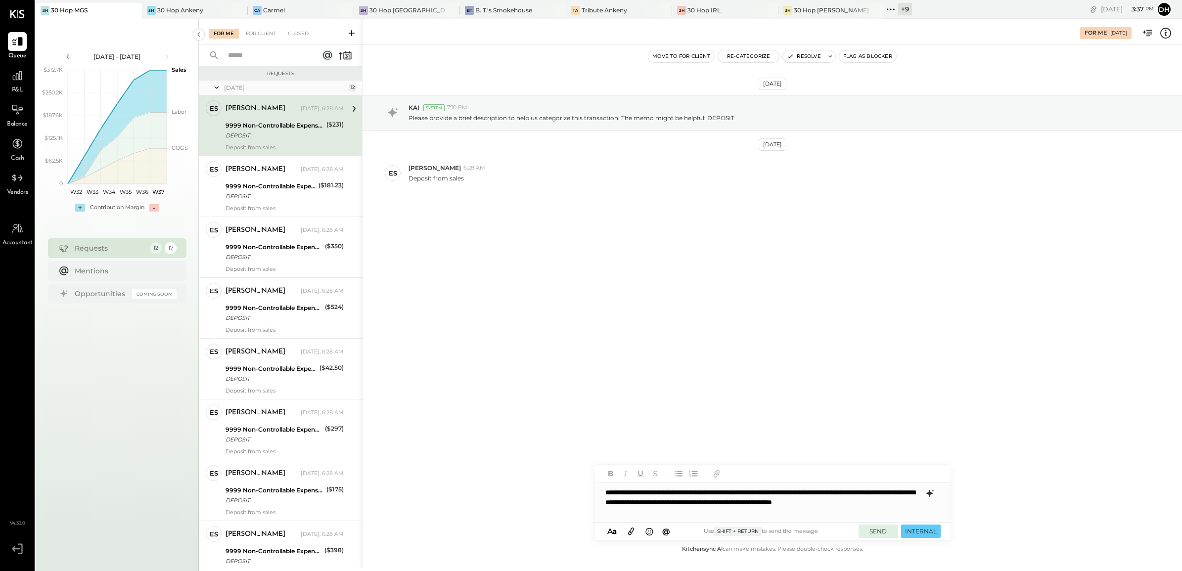
click at [868, 535] on button "SEND" at bounding box center [879, 531] width 40 height 13
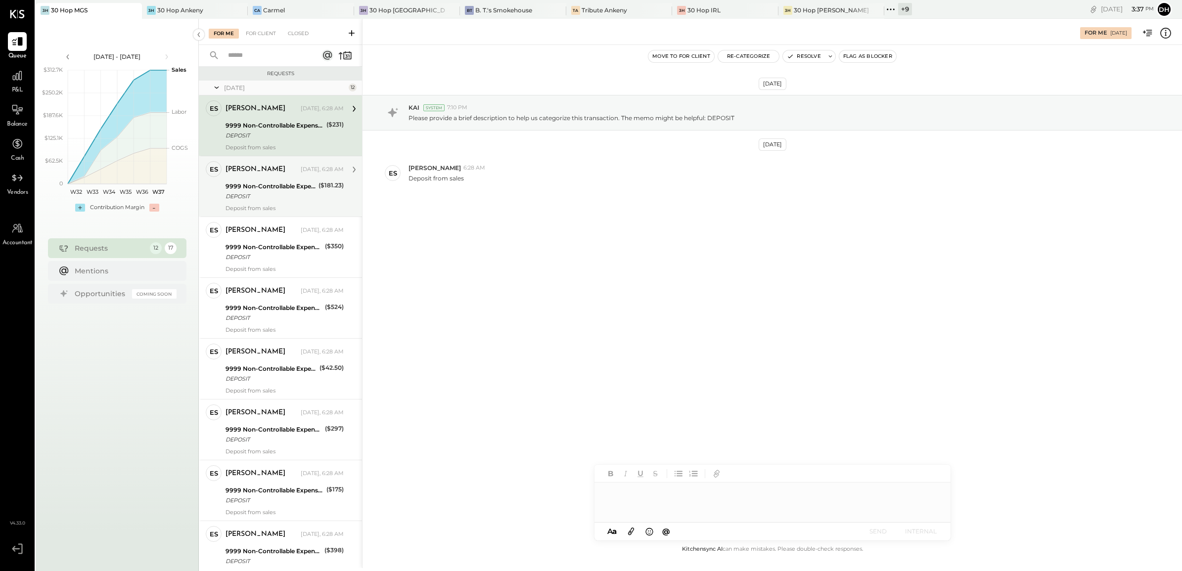
click at [245, 203] on div "[PERSON_NAME] [DATE], 6:28 AM 9999 Non-Controllable Expenses:Other Income and E…" at bounding box center [285, 186] width 118 height 50
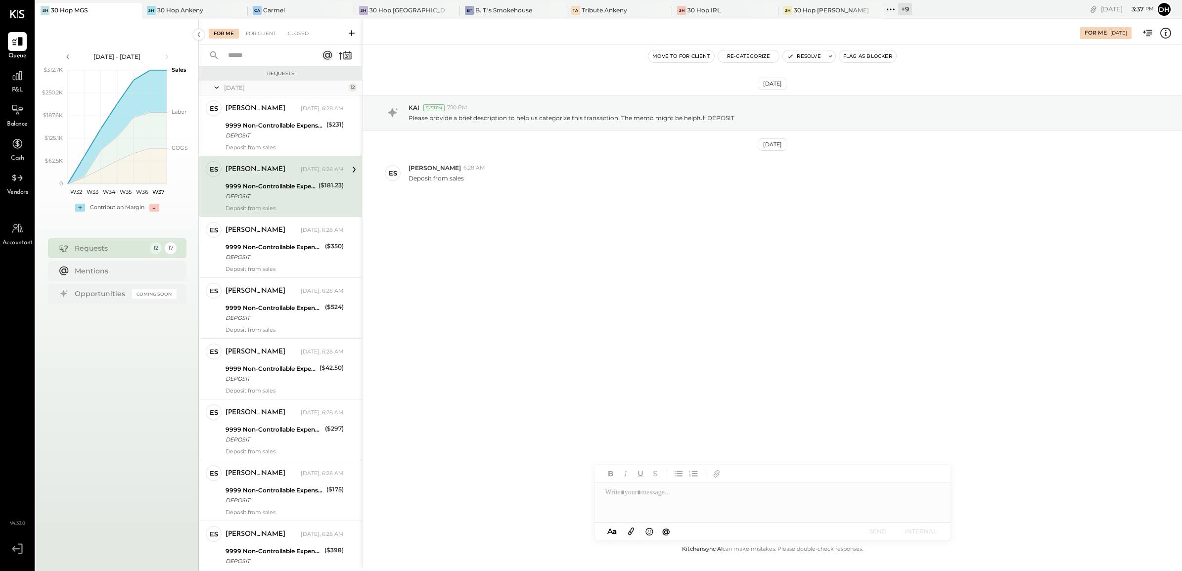
click at [661, 502] on div at bounding box center [772, 503] width 356 height 40
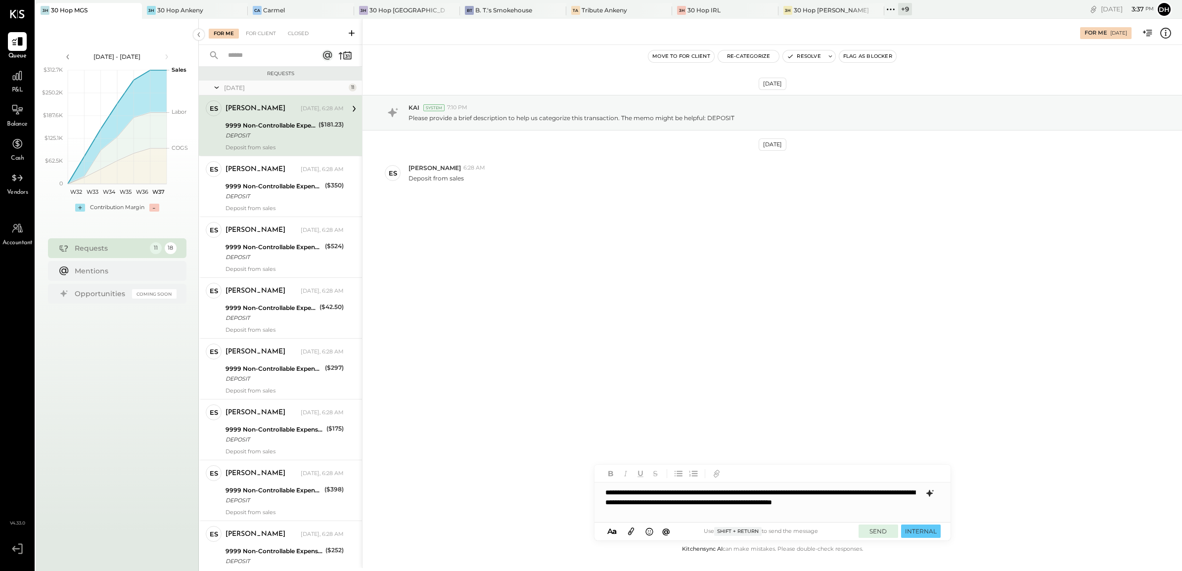
click at [883, 528] on button "SEND" at bounding box center [879, 531] width 40 height 13
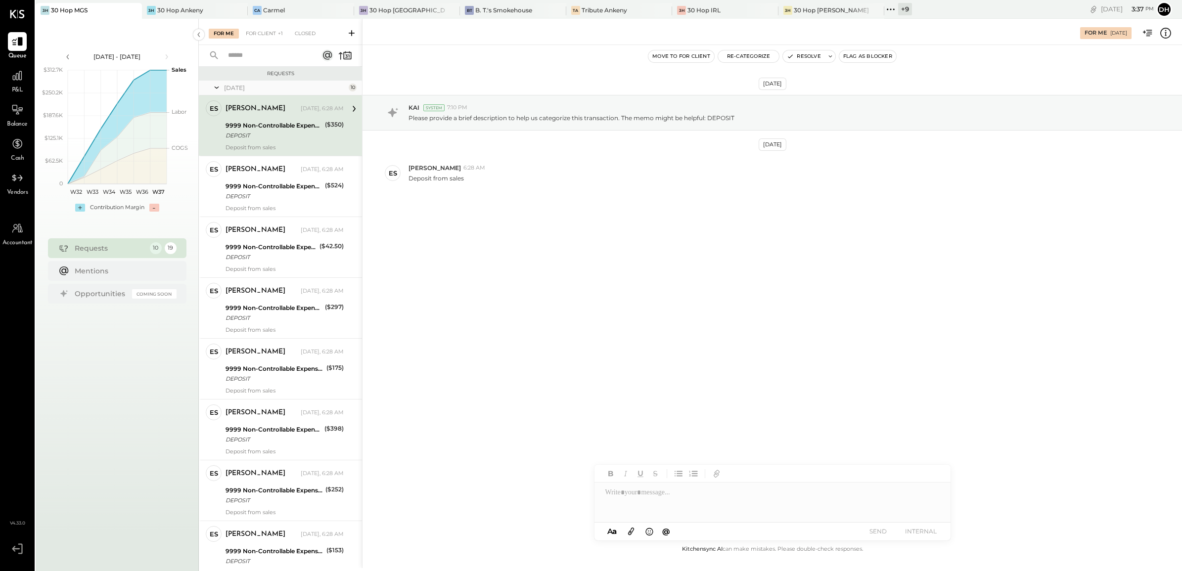
click at [251, 126] on div "9999 Non-Controllable Expenses:Other Income and Expenses:To Be Classified P&L" at bounding box center [274, 126] width 96 height 10
click at [644, 485] on div at bounding box center [772, 503] width 356 height 40
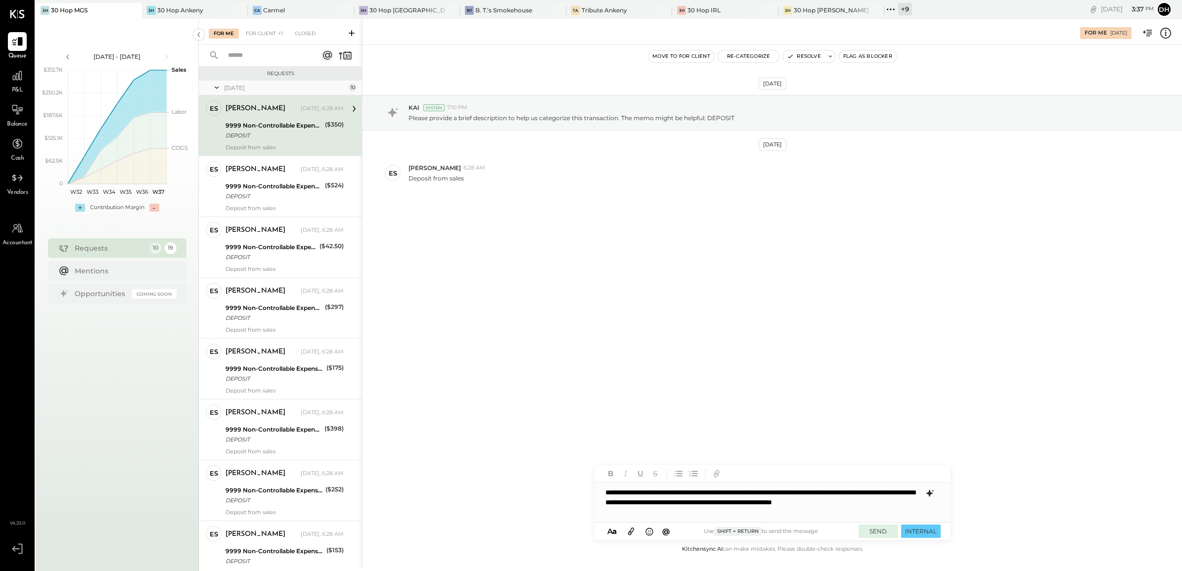
click at [889, 533] on button "SEND" at bounding box center [879, 531] width 40 height 13
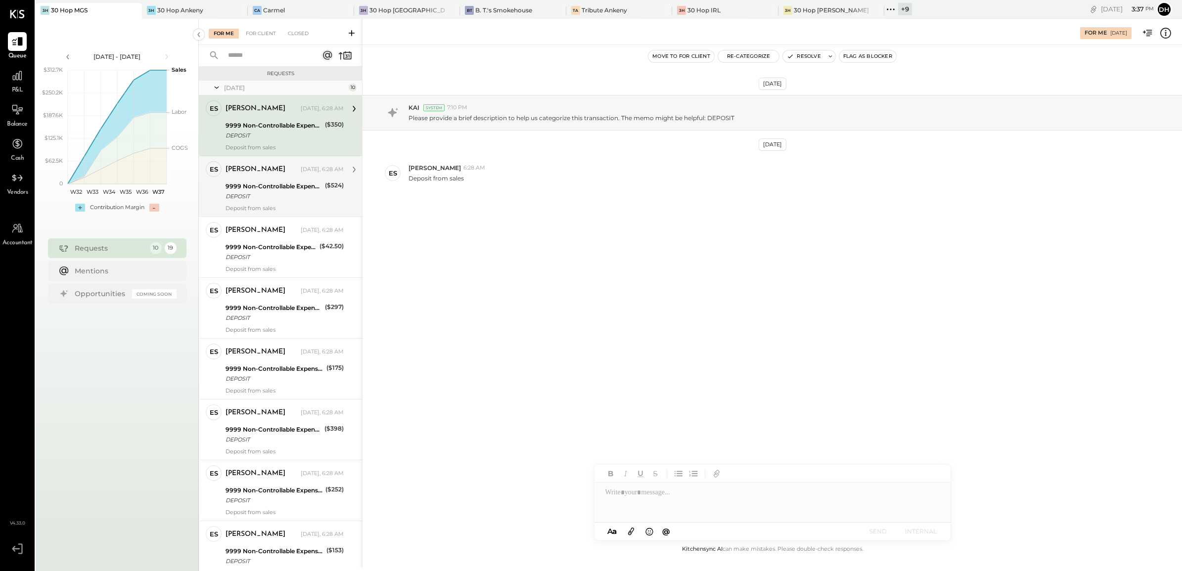
click at [284, 184] on div "9999 Non-Controllable Expenses:Other Income and Expenses:To Be Classified P&L" at bounding box center [274, 186] width 96 height 10
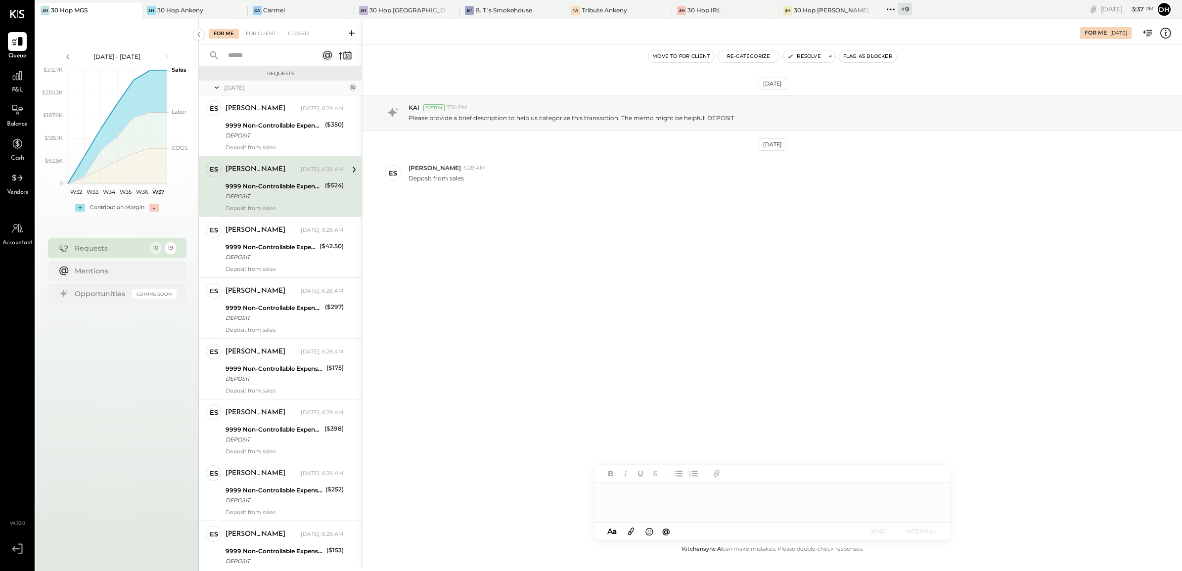
click at [682, 499] on div at bounding box center [772, 503] width 356 height 40
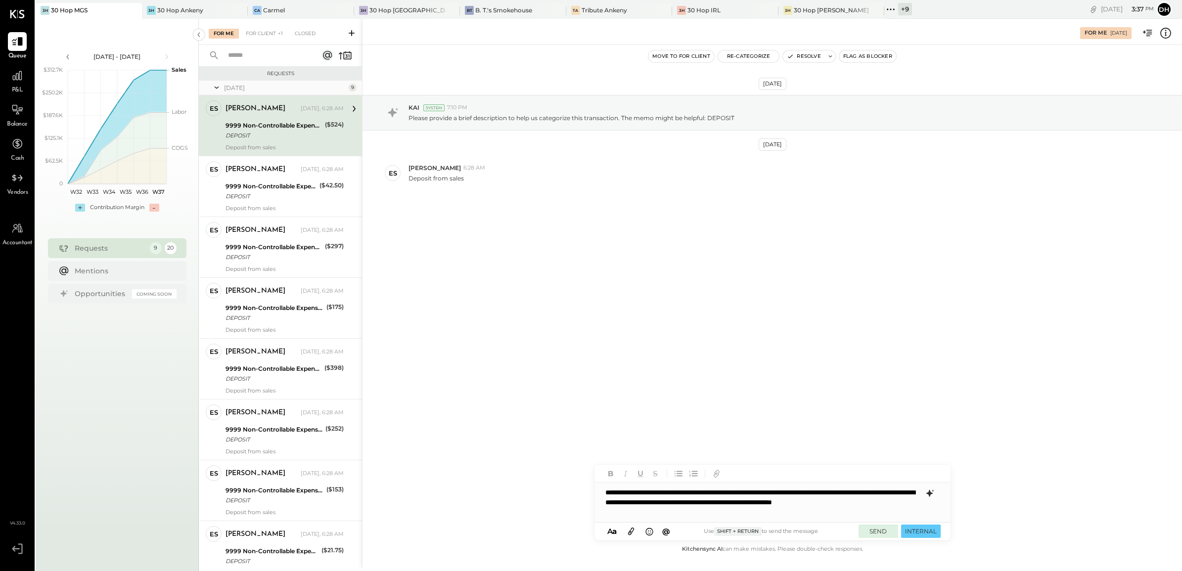
click at [874, 535] on button "SEND" at bounding box center [879, 531] width 40 height 13
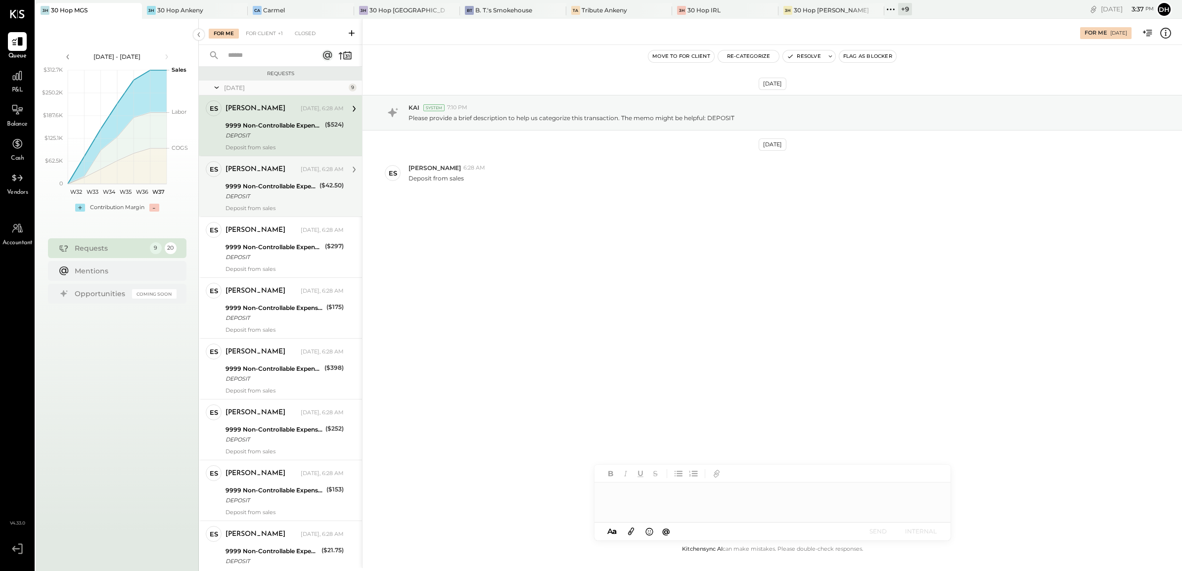
click at [253, 176] on div "[PERSON_NAME] [DATE], 6:28 AM" at bounding box center [285, 170] width 118 height 14
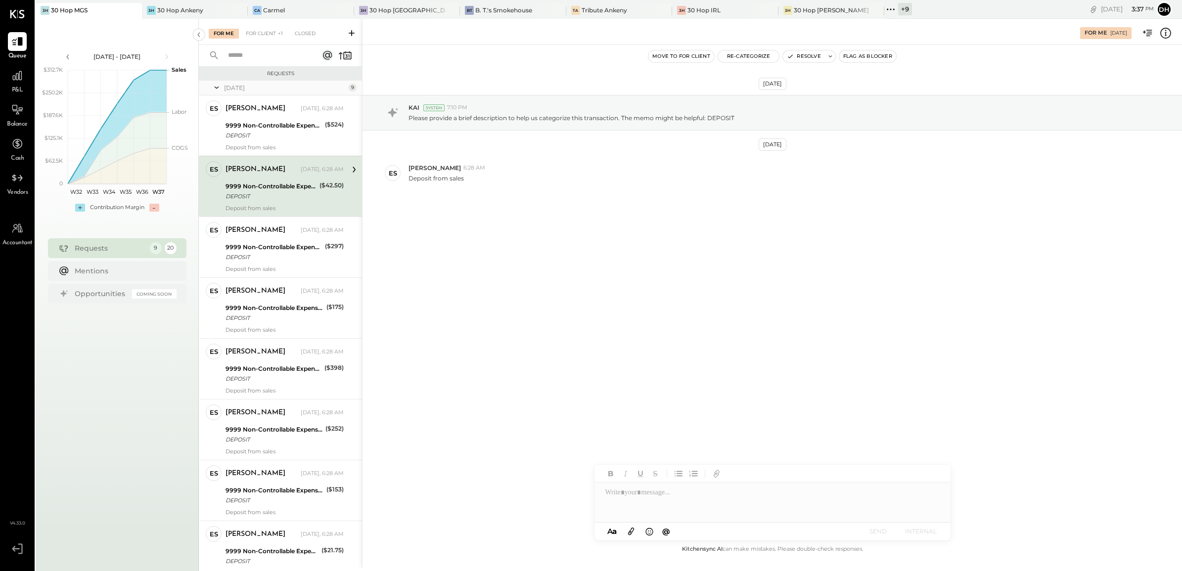
click at [646, 500] on div at bounding box center [772, 503] width 356 height 40
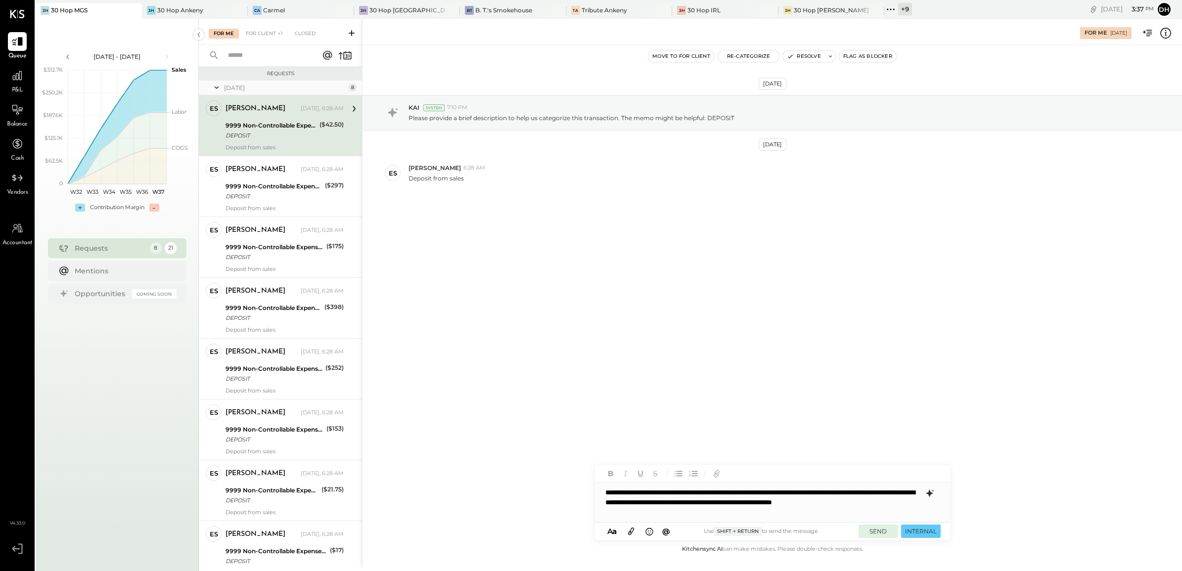
click at [870, 530] on button "SEND" at bounding box center [879, 531] width 40 height 13
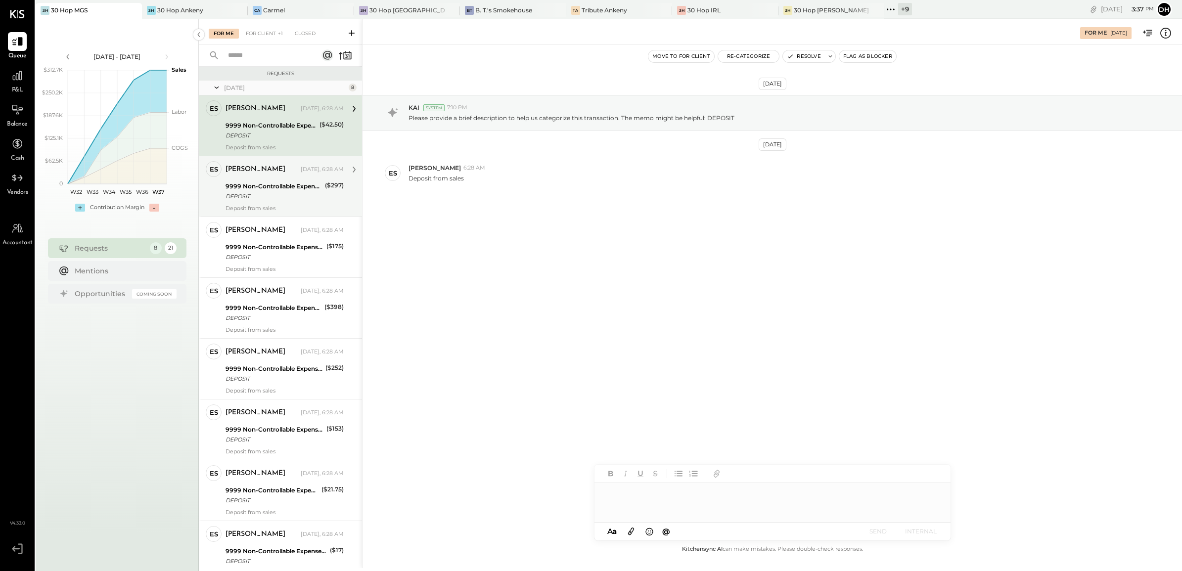
click at [271, 186] on div "9999 Non-Controllable Expenses:Other Income and Expenses:To Be Classified P&L" at bounding box center [274, 186] width 96 height 10
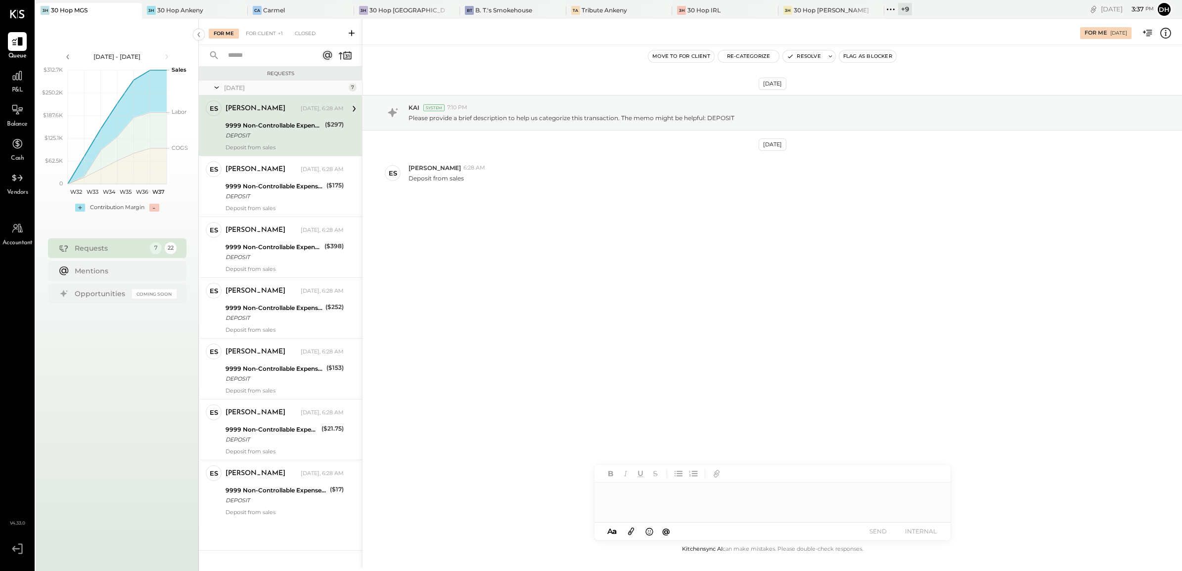
click at [696, 515] on div at bounding box center [772, 503] width 356 height 40
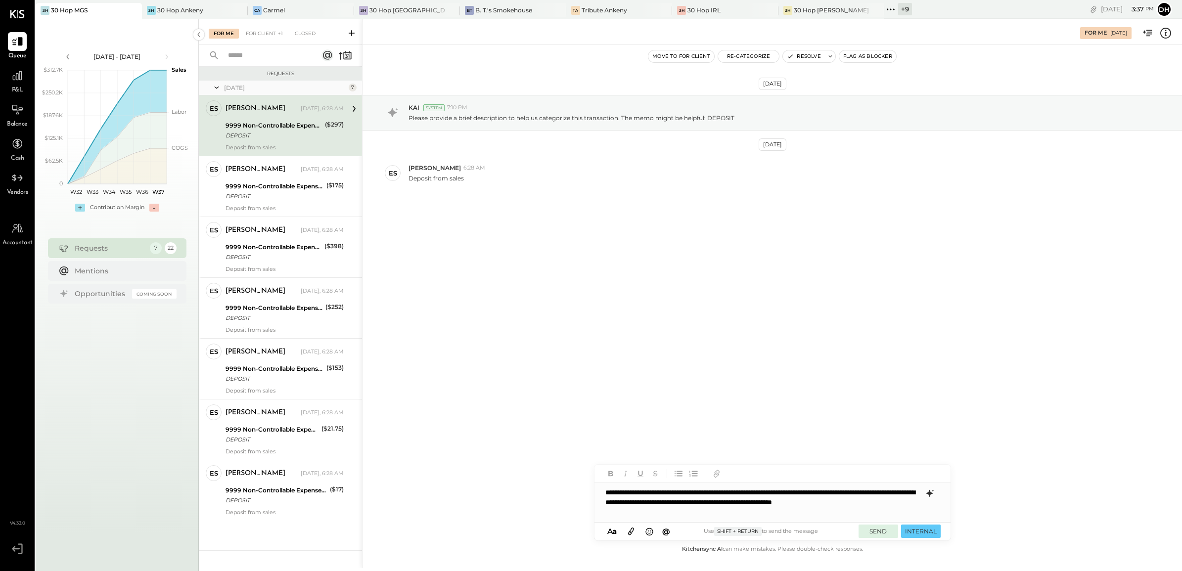
click at [877, 533] on button "SEND" at bounding box center [879, 531] width 40 height 13
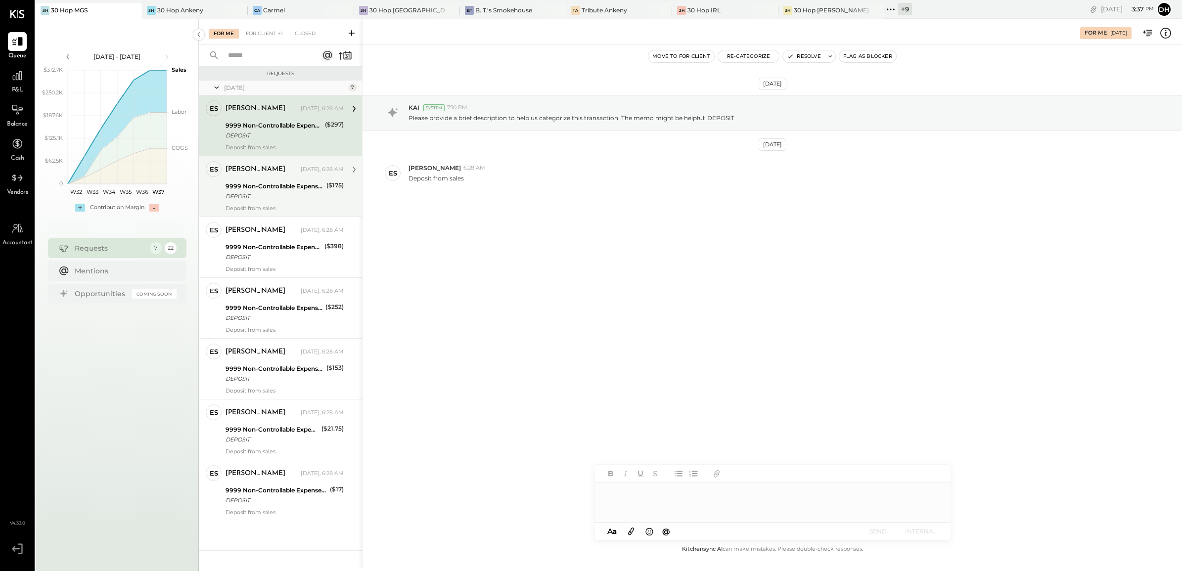
click at [288, 171] on div "[PERSON_NAME]" at bounding box center [262, 170] width 73 height 10
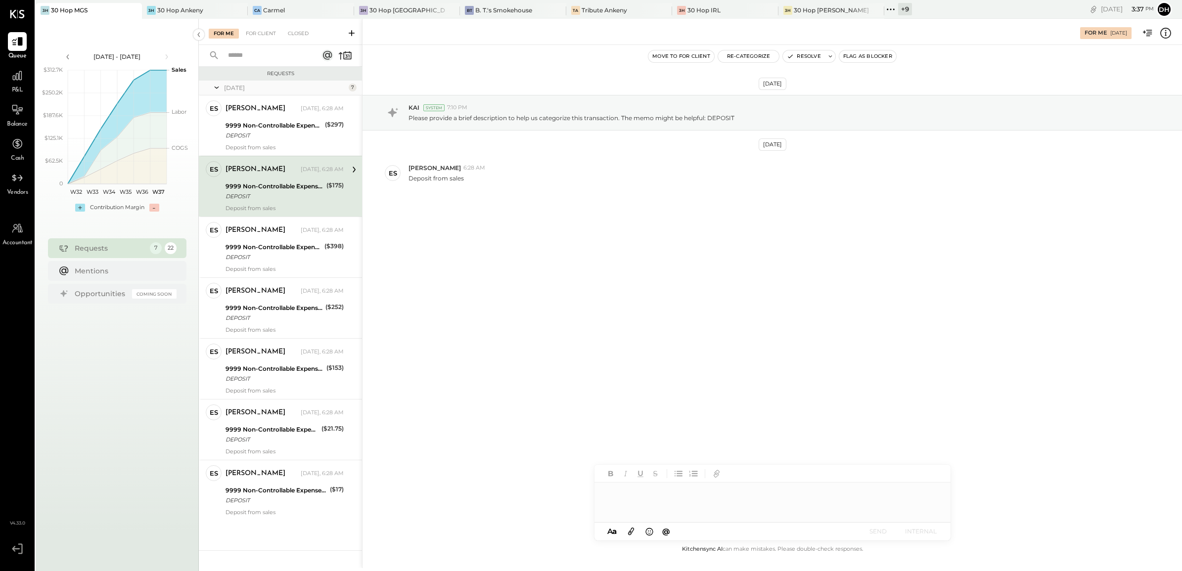
click at [701, 504] on div at bounding box center [772, 503] width 356 height 40
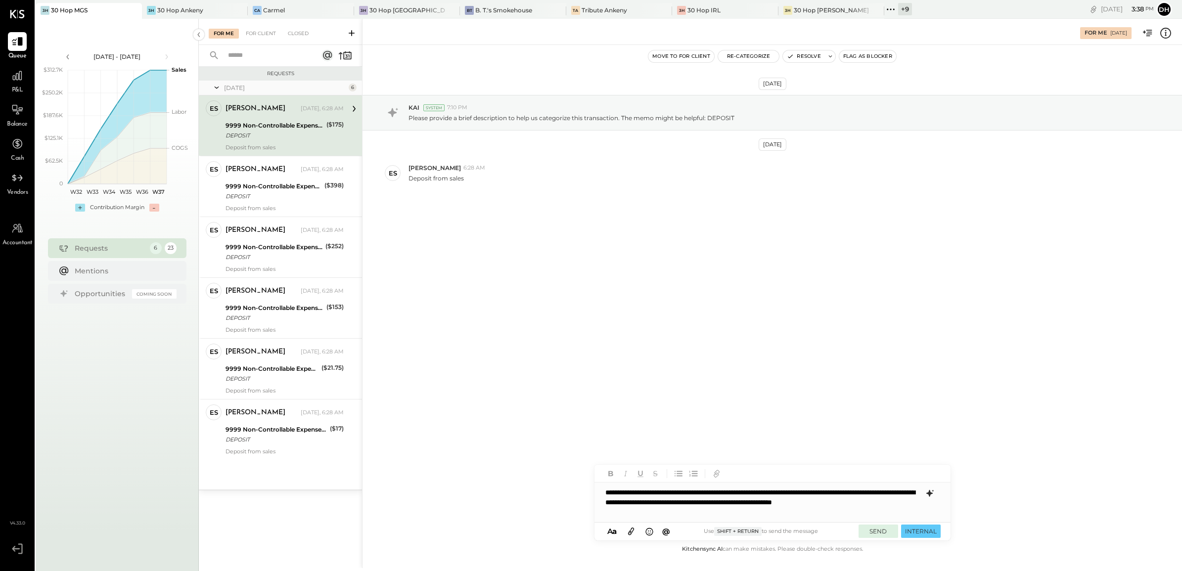
click at [879, 530] on button "SEND" at bounding box center [879, 531] width 40 height 13
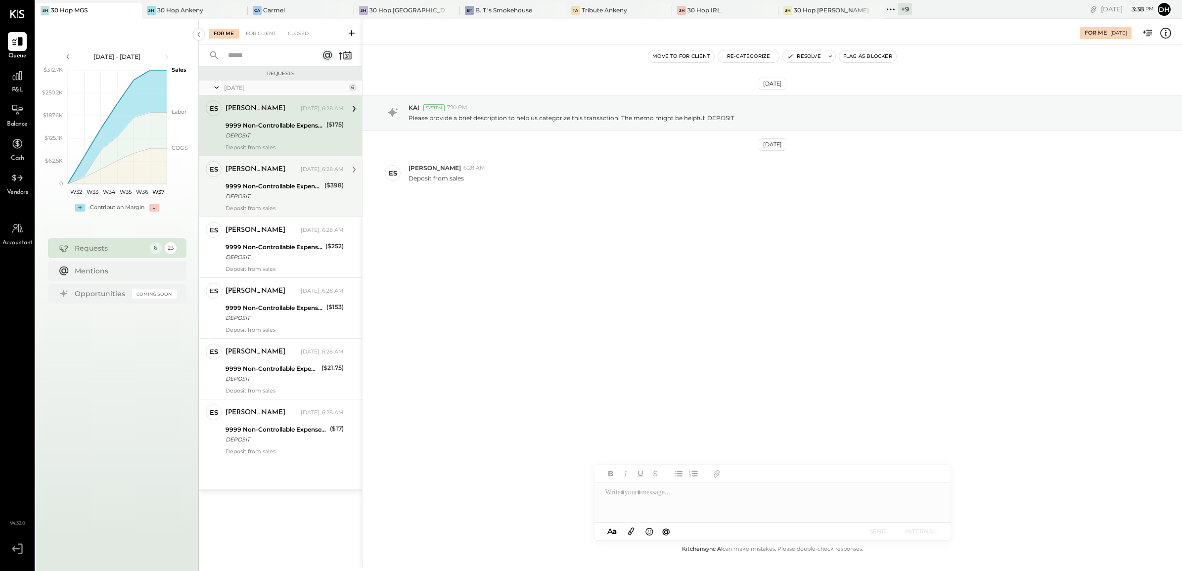
click at [263, 178] on div "[PERSON_NAME] [DATE], 6:28 AM" at bounding box center [285, 169] width 118 height 17
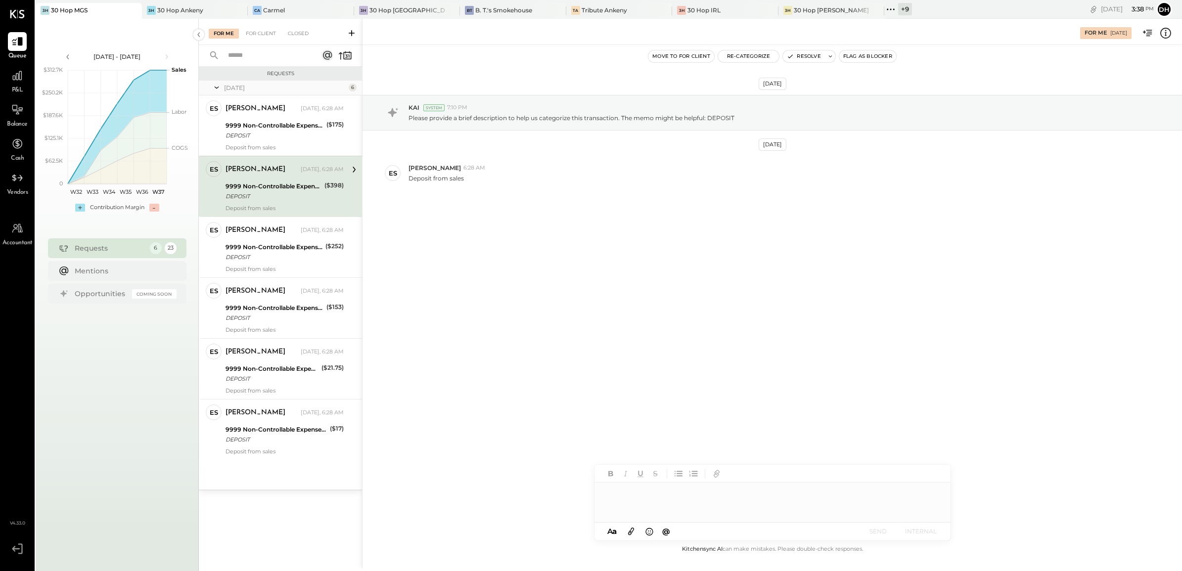
click at [762, 495] on div at bounding box center [772, 503] width 356 height 40
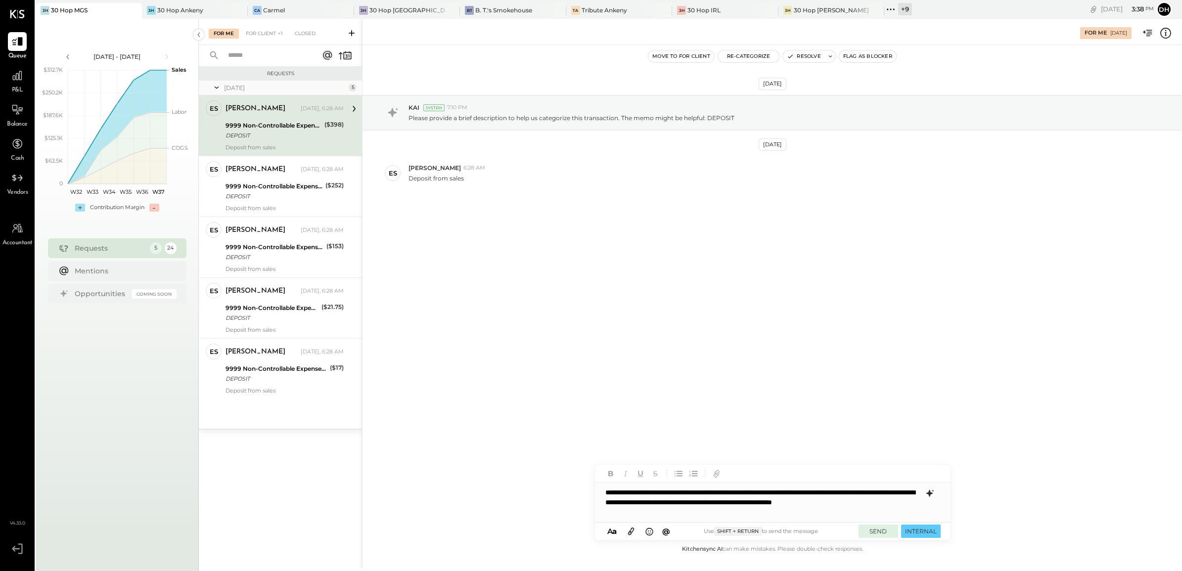
click at [872, 535] on button "SEND" at bounding box center [879, 531] width 40 height 13
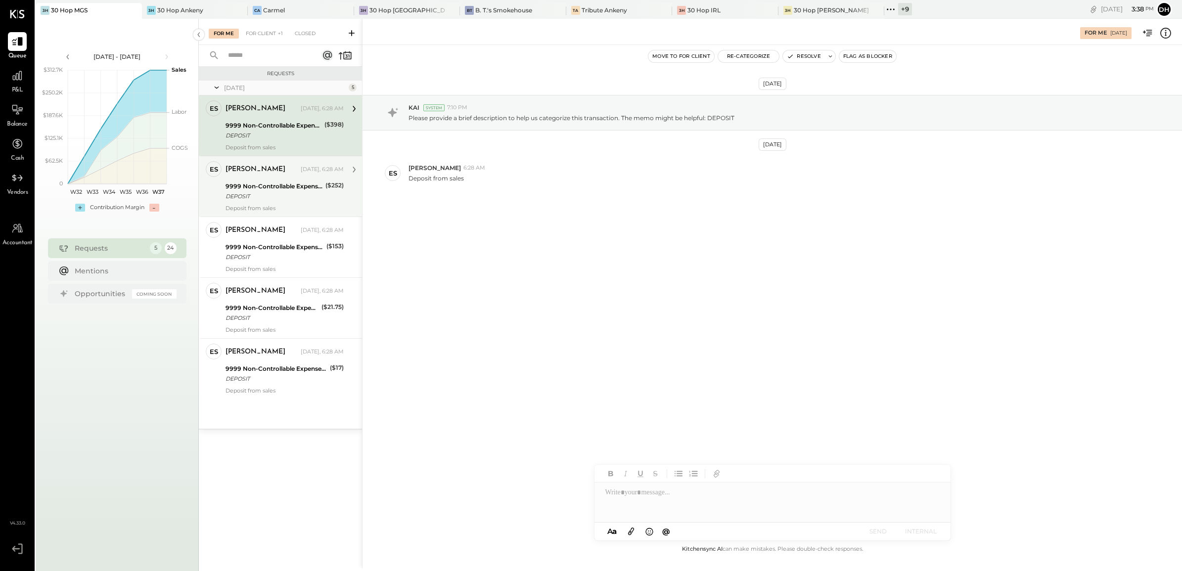
click at [293, 201] on div "9999 Non-Controllable Expenses:Other Income and Expenses:To Be Classified P&L D…" at bounding box center [274, 192] width 97 height 22
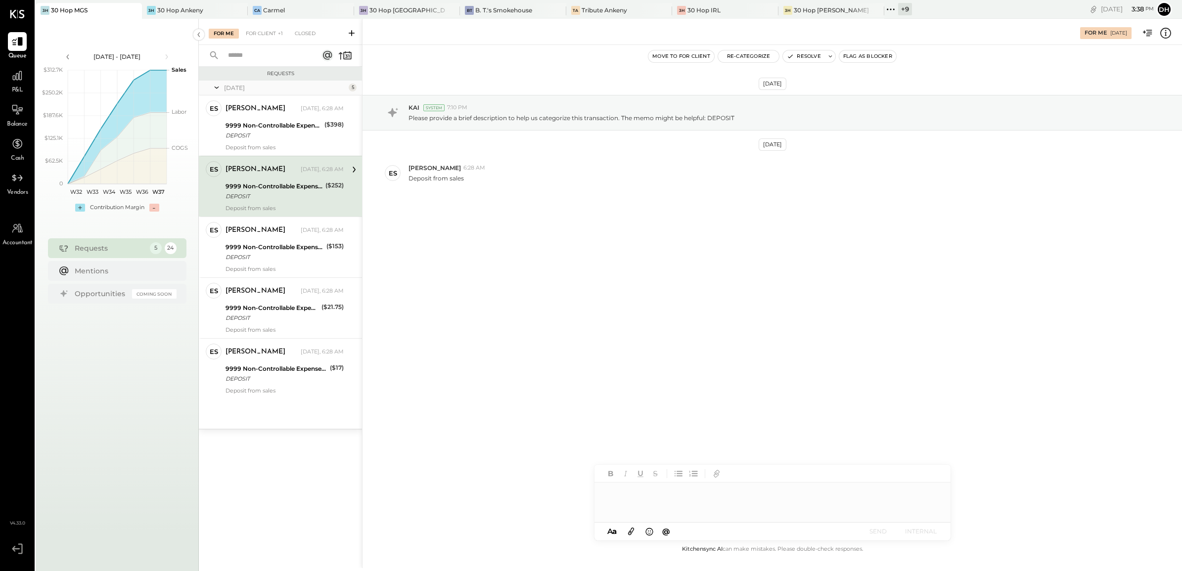
click at [712, 507] on div at bounding box center [772, 503] width 356 height 40
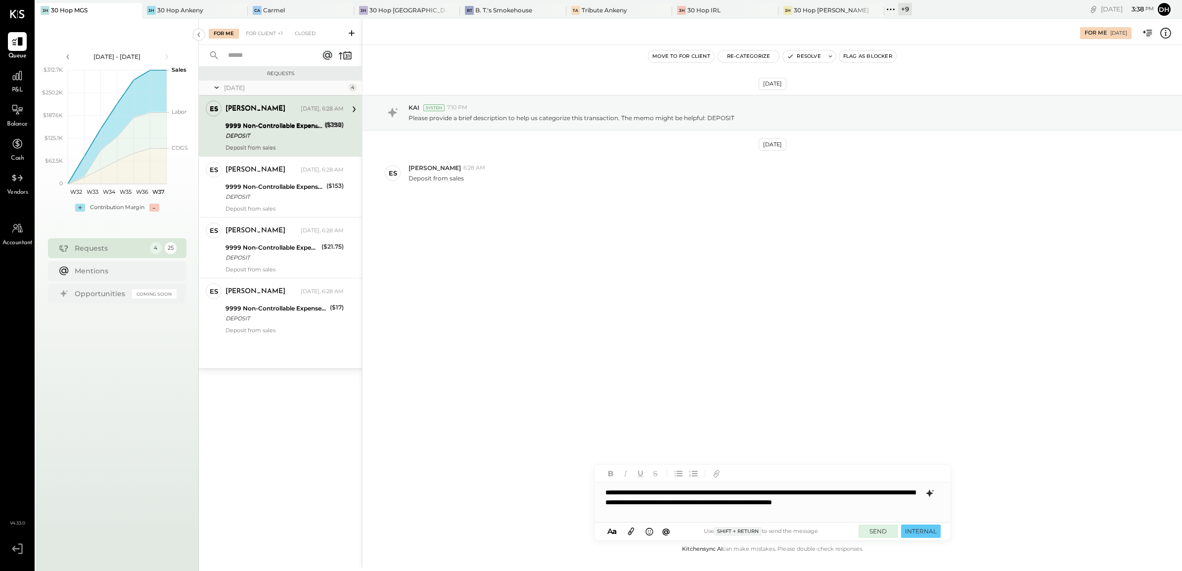
click at [875, 533] on button "SEND" at bounding box center [879, 531] width 40 height 13
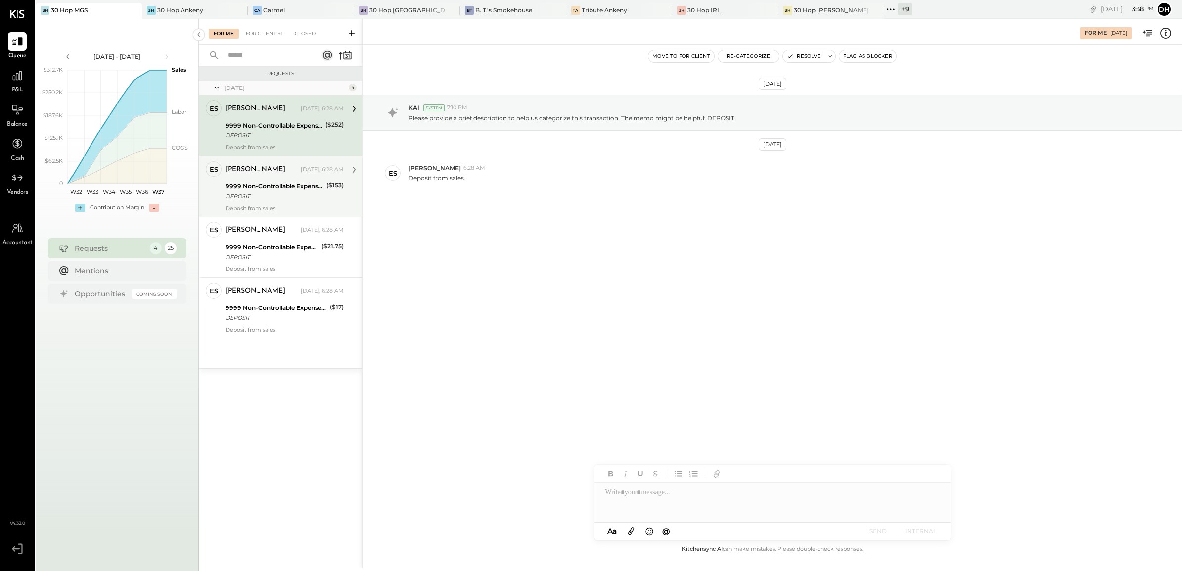
click at [260, 197] on div "DEPOSIT" at bounding box center [275, 196] width 98 height 10
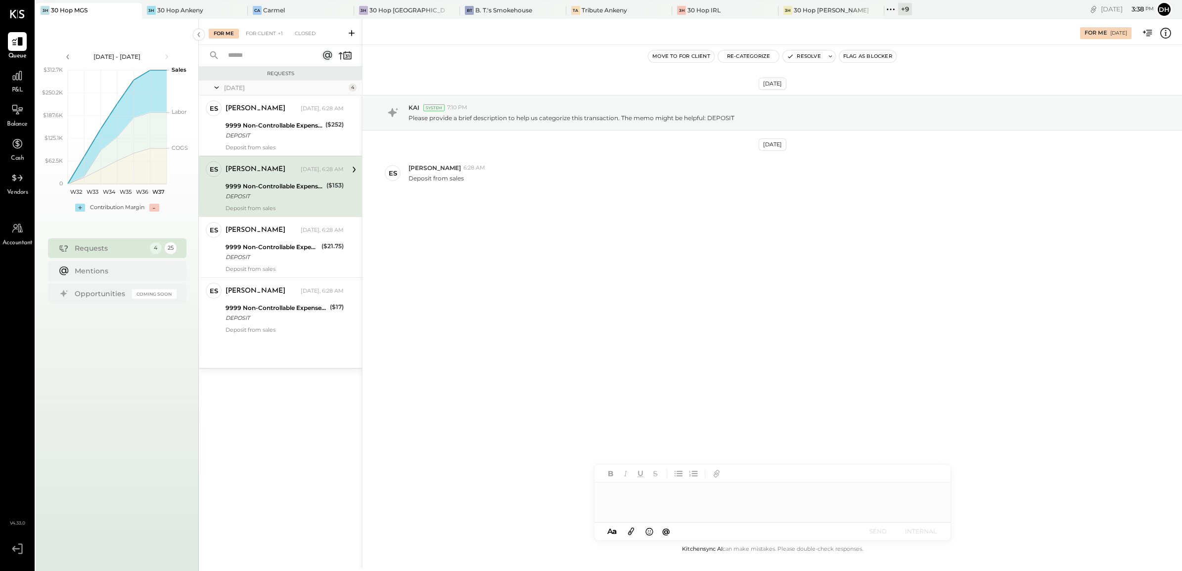
click at [680, 512] on div at bounding box center [772, 503] width 356 height 40
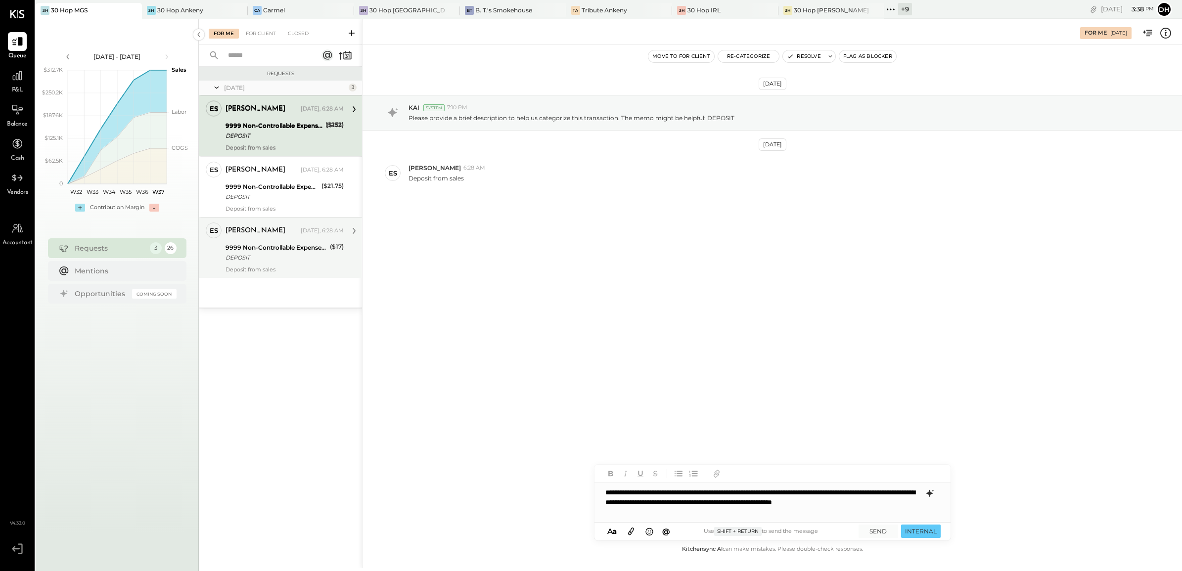
click at [300, 244] on div "9999 Non-Controllable Expenses:Other Income and Expenses:To Be Classified P&L" at bounding box center [276, 248] width 101 height 10
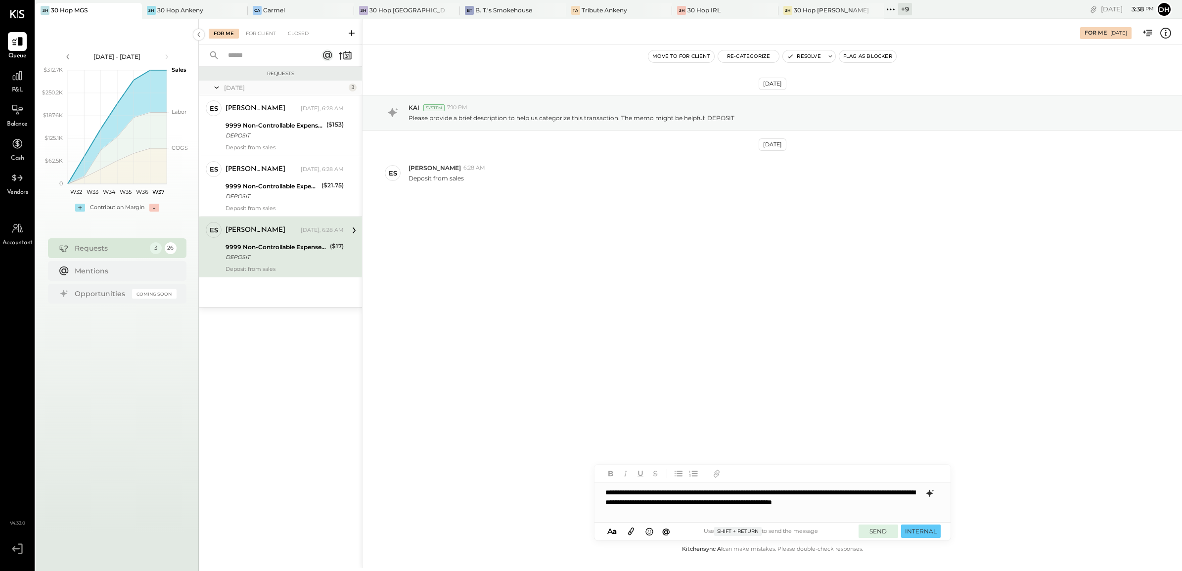
click at [884, 528] on button "SEND" at bounding box center [879, 531] width 40 height 13
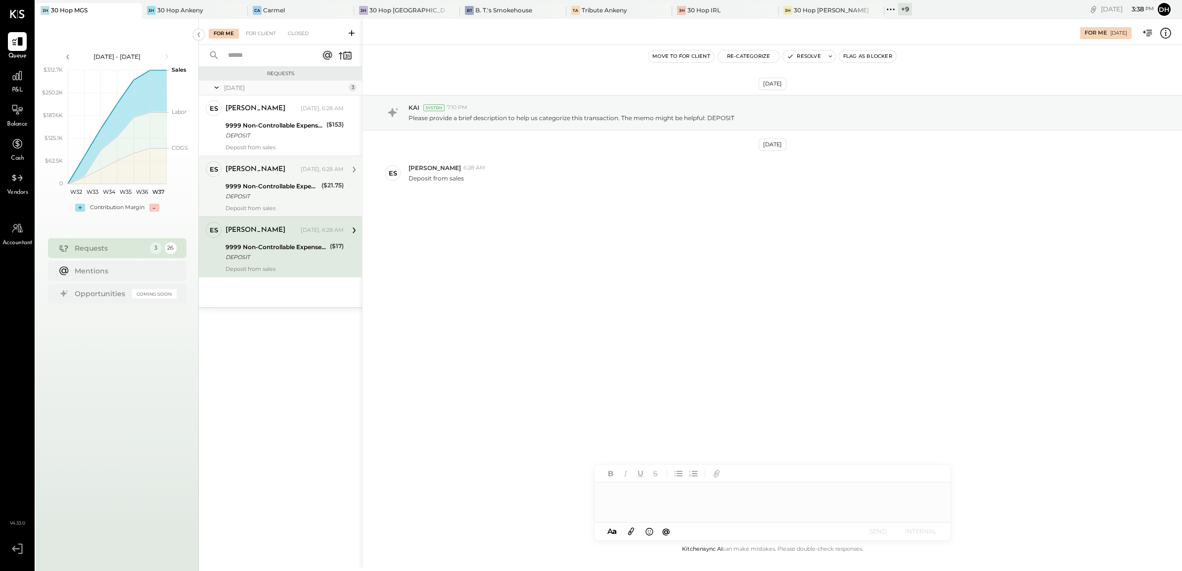
click at [282, 176] on div "[PERSON_NAME] [DATE], 6:28 AM" at bounding box center [285, 170] width 118 height 14
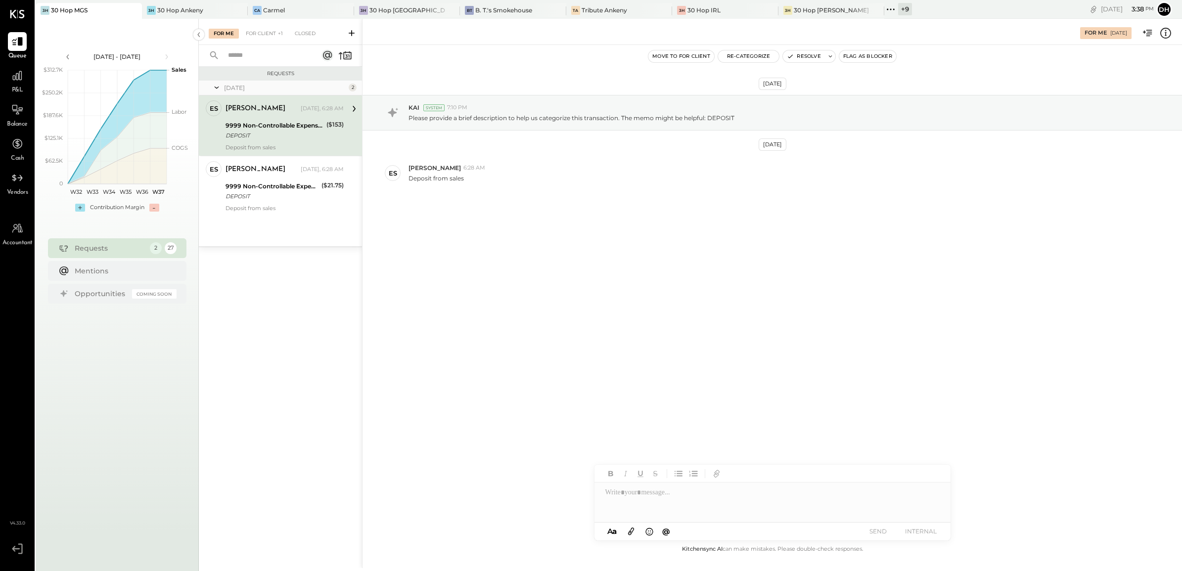
click at [678, 507] on div at bounding box center [772, 503] width 356 height 40
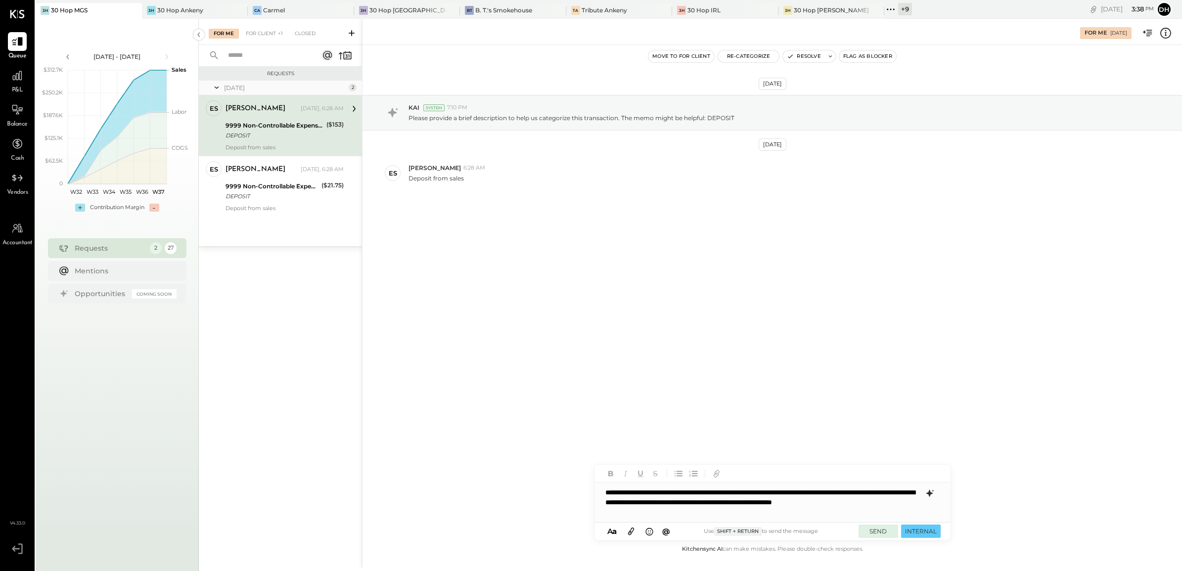
click at [876, 530] on button "SEND" at bounding box center [879, 531] width 40 height 13
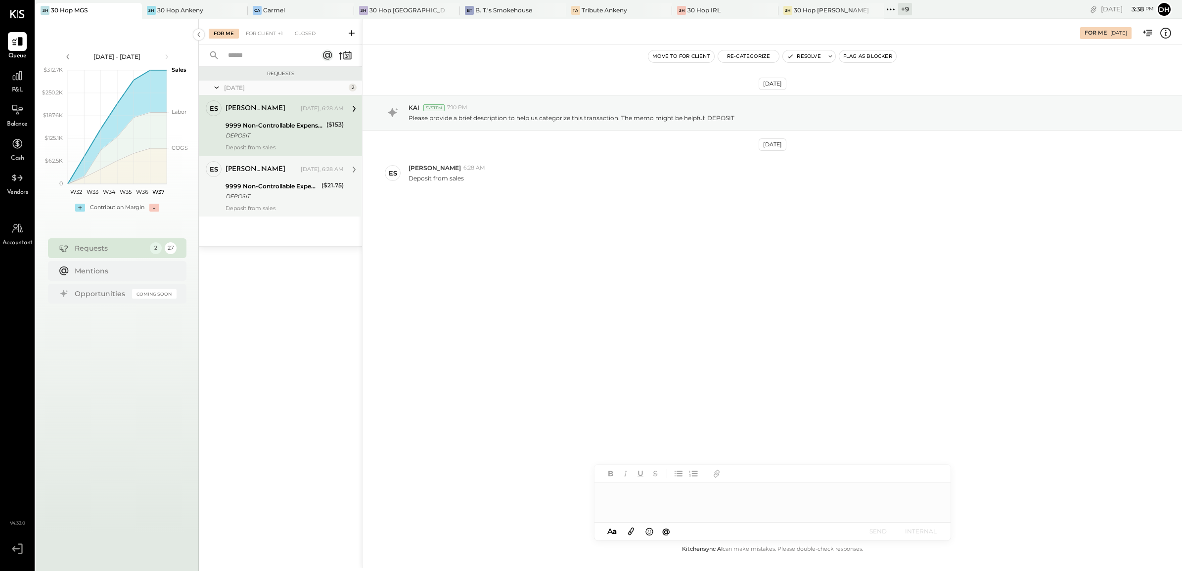
click at [277, 182] on div "9999 Non-Controllable Expenses:Other Income and Expenses:To Be Classified P&L" at bounding box center [272, 186] width 93 height 10
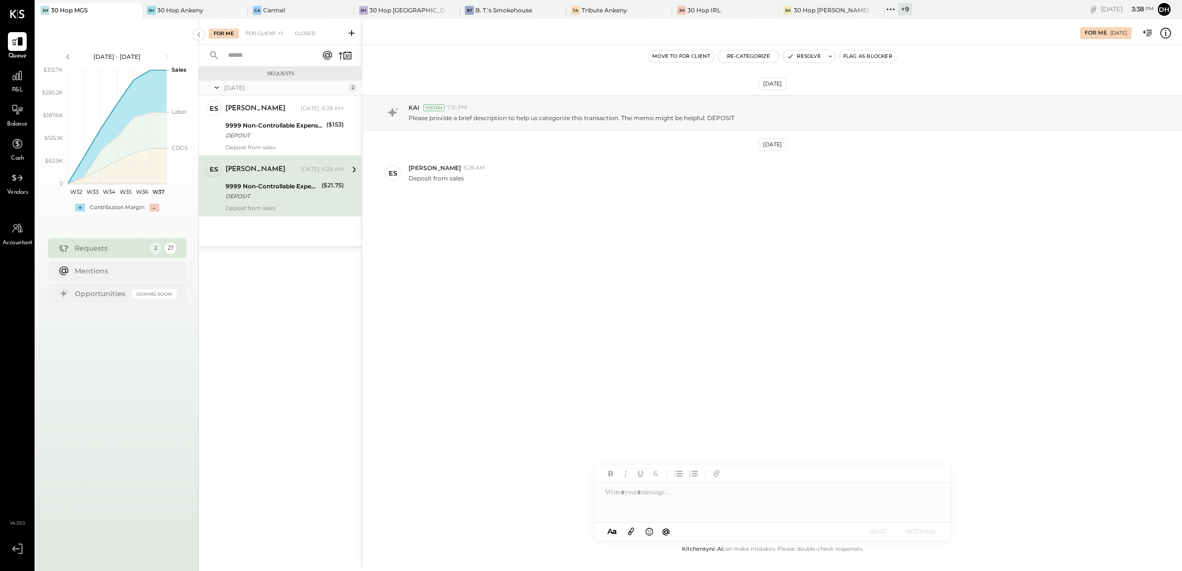
click at [682, 510] on div at bounding box center [772, 503] width 356 height 40
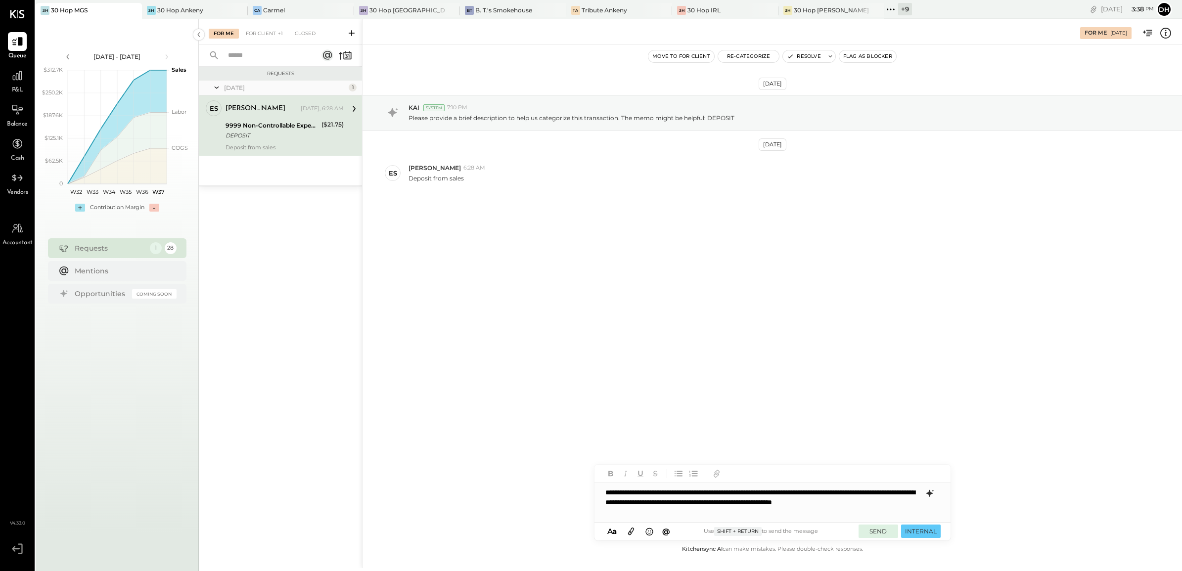
click at [883, 531] on button "SEND" at bounding box center [879, 531] width 40 height 13
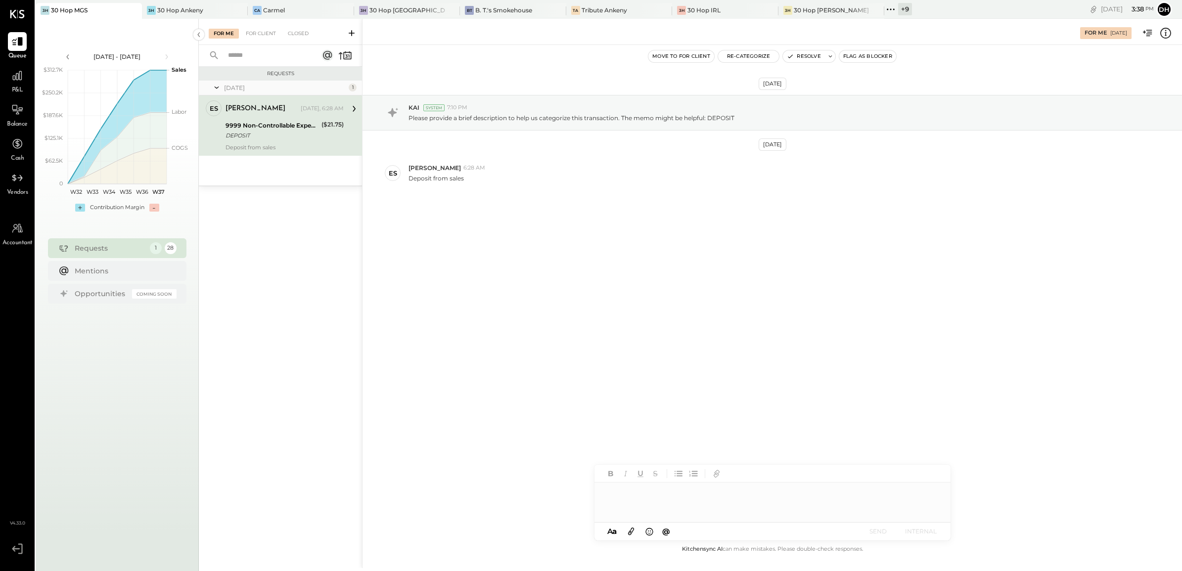
click at [463, 209] on div "[DATE] KAI System 7:10 PM Please provide a brief description to help us categor…" at bounding box center [771, 167] width 819 height 195
click at [328, 100] on div "[PERSON_NAME] [DATE], 6:28 AM" at bounding box center [285, 108] width 118 height 17
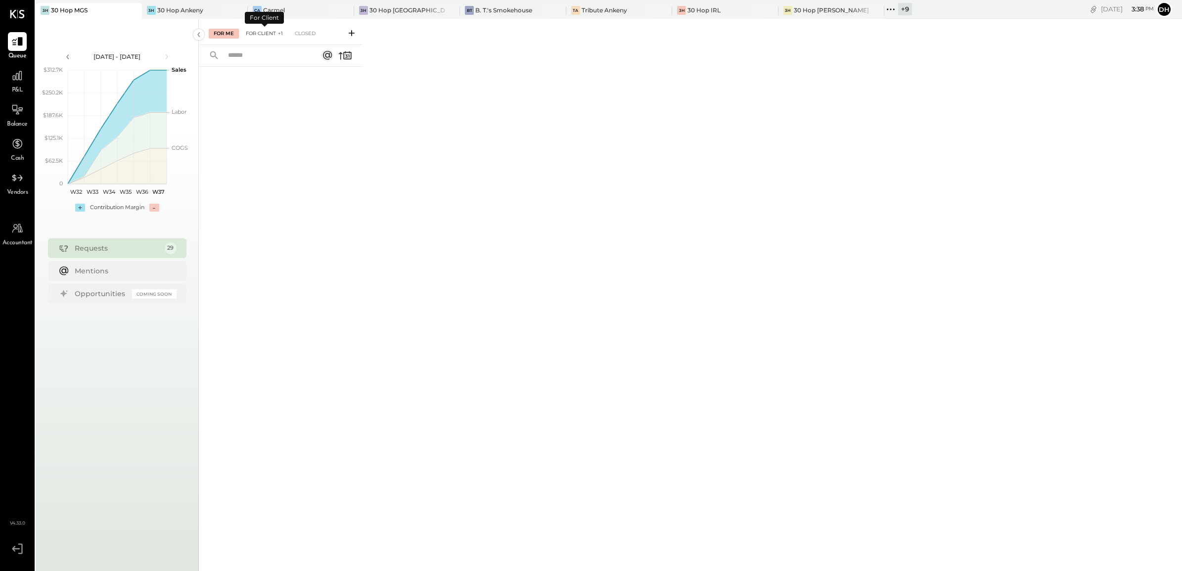
click at [269, 38] on div "For Client +1" at bounding box center [264, 34] width 47 height 10
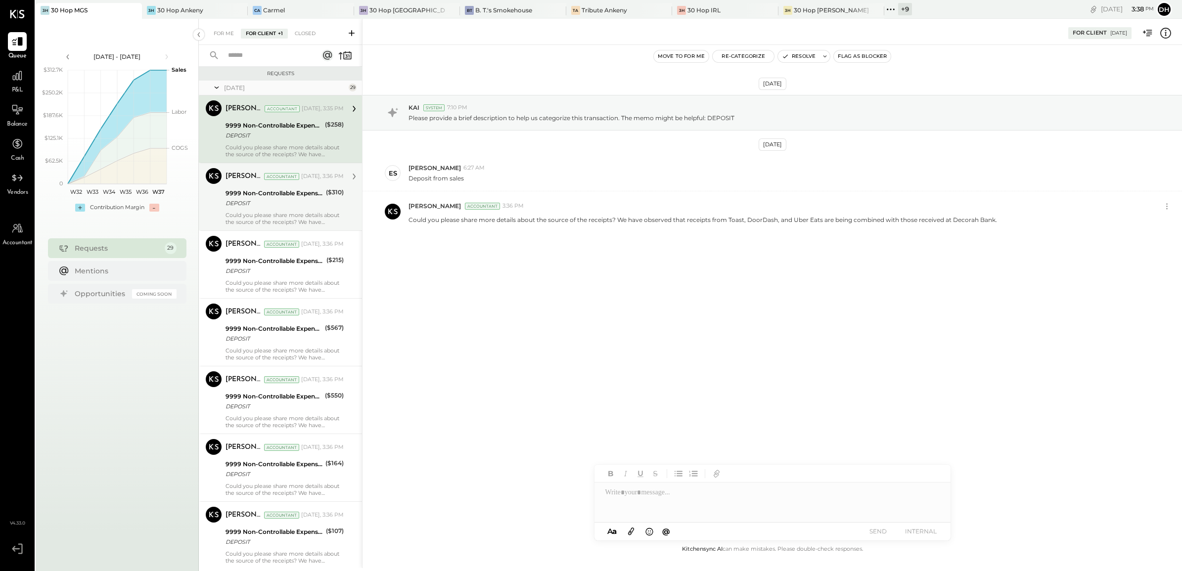
click at [263, 191] on div "9999 Non-Controllable Expenses:Other Income and Expenses:To Be Classified P&L" at bounding box center [274, 193] width 97 height 10
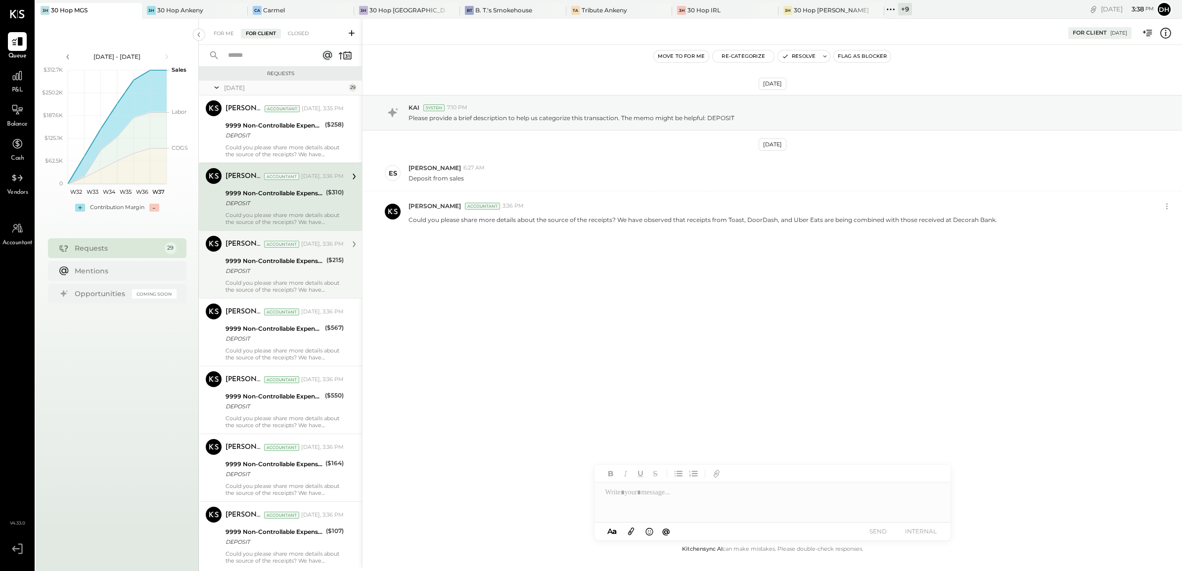
click at [251, 244] on div "[PERSON_NAME]" at bounding box center [244, 244] width 37 height 10
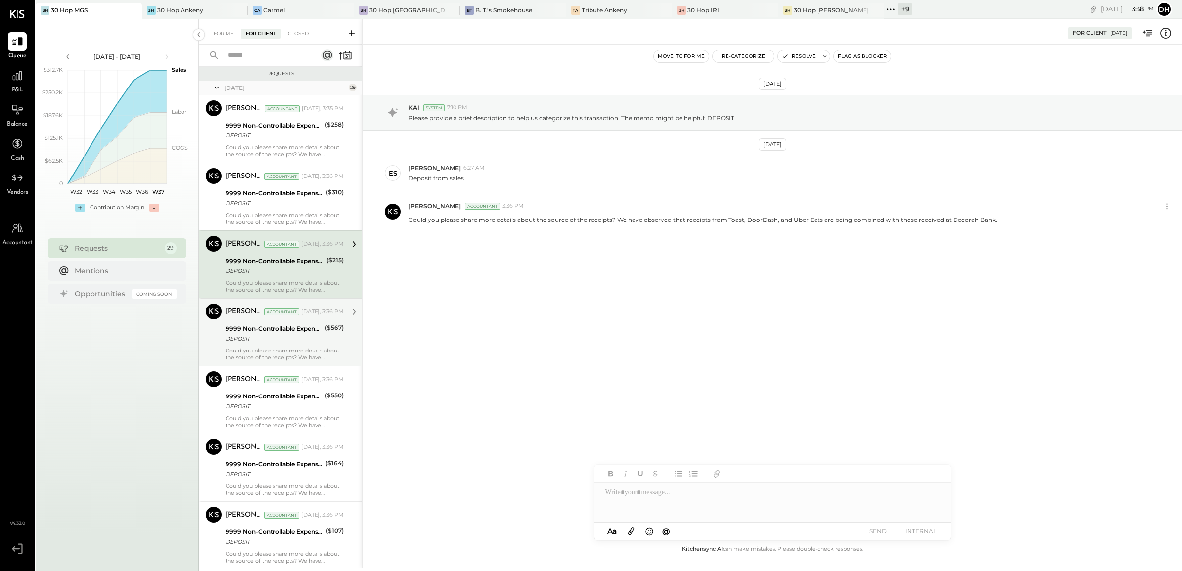
click at [250, 320] on div "[PERSON_NAME] Accountant [DATE], 3:36 PM" at bounding box center [285, 312] width 118 height 17
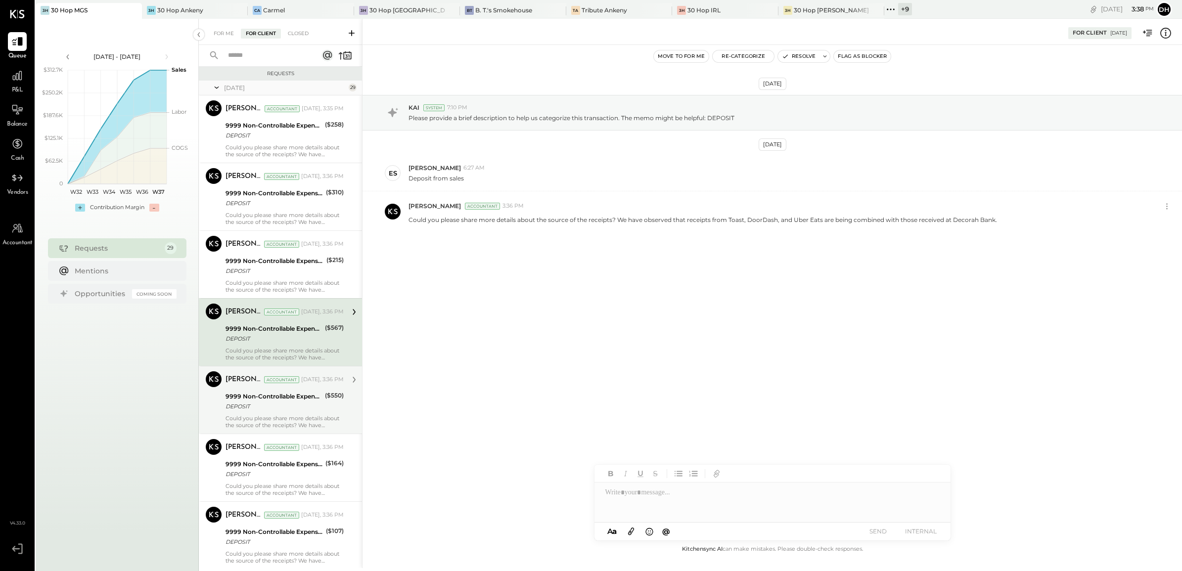
click at [247, 376] on div "[PERSON_NAME]" at bounding box center [244, 380] width 37 height 10
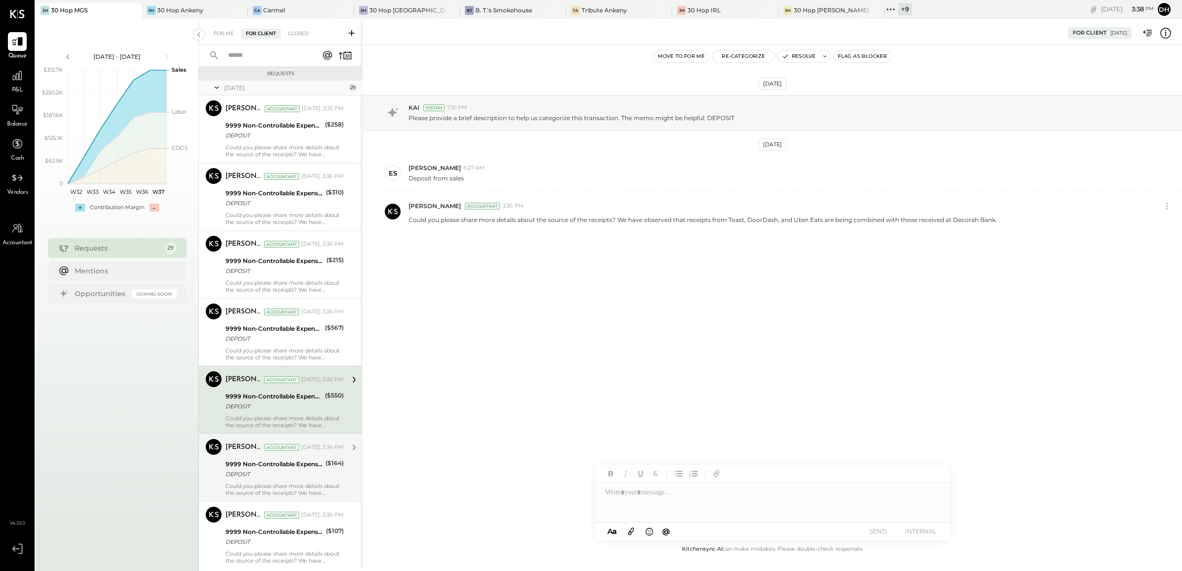
drag, startPoint x: 248, startPoint y: 464, endPoint x: 250, endPoint y: 456, distance: 8.2
click at [249, 460] on div "9999 Non-Controllable Expenses:Other Income and Expenses:To Be Classified P&L" at bounding box center [274, 464] width 97 height 10
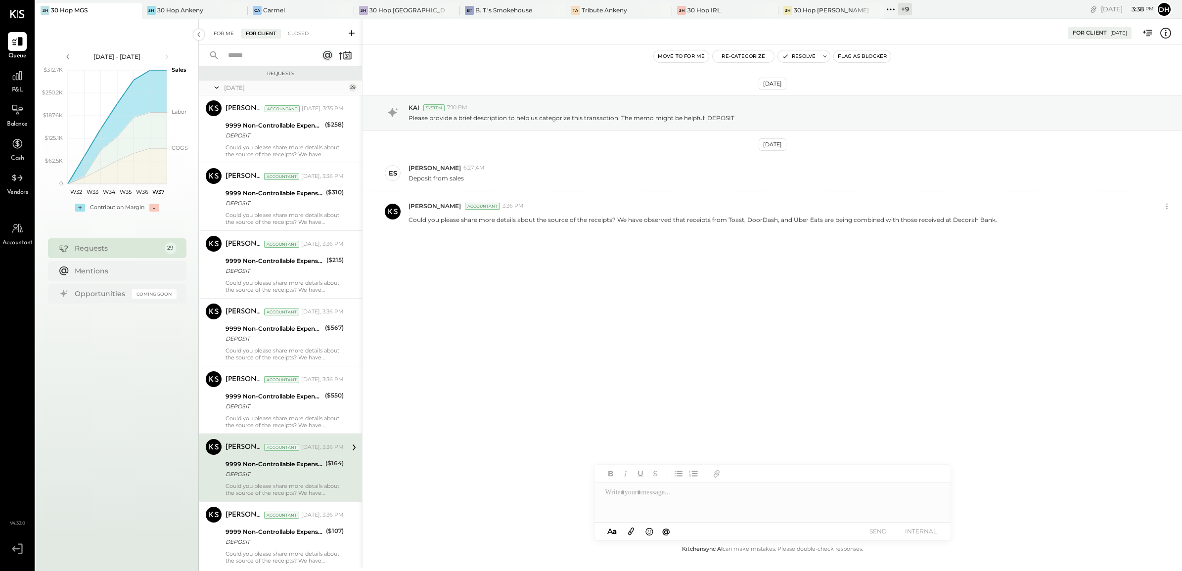
click at [221, 36] on div "For Me" at bounding box center [224, 34] width 30 height 10
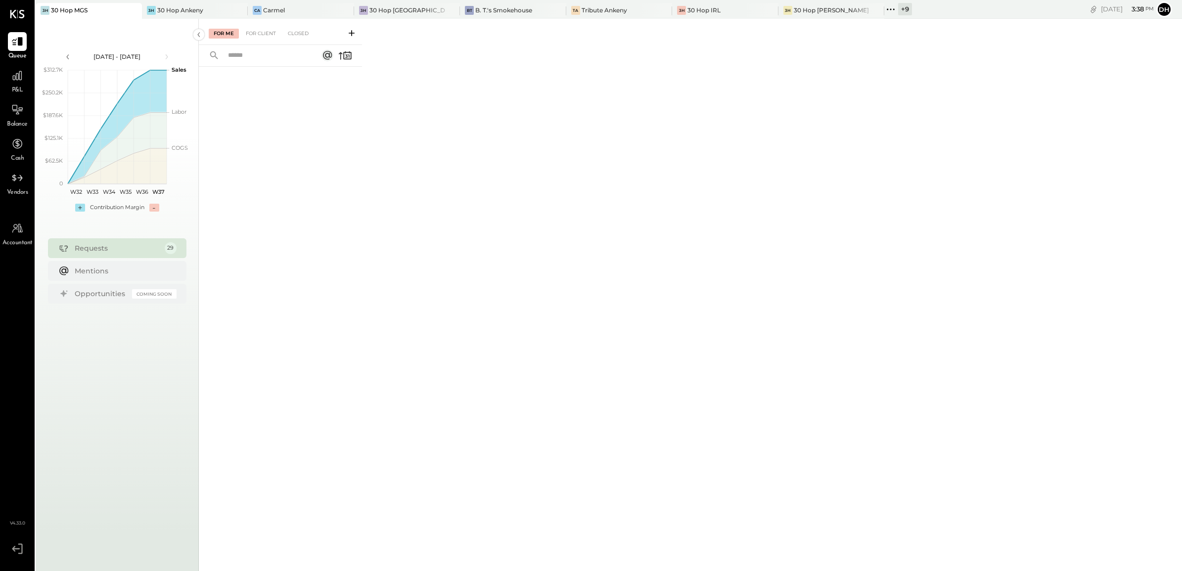
click at [349, 32] on icon at bounding box center [352, 33] width 10 height 10
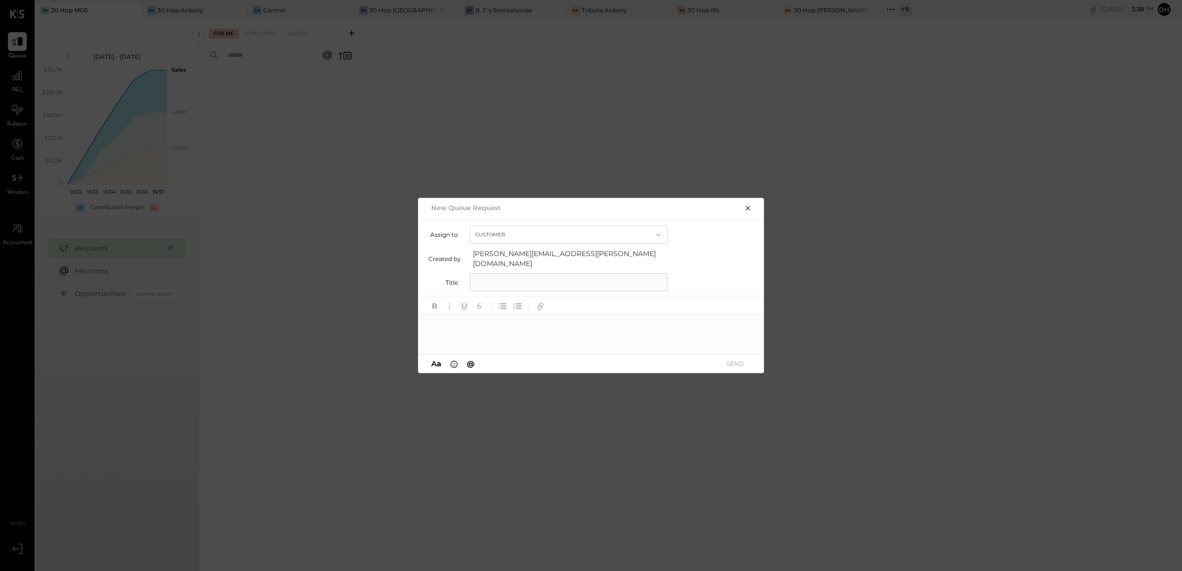
click at [537, 278] on input "text" at bounding box center [569, 282] width 198 height 18
drag, startPoint x: 618, startPoint y: 280, endPoint x: 251, endPoint y: 241, distance: 369.5
click at [263, 243] on div "**********" at bounding box center [591, 285] width 1182 height 571
type input "**********"
click at [438, 329] on div at bounding box center [591, 335] width 346 height 40
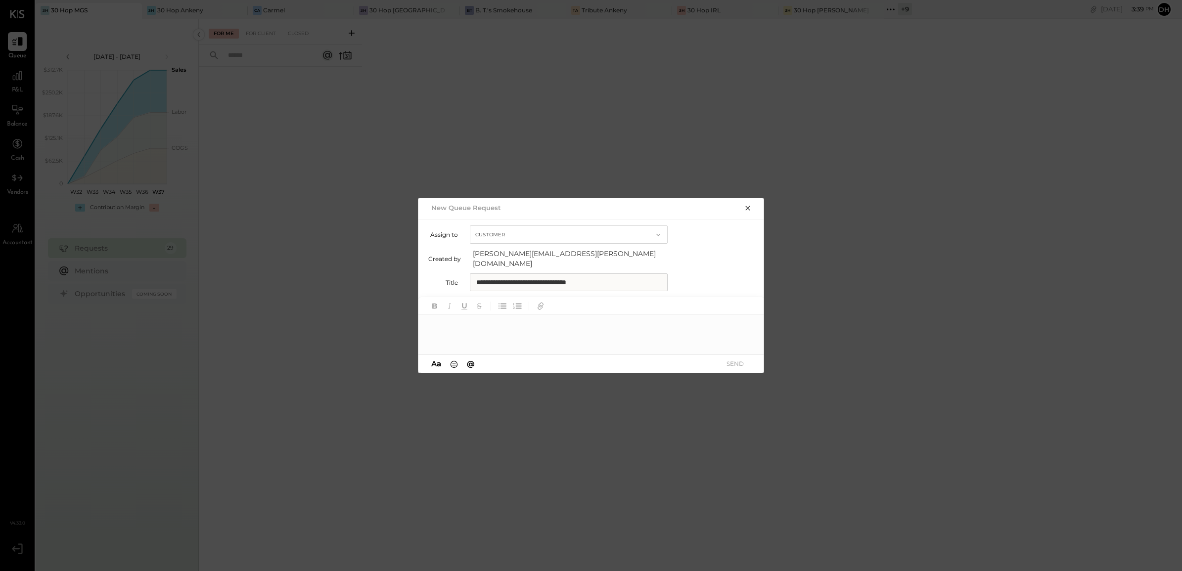
paste div
click at [742, 360] on button "SEND" at bounding box center [735, 363] width 40 height 13
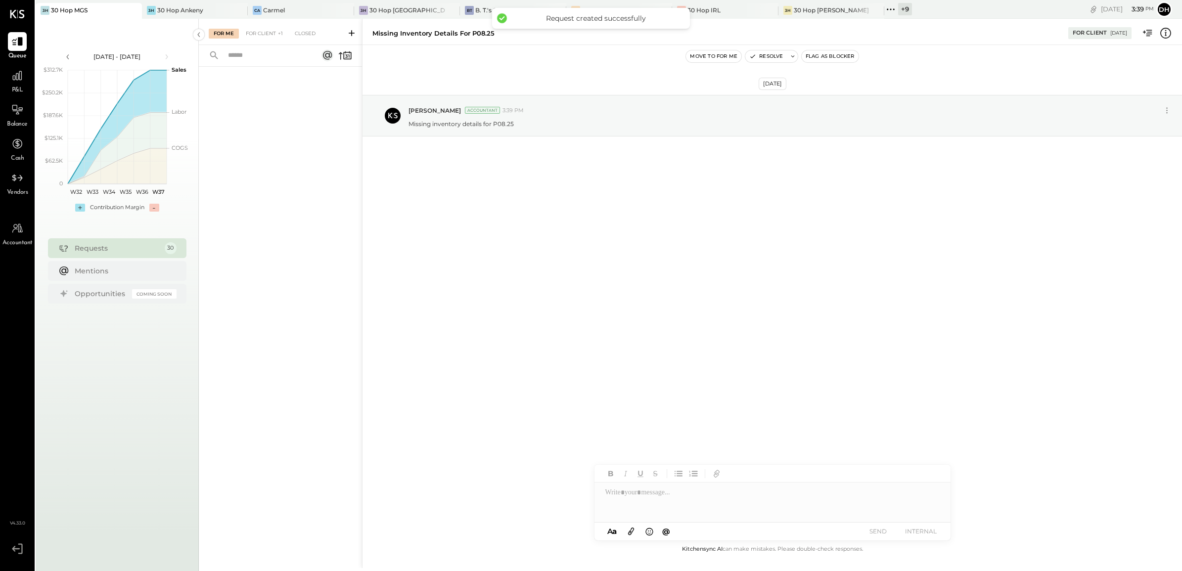
click at [354, 25] on div "For Me For Client +1 Closed" at bounding box center [280, 32] width 163 height 26
click at [351, 31] on icon at bounding box center [352, 33] width 10 height 10
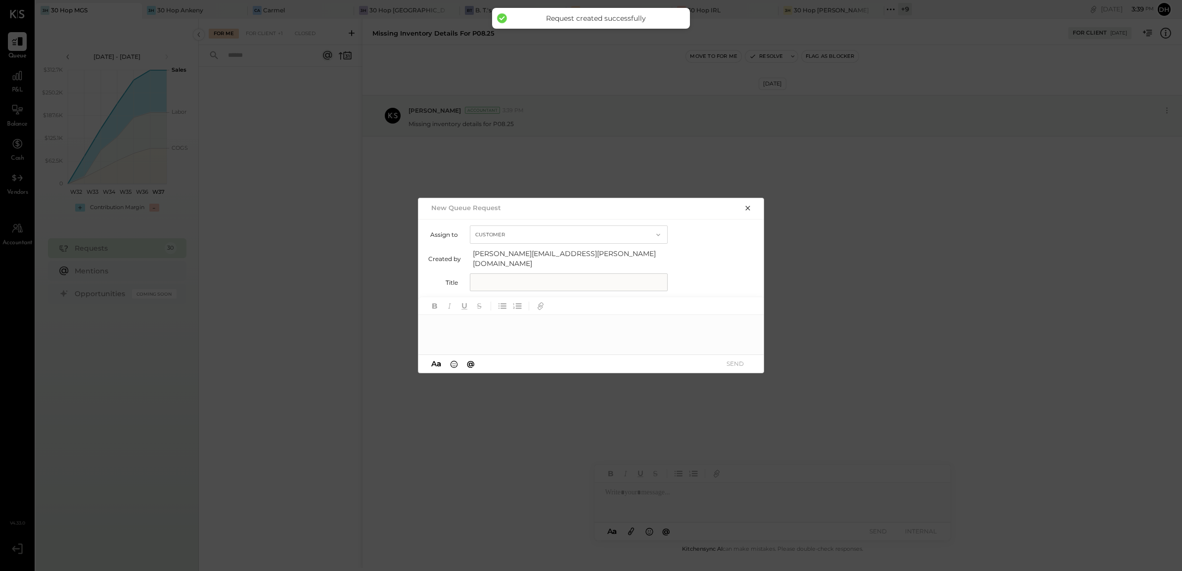
click at [585, 273] on input "text" at bounding box center [569, 282] width 198 height 18
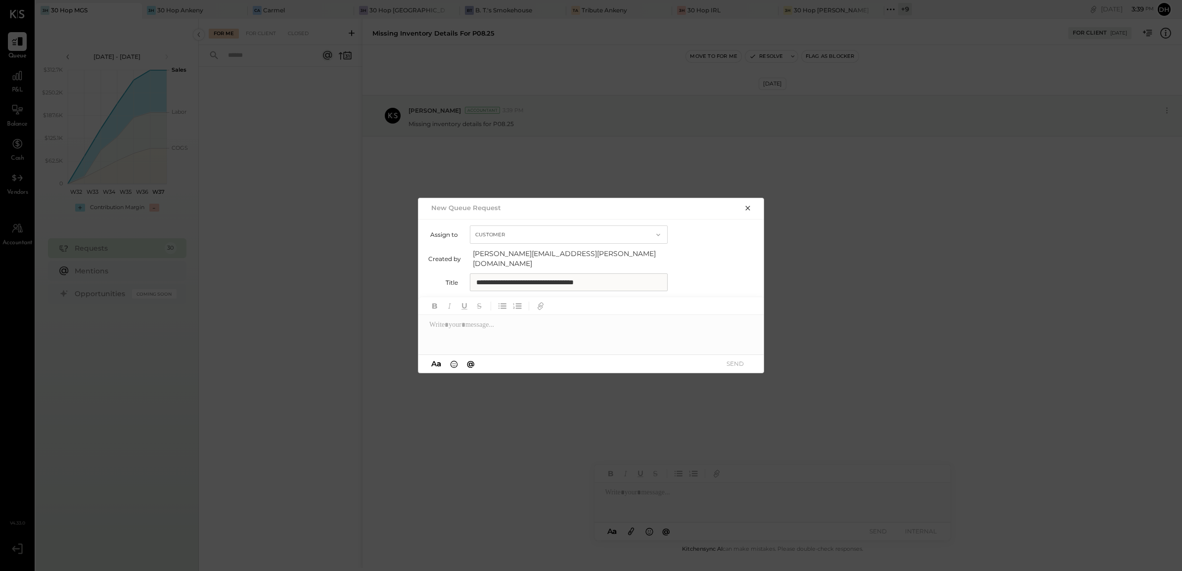
type input "**********"
click at [572, 320] on div at bounding box center [591, 335] width 346 height 40
paste div
click at [731, 360] on button "SEND" at bounding box center [735, 363] width 40 height 13
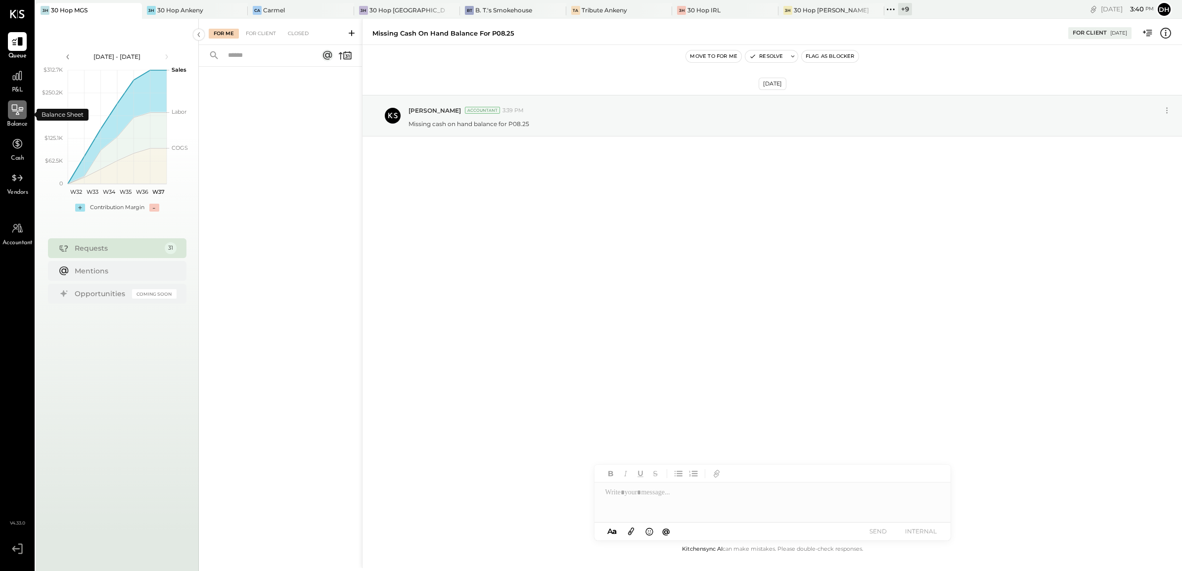
click at [17, 117] on div at bounding box center [17, 109] width 19 height 19
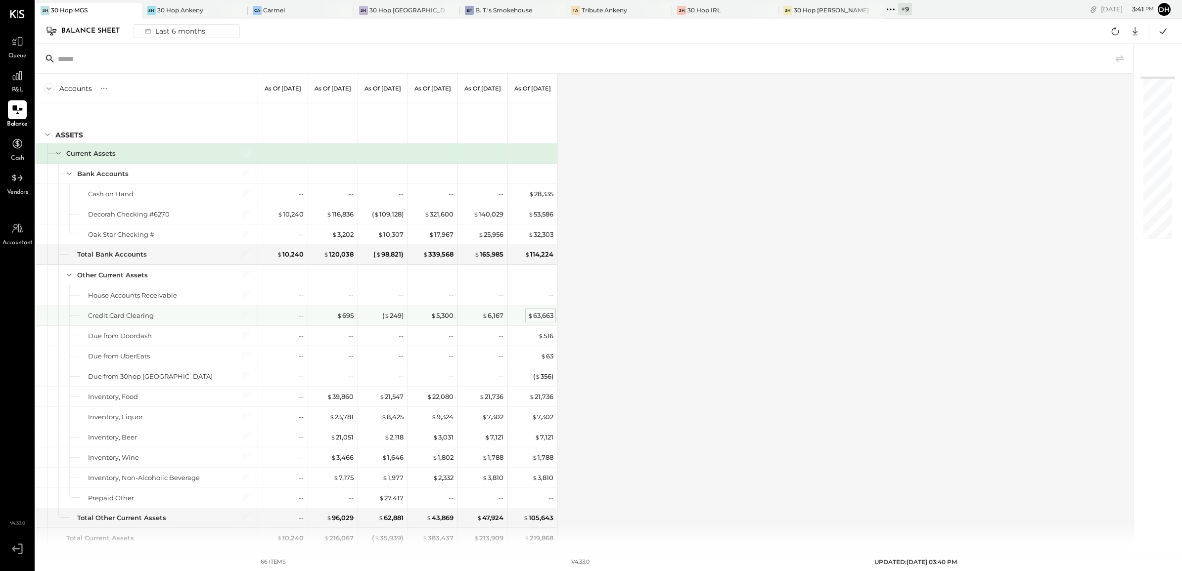
scroll to position [62, 0]
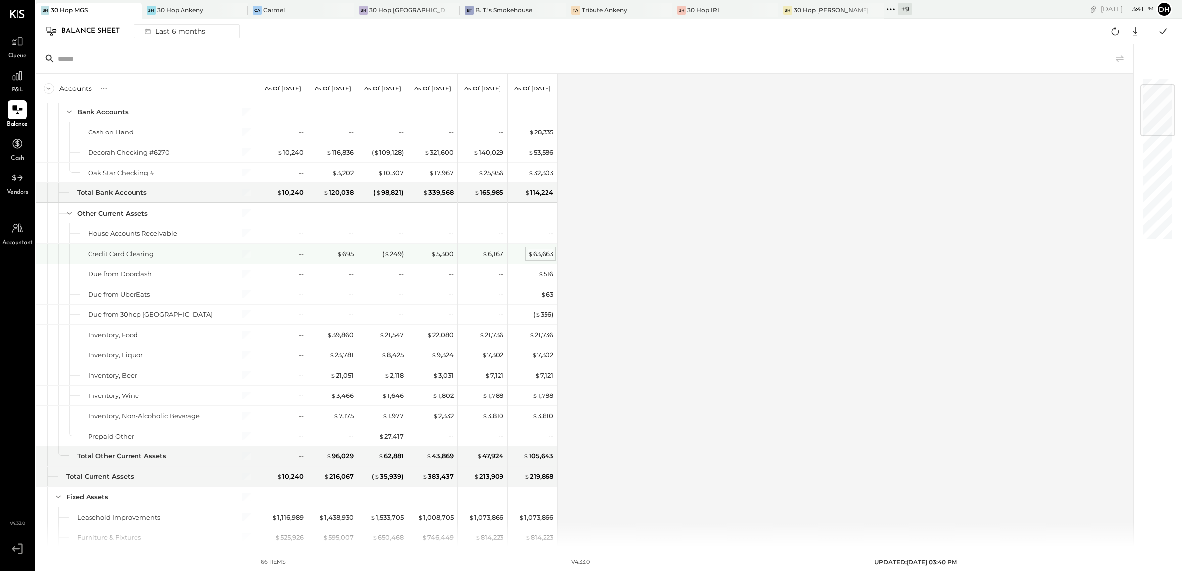
click at [535, 253] on div "$ 63,663" at bounding box center [541, 253] width 26 height 9
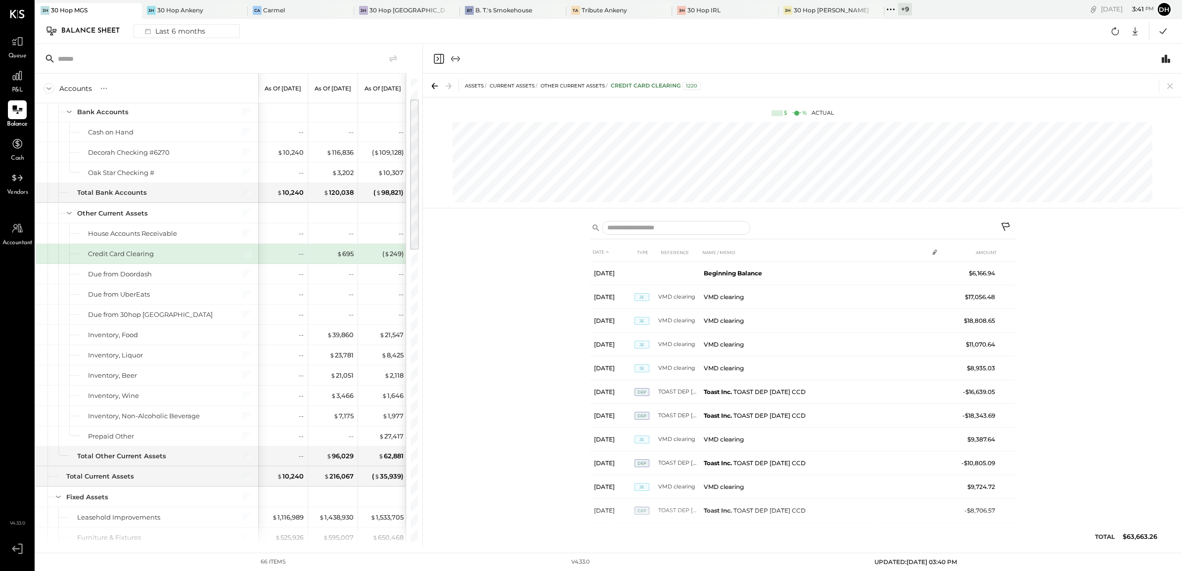
click at [997, 222] on button at bounding box center [1006, 228] width 18 height 18
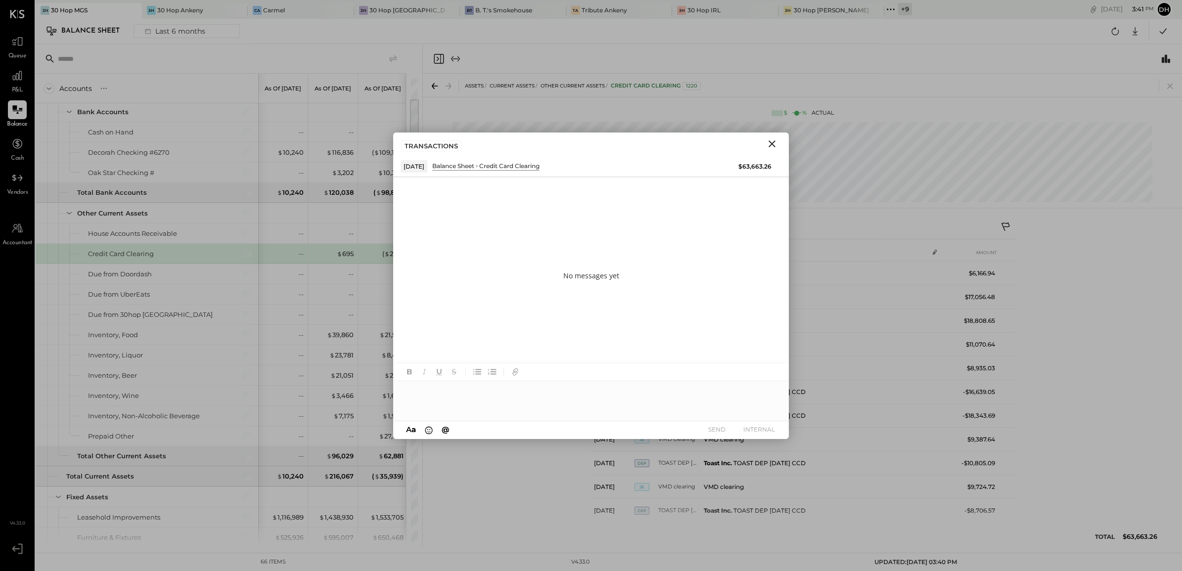
click at [527, 397] on div at bounding box center [591, 401] width 396 height 40
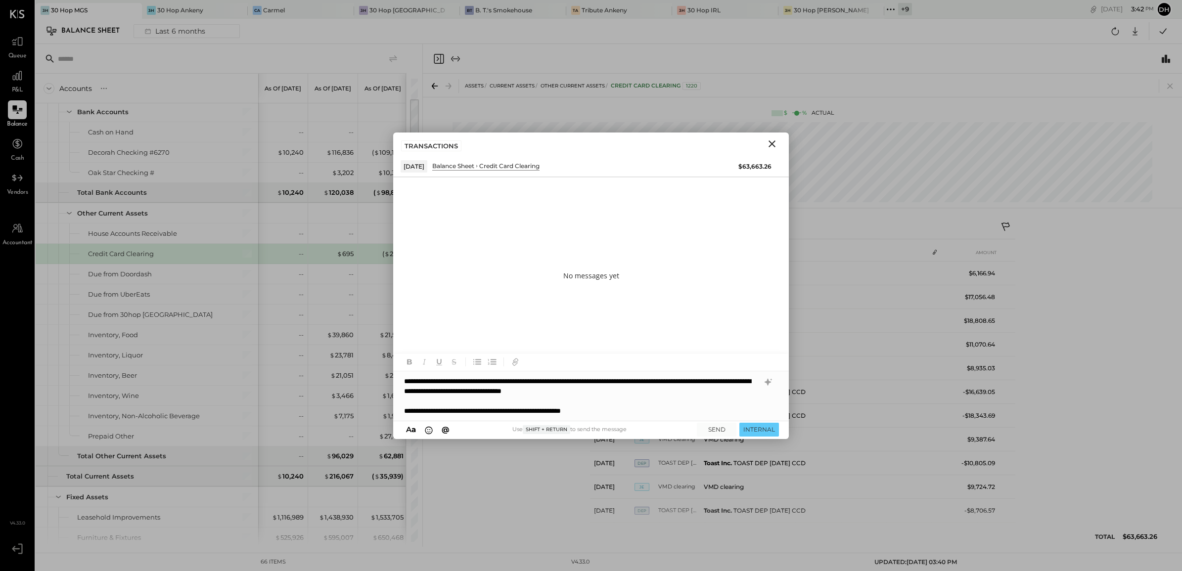
click at [456, 407] on div "**********" at bounding box center [581, 411] width 355 height 10
drag, startPoint x: 457, startPoint y: 410, endPoint x: 329, endPoint y: 409, distance: 128.6
click at [329, 409] on div "Accounts S GL As of [DATE] As of [DATE] As of [DATE] As of [DATE] As of [DATE] …" at bounding box center [609, 295] width 1146 height 503
click at [457, 409] on div "**********" at bounding box center [581, 411] width 355 height 10
drag, startPoint x: 460, startPoint y: 410, endPoint x: 402, endPoint y: 418, distance: 58.9
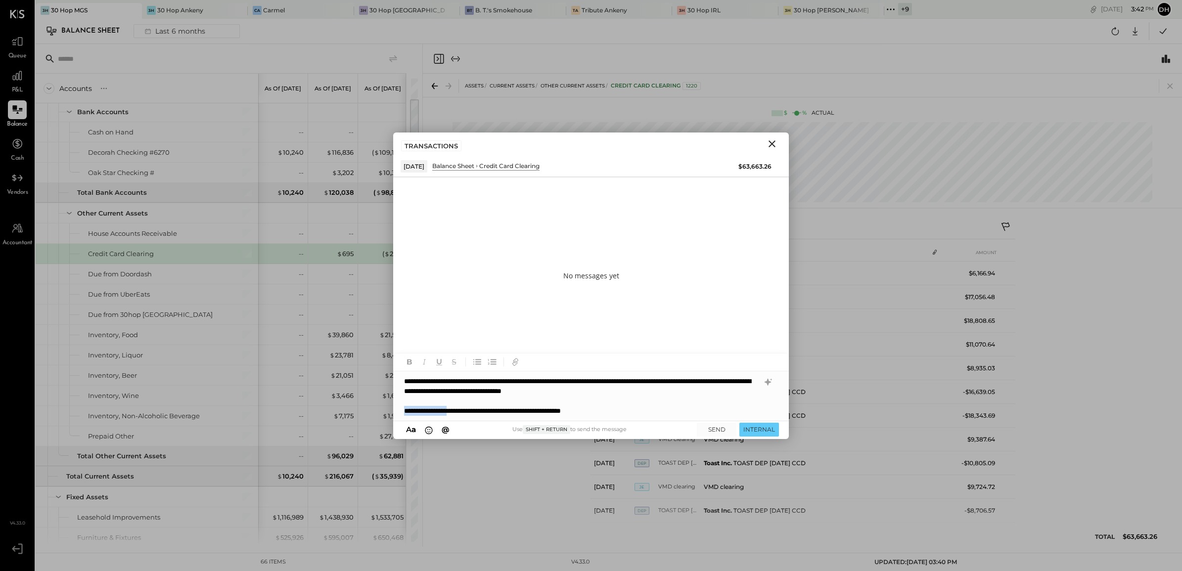
click at [402, 418] on div "**********" at bounding box center [591, 395] width 396 height 49
drag, startPoint x: 585, startPoint y: 414, endPoint x: 252, endPoint y: 389, distance: 333.8
click at [252, 389] on div "Accounts S GL As of [DATE] As of [DATE] As of [DATE] As of [DATE] As of [DATE] …" at bounding box center [609, 295] width 1146 height 503
click at [764, 381] on icon at bounding box center [768, 382] width 12 height 12
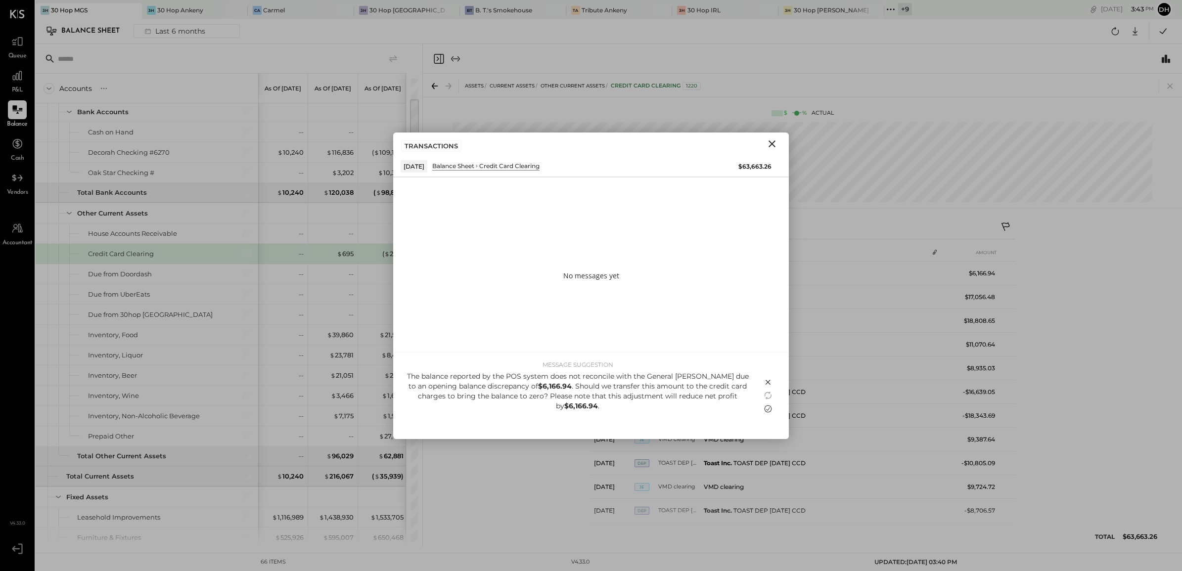
click at [765, 407] on icon at bounding box center [768, 409] width 7 height 7
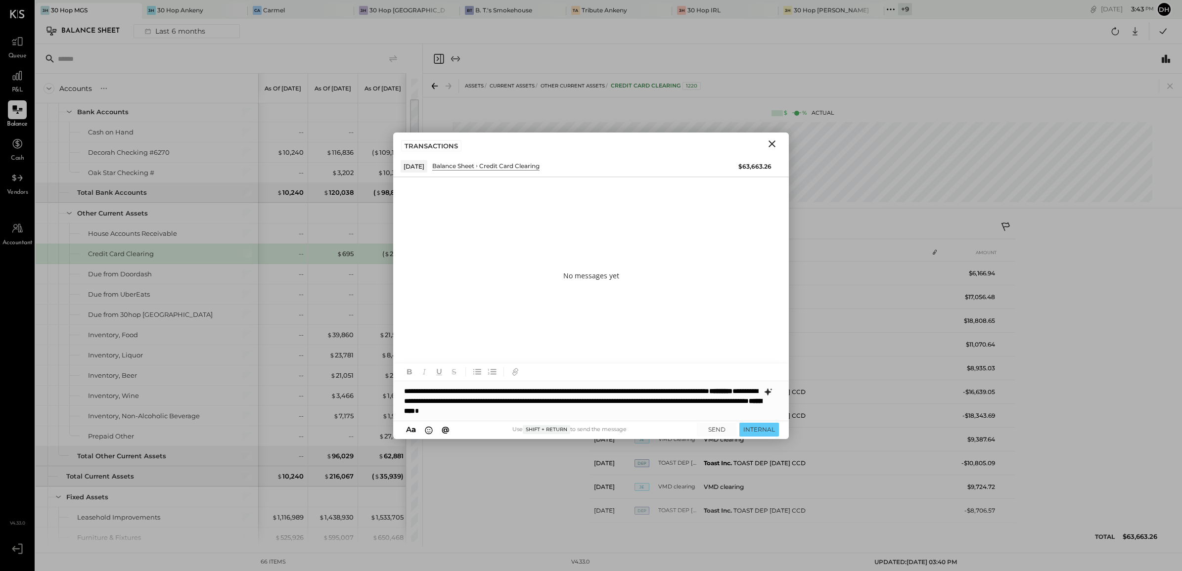
click at [501, 411] on div "**********" at bounding box center [591, 401] width 396 height 40
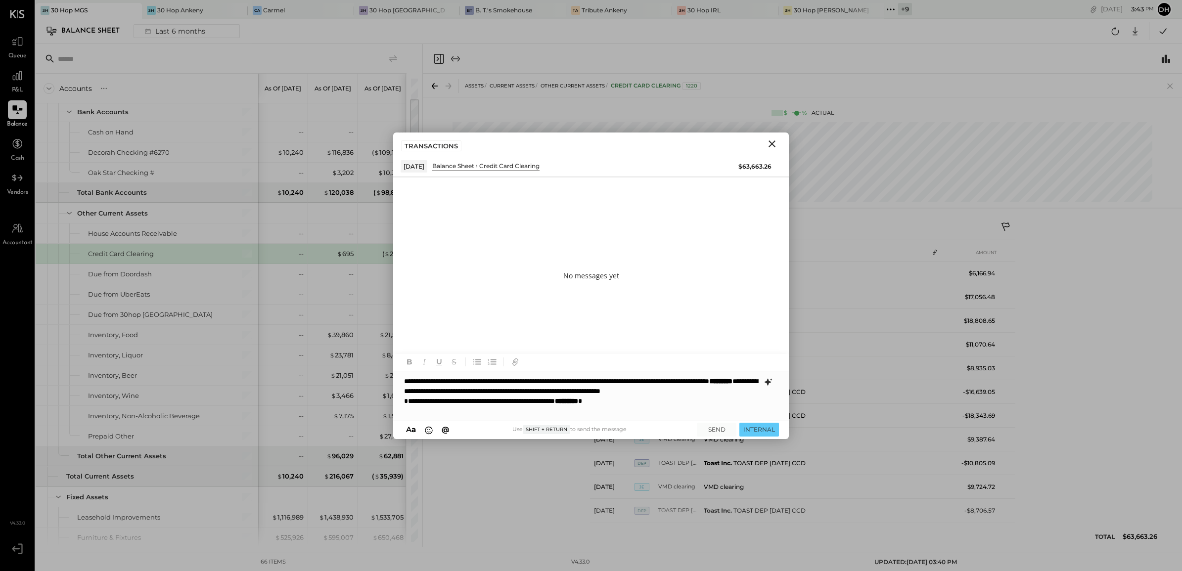
click at [406, 406] on div "**********" at bounding box center [581, 401] width 355 height 10
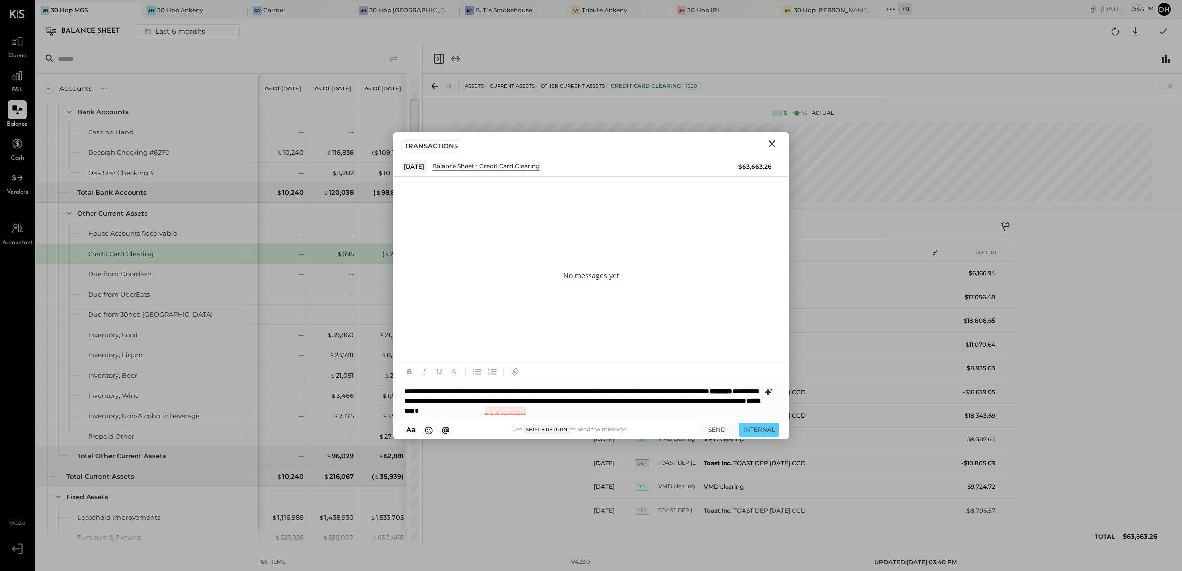
click at [503, 408] on div "**********" at bounding box center [591, 401] width 396 height 40
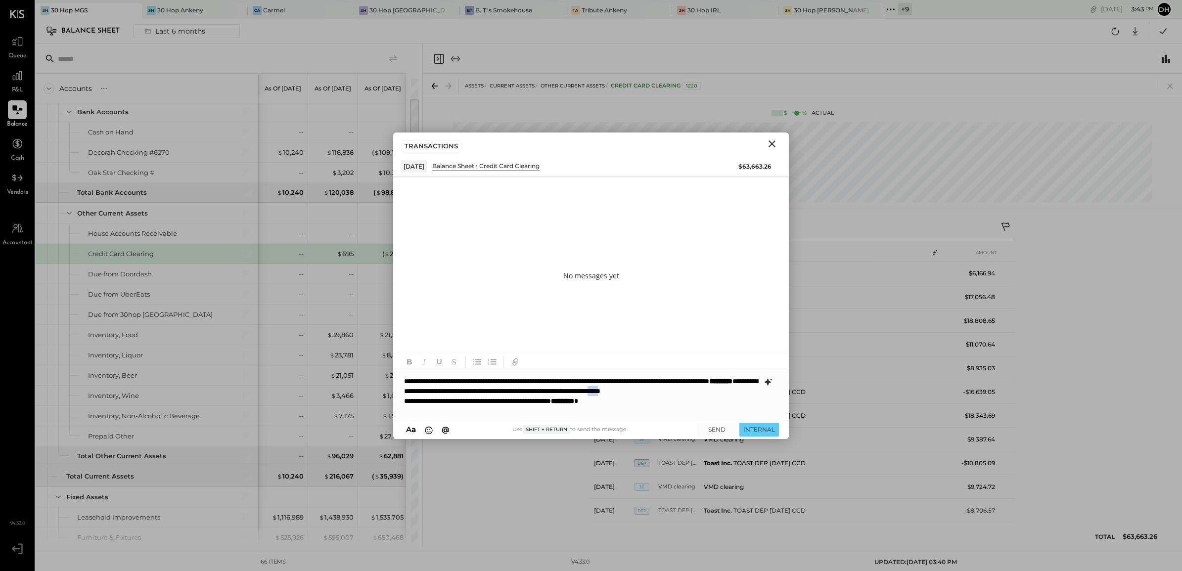
drag, startPoint x: 500, startPoint y: 402, endPoint x: 484, endPoint y: 399, distance: 16.6
click at [484, 399] on div "**********" at bounding box center [591, 395] width 396 height 49
drag, startPoint x: 697, startPoint y: 380, endPoint x: 646, endPoint y: 377, distance: 51.5
click at [646, 377] on div "**********" at bounding box center [591, 395] width 396 height 49
click at [711, 430] on button "SEND" at bounding box center [717, 429] width 40 height 13
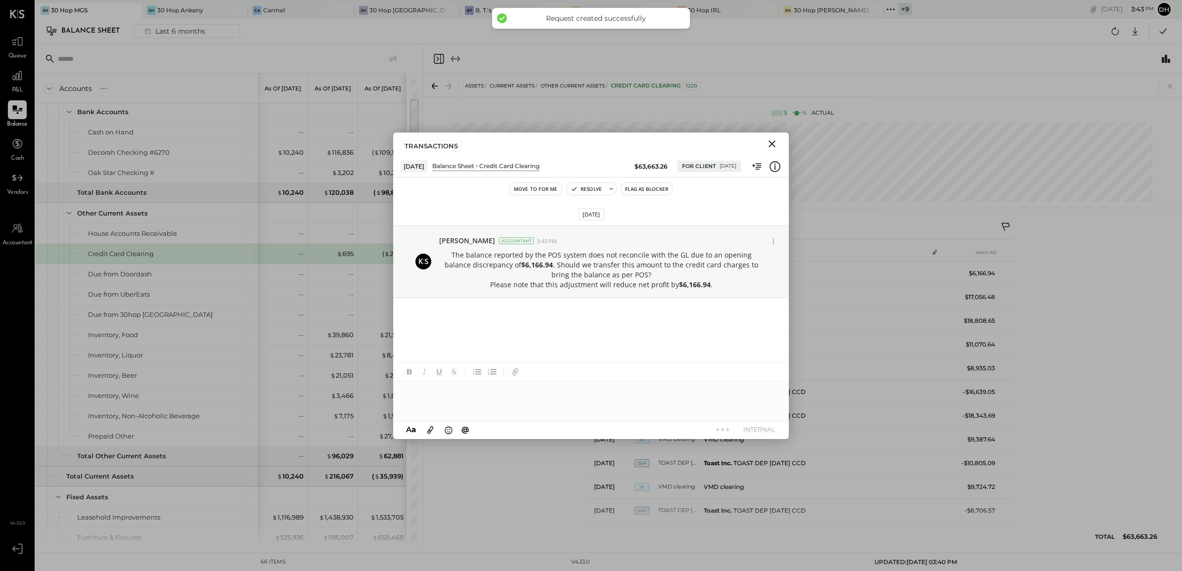
click at [769, 147] on icon "Close" at bounding box center [772, 144] width 12 height 12
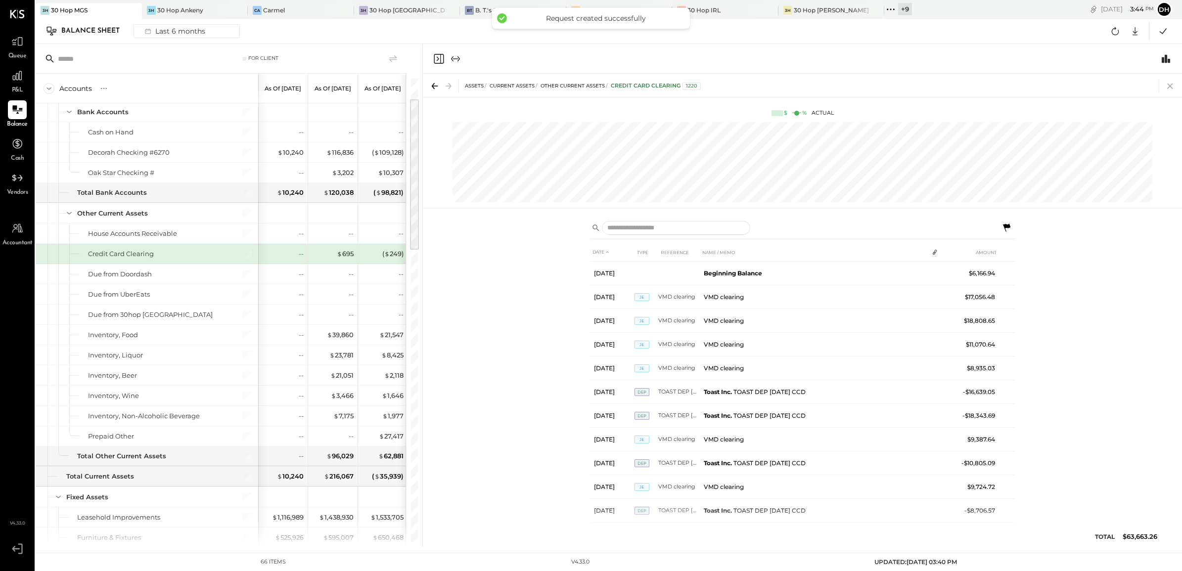
click at [1166, 86] on icon at bounding box center [1170, 86] width 14 height 14
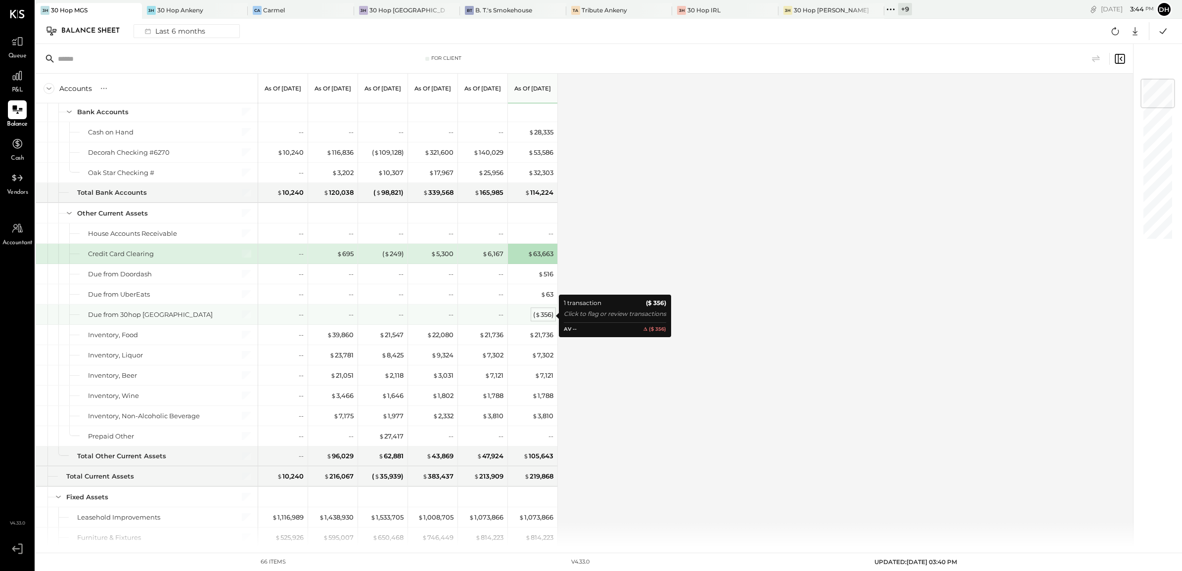
click at [543, 316] on div "( $ 356 )" at bounding box center [543, 314] width 20 height 9
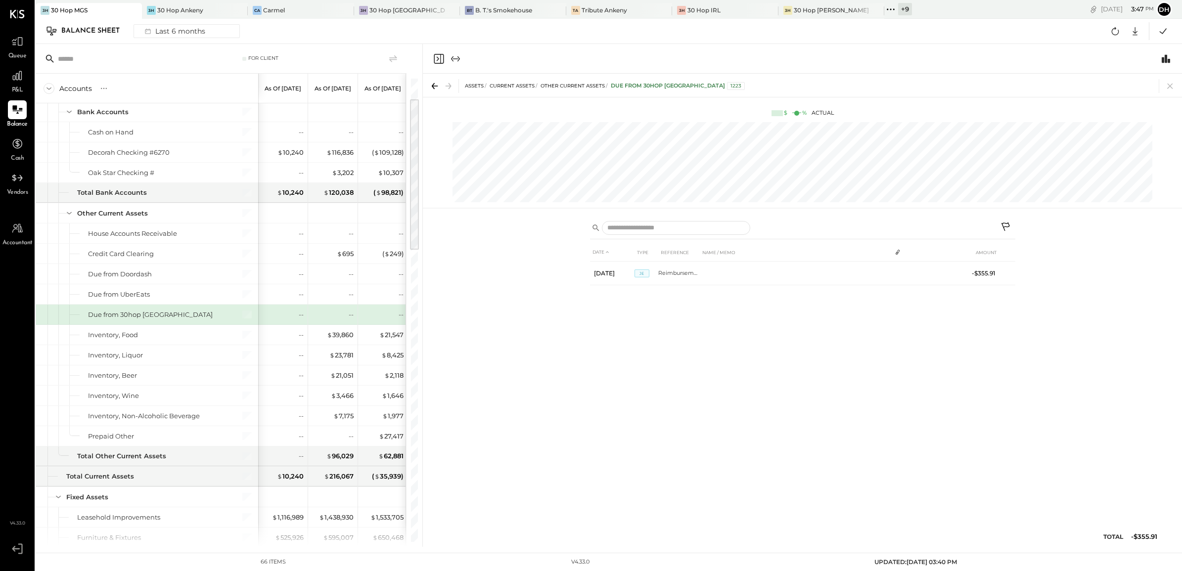
drag, startPoint x: 1170, startPoint y: 86, endPoint x: 677, endPoint y: 161, distance: 498.7
click at [1170, 86] on icon at bounding box center [1169, 86] width 5 height 5
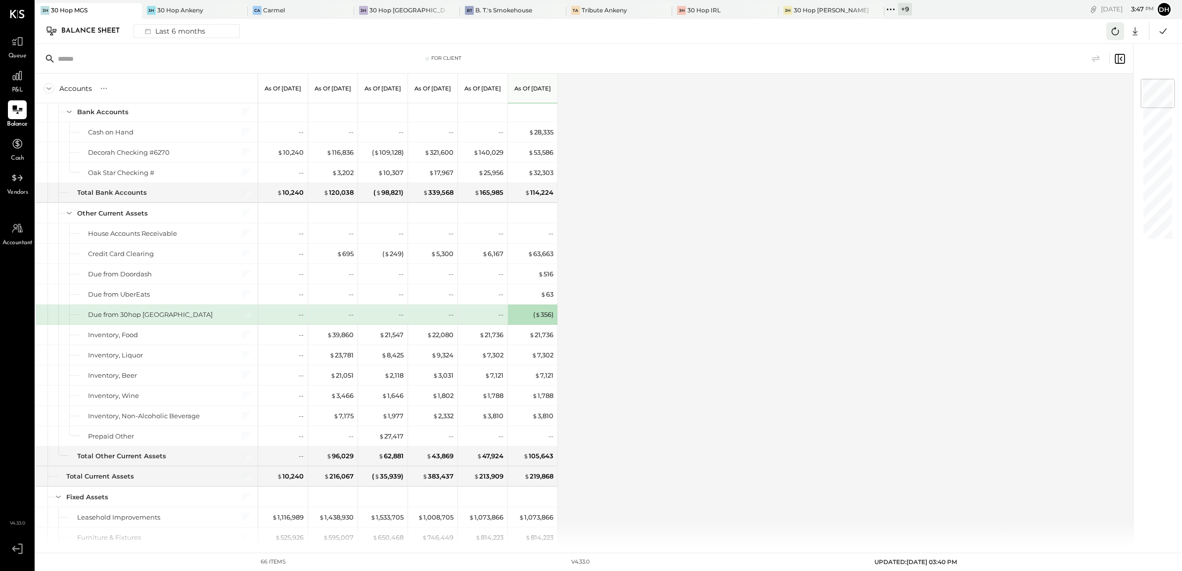
click at [1114, 33] on icon at bounding box center [1115, 31] width 13 height 13
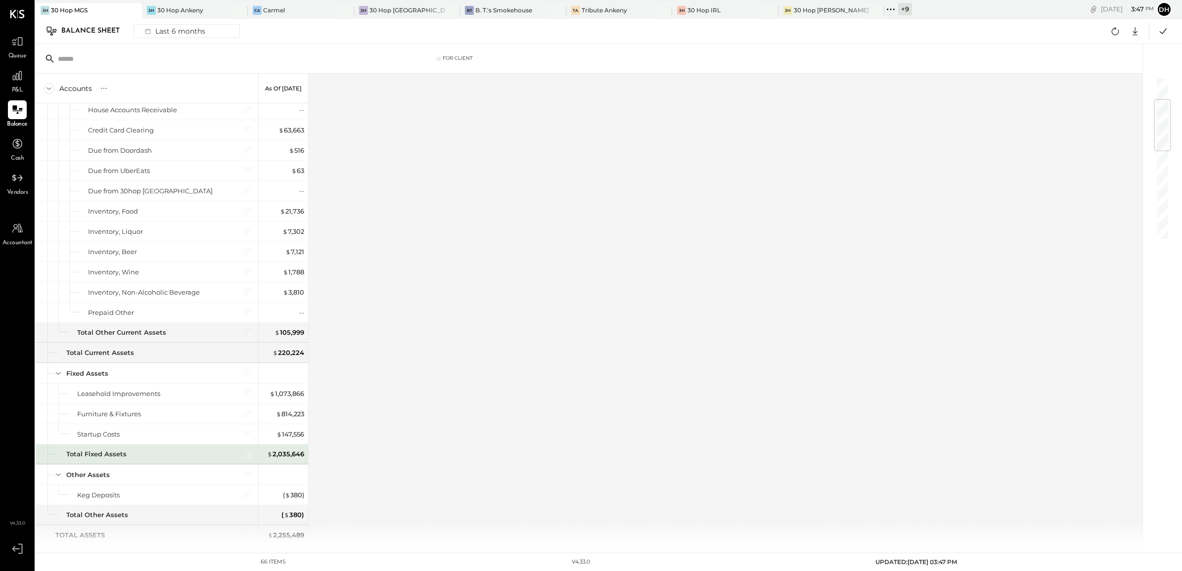
scroll to position [309, 0]
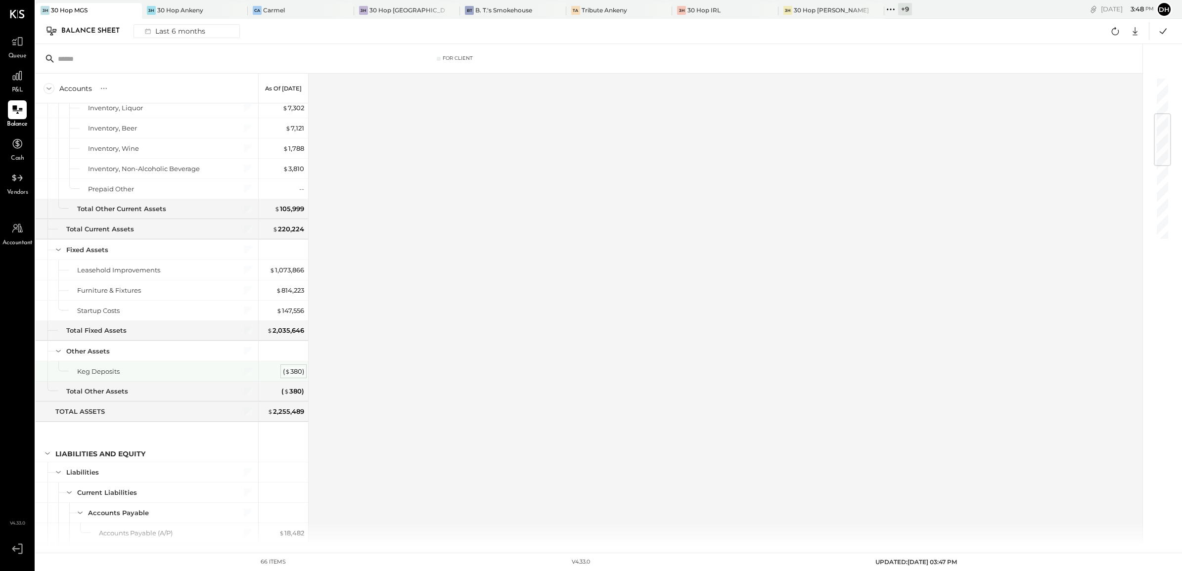
click at [293, 374] on div "( $ 380 )" at bounding box center [293, 371] width 21 height 9
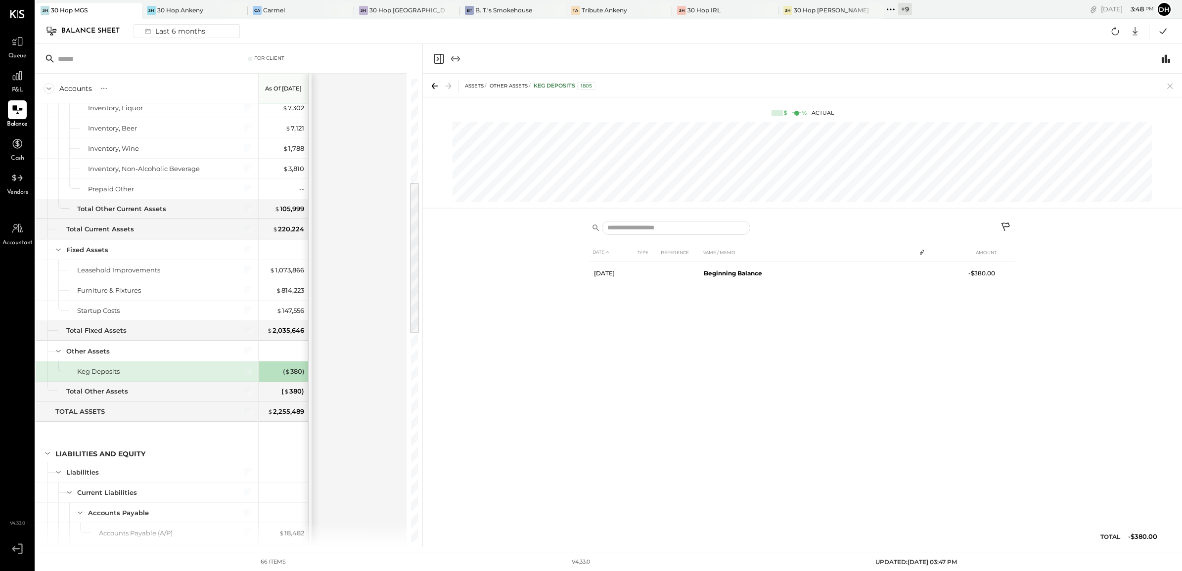
click at [1008, 224] on icon at bounding box center [1005, 227] width 8 height 8
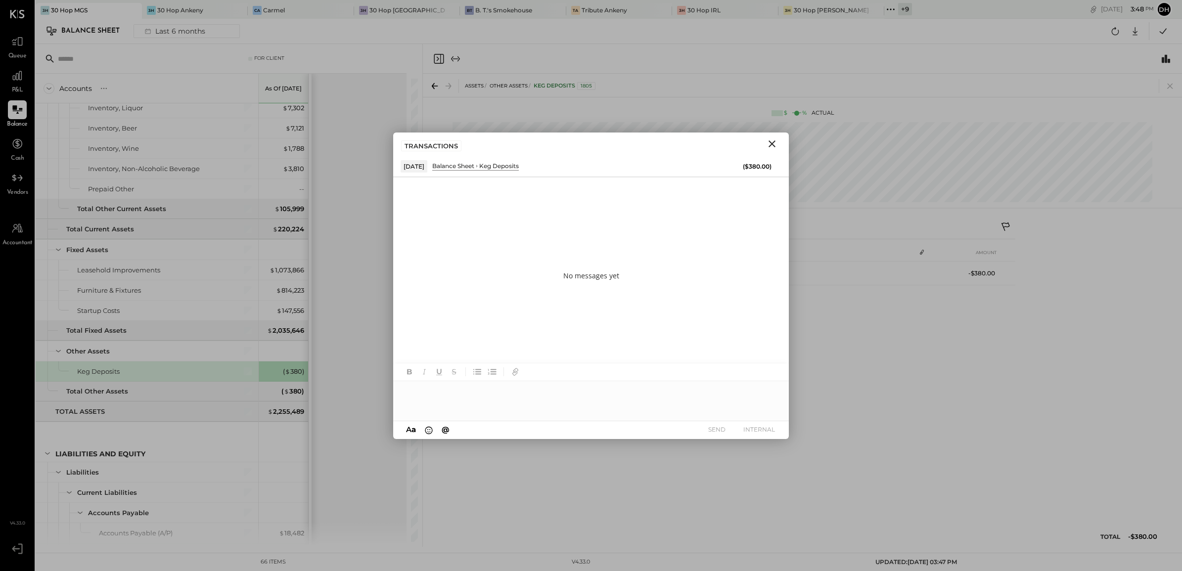
click at [775, 144] on icon "Close" at bounding box center [772, 144] width 12 height 12
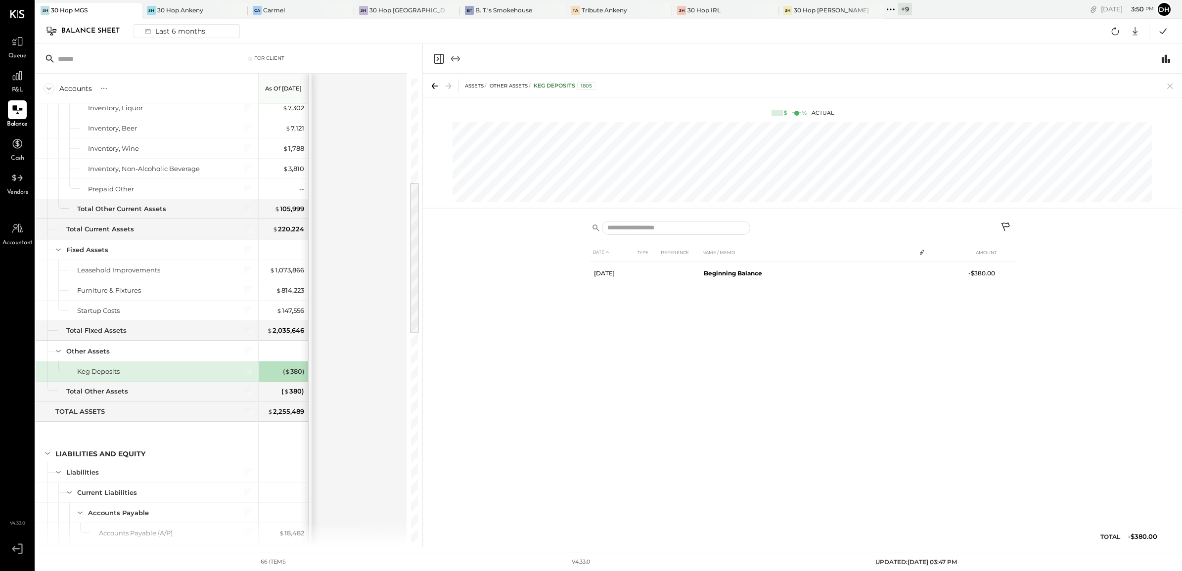
click at [1008, 222] on icon at bounding box center [1006, 228] width 12 height 12
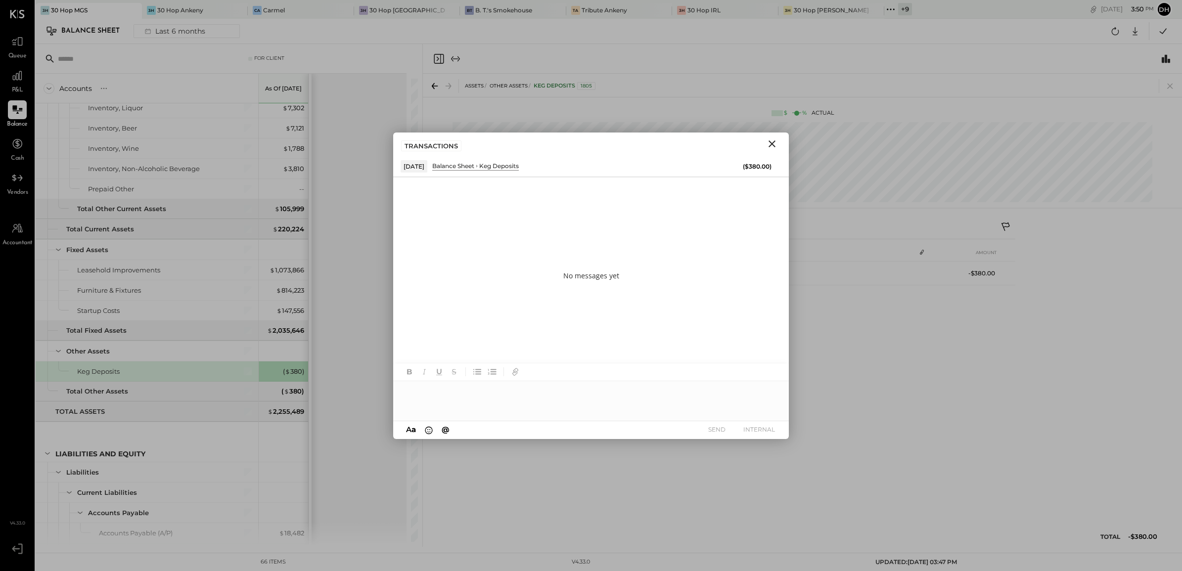
click at [512, 391] on div at bounding box center [591, 401] width 396 height 40
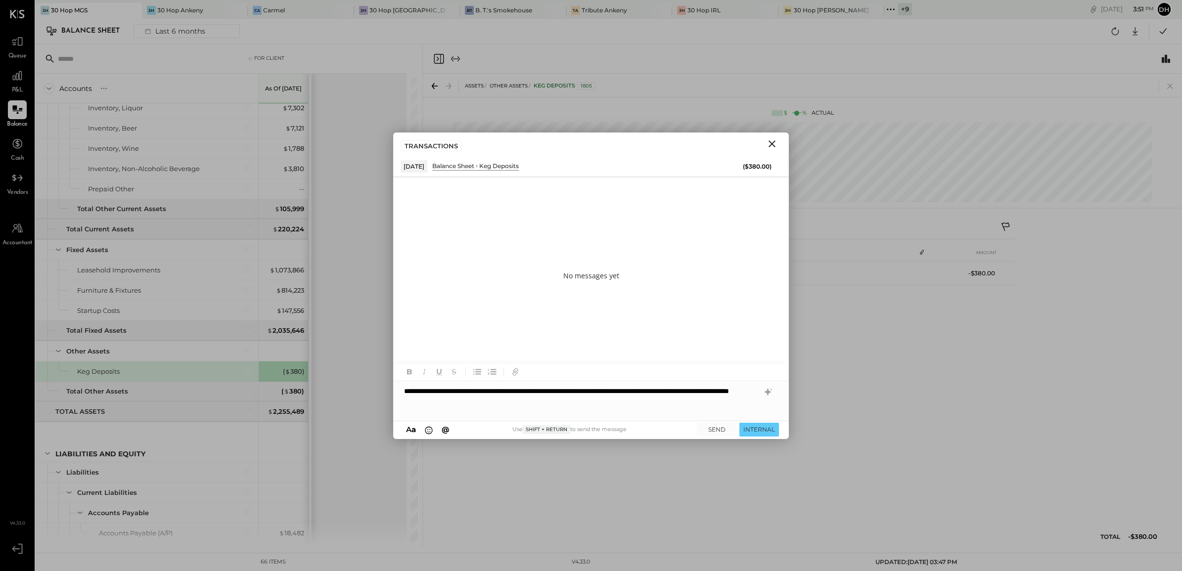
click at [525, 404] on div "**********" at bounding box center [591, 401] width 396 height 40
click at [516, 414] on div "**********" at bounding box center [591, 401] width 396 height 40
click at [530, 404] on div "**********" at bounding box center [591, 401] width 396 height 40
drag, startPoint x: 468, startPoint y: 404, endPoint x: 397, endPoint y: 377, distance: 75.9
click at [397, 377] on div "**********" at bounding box center [591, 391] width 396 height 57
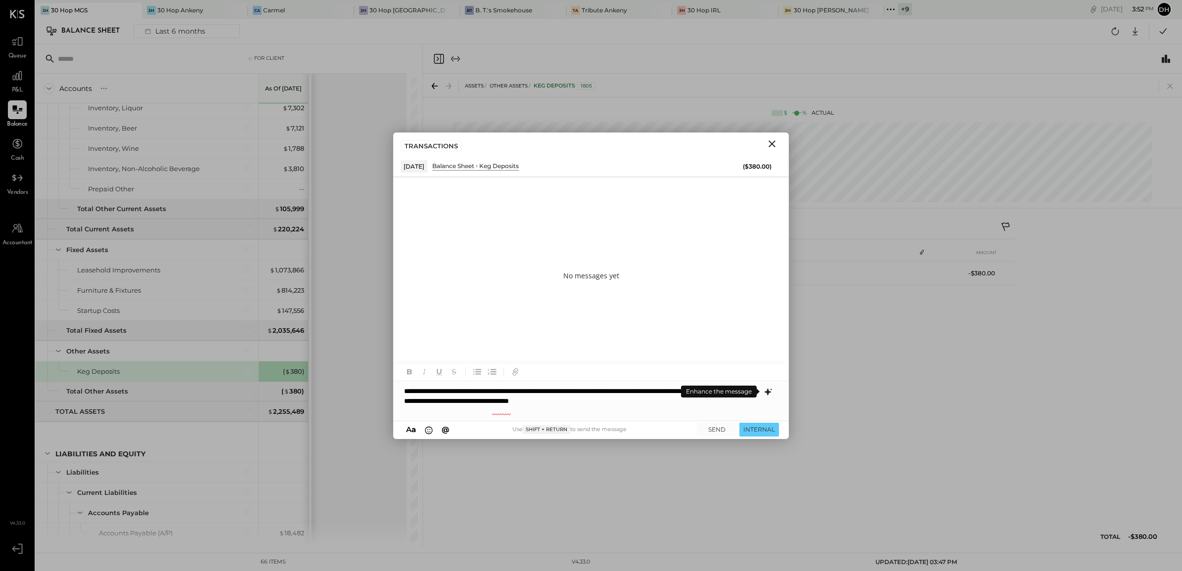
click at [768, 392] on icon at bounding box center [768, 391] width 6 height 7
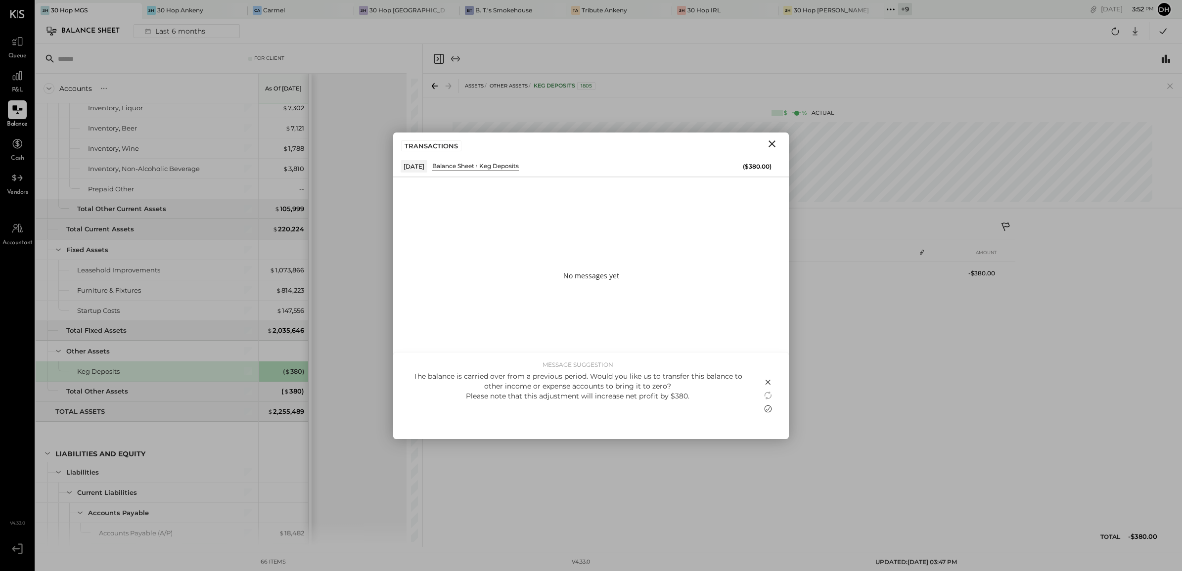
click at [768, 408] on icon at bounding box center [768, 409] width 12 height 12
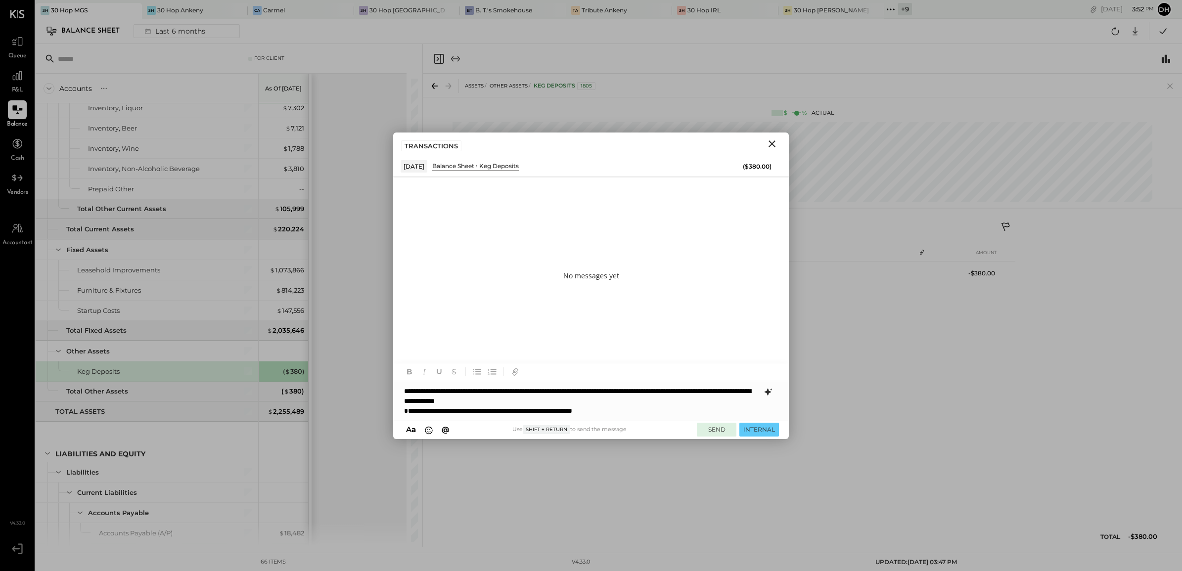
click at [716, 432] on button "SEND" at bounding box center [717, 429] width 40 height 13
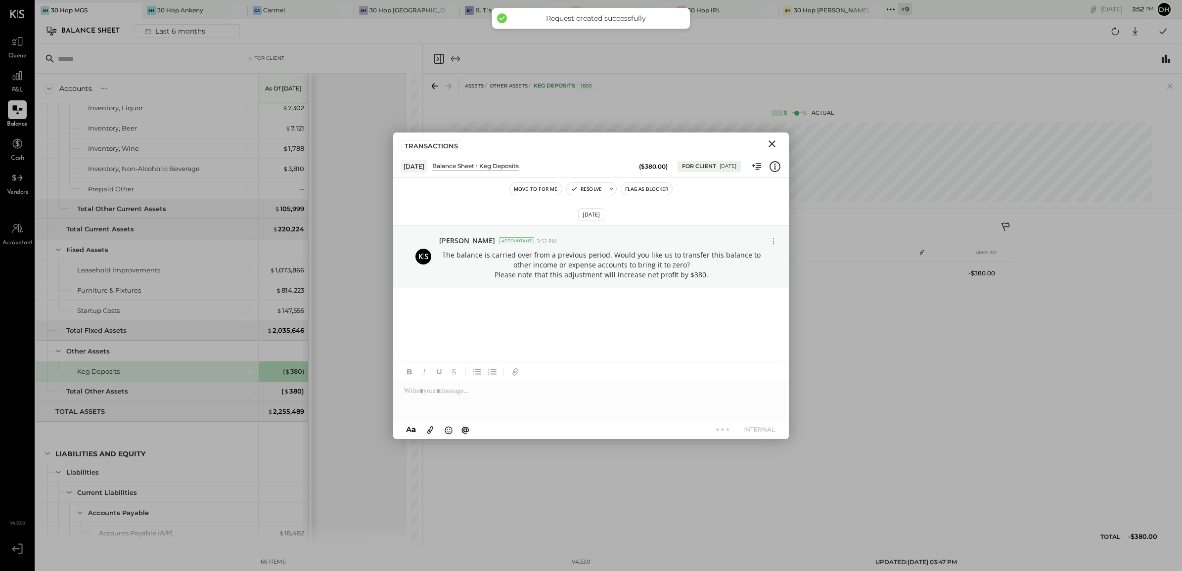
click at [770, 144] on icon "Close" at bounding box center [772, 144] width 12 height 12
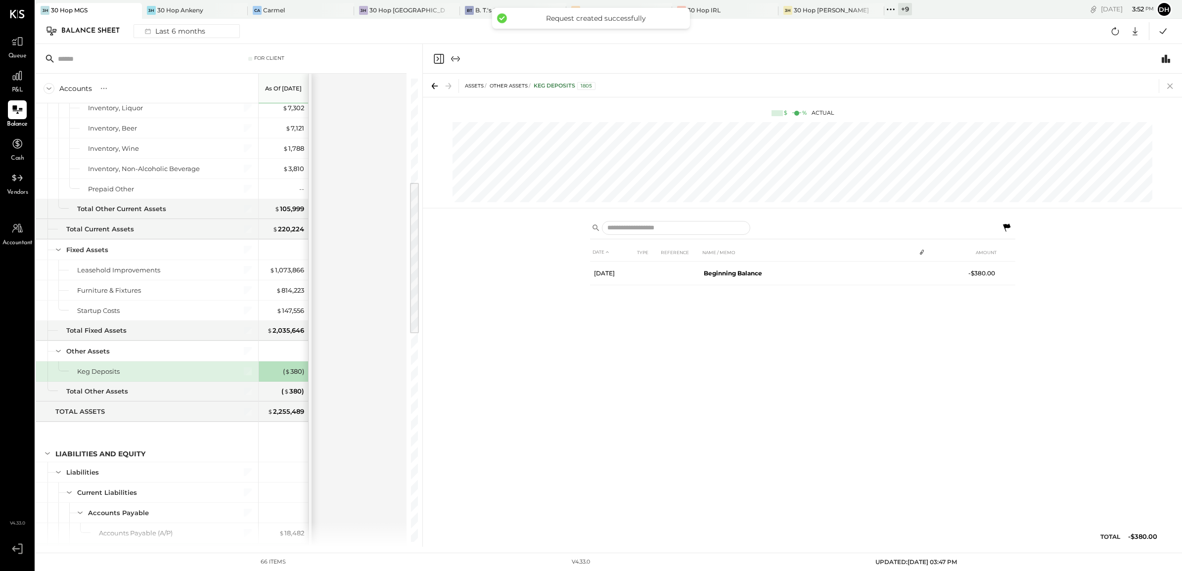
click at [1168, 85] on icon at bounding box center [1170, 86] width 14 height 14
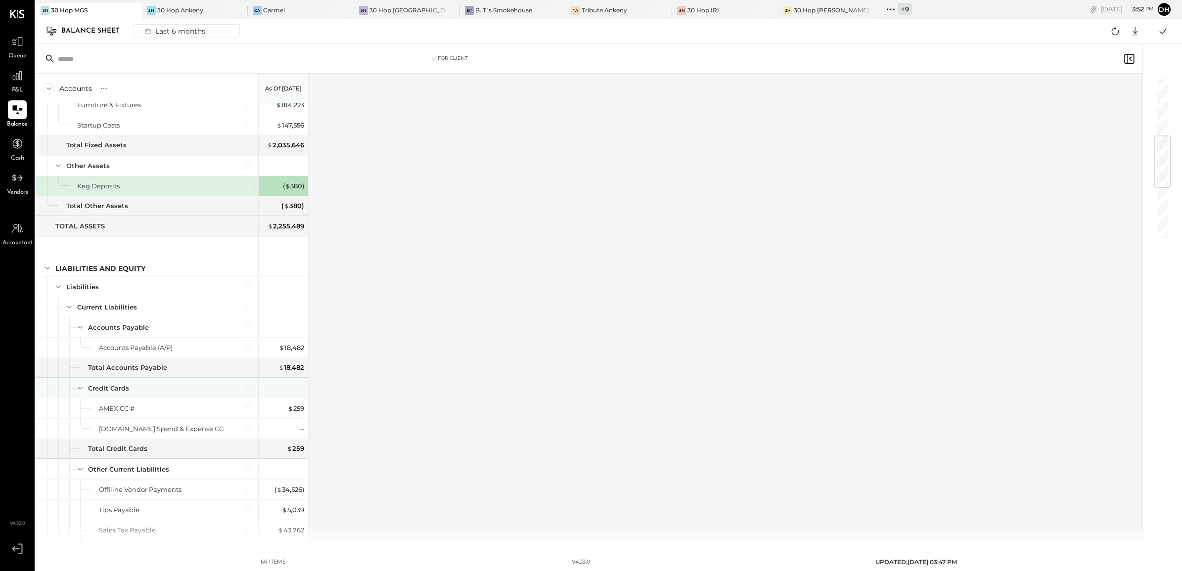
scroll to position [556, 0]
